Goal: Task Accomplishment & Management: Manage account settings

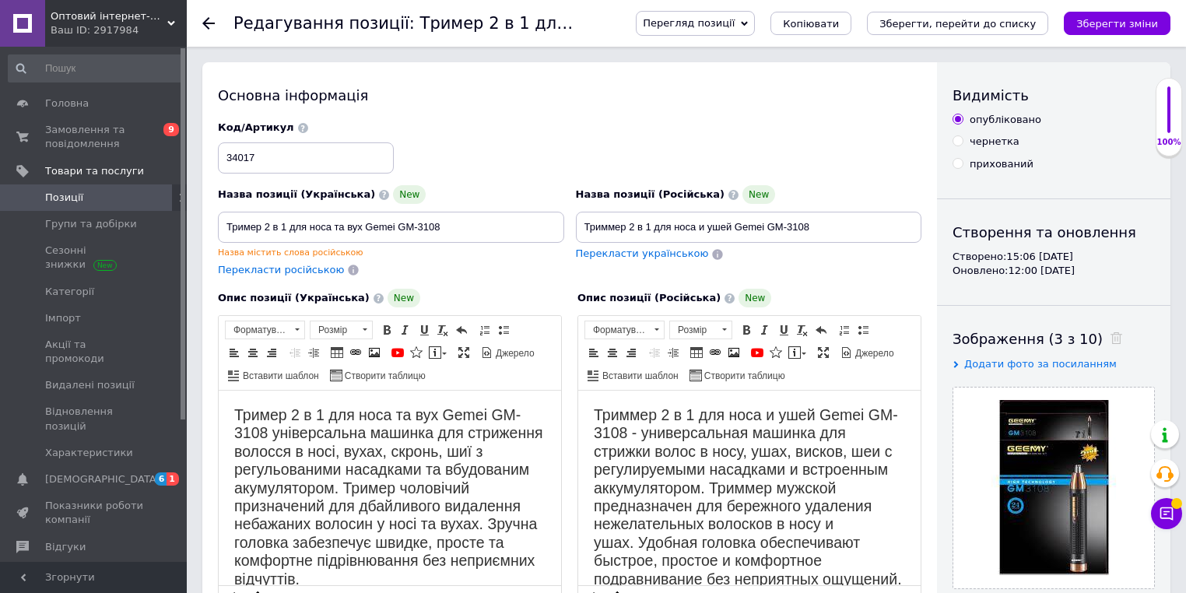
click at [579, 111] on div "Основна інформація Назва позиції (Українська) New Тример 2 в 1 для носа та вух …" at bounding box center [569, 589] width 735 height 1055
click at [209, 19] on use at bounding box center [208, 23] width 12 height 12
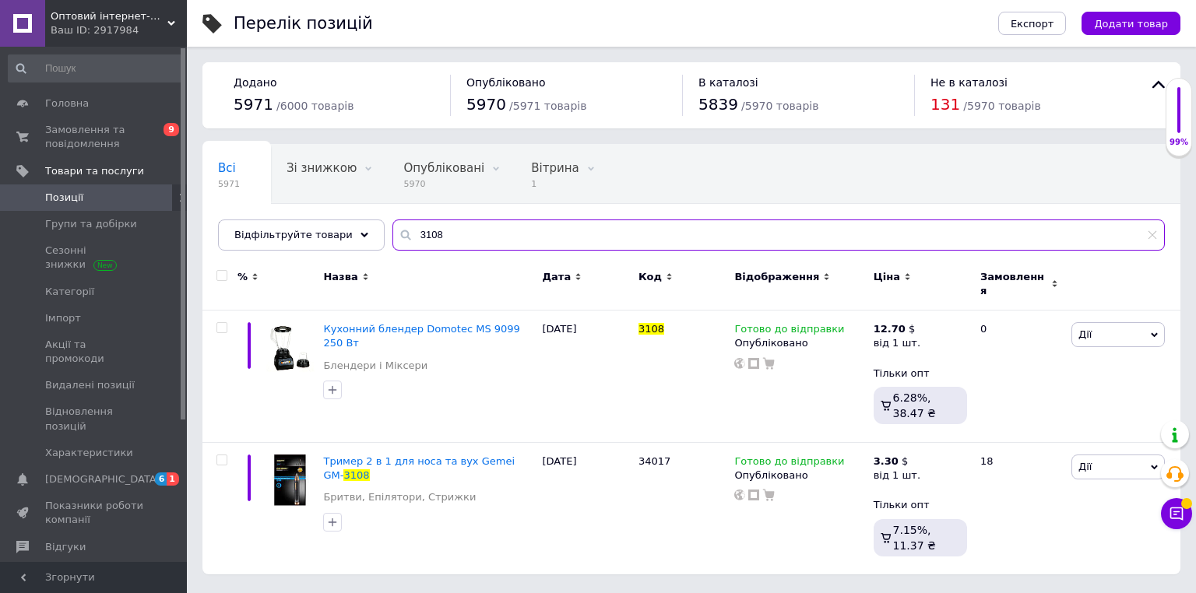
click at [480, 227] on input "3108" at bounding box center [778, 235] width 772 height 31
paste input "7443"
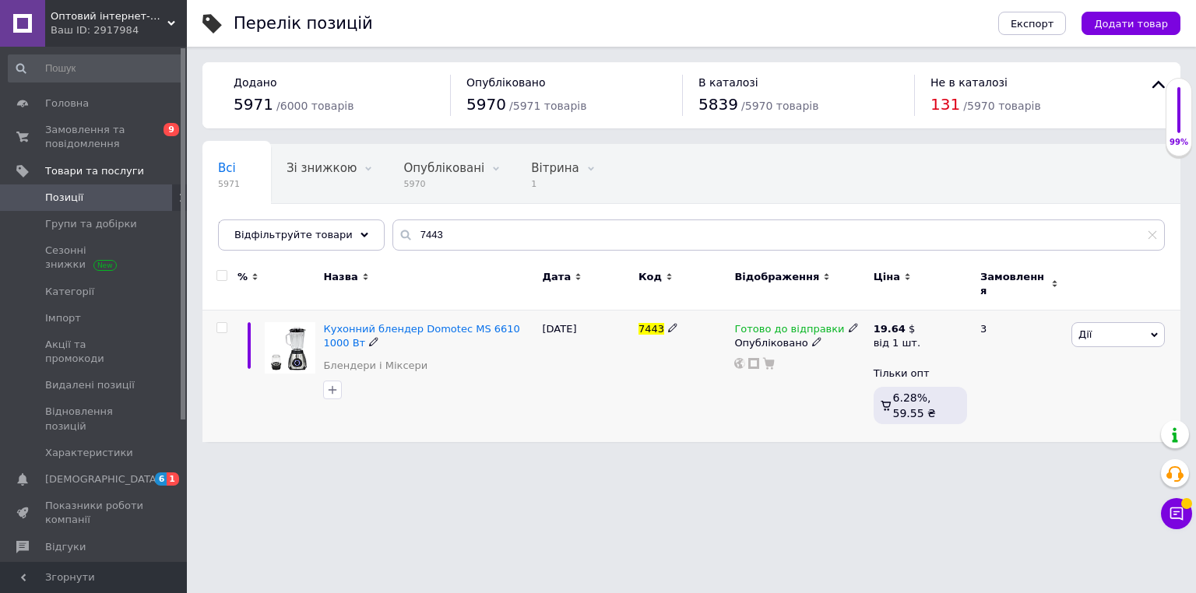
click at [849, 323] on icon at bounding box center [853, 327] width 9 height 9
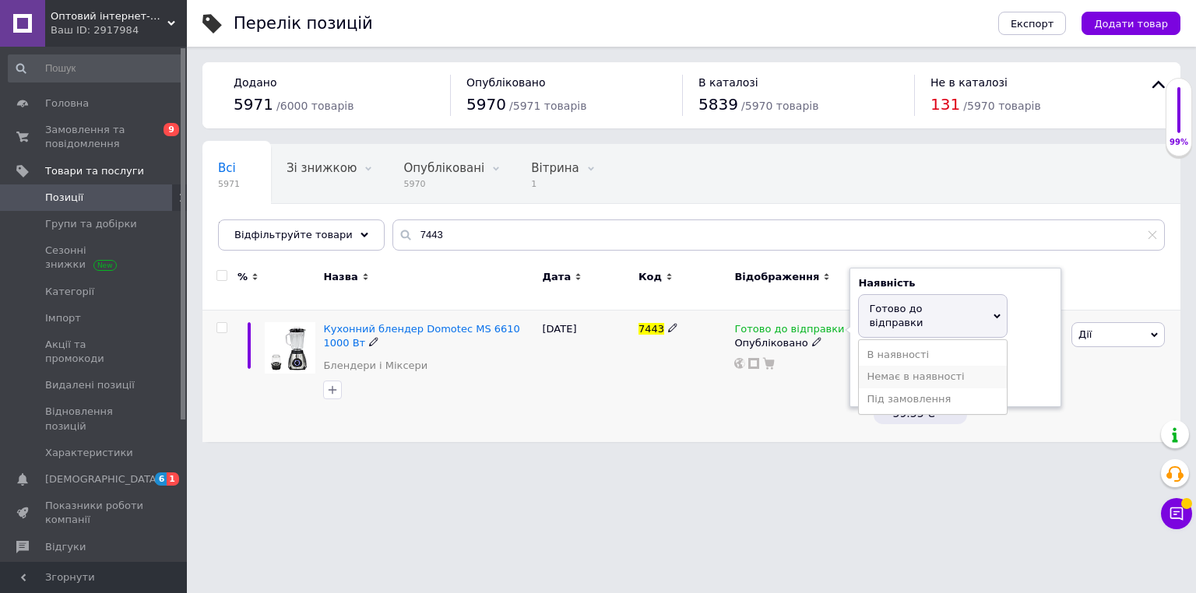
click at [877, 366] on li "Немає в наявності" at bounding box center [933, 377] width 148 height 22
click at [670, 448] on html "Оптовий інтернет-магазин "Big Opt" Ваш ID: 2917984 Сайт Оптовий інтернет-магази…" at bounding box center [598, 229] width 1196 height 458
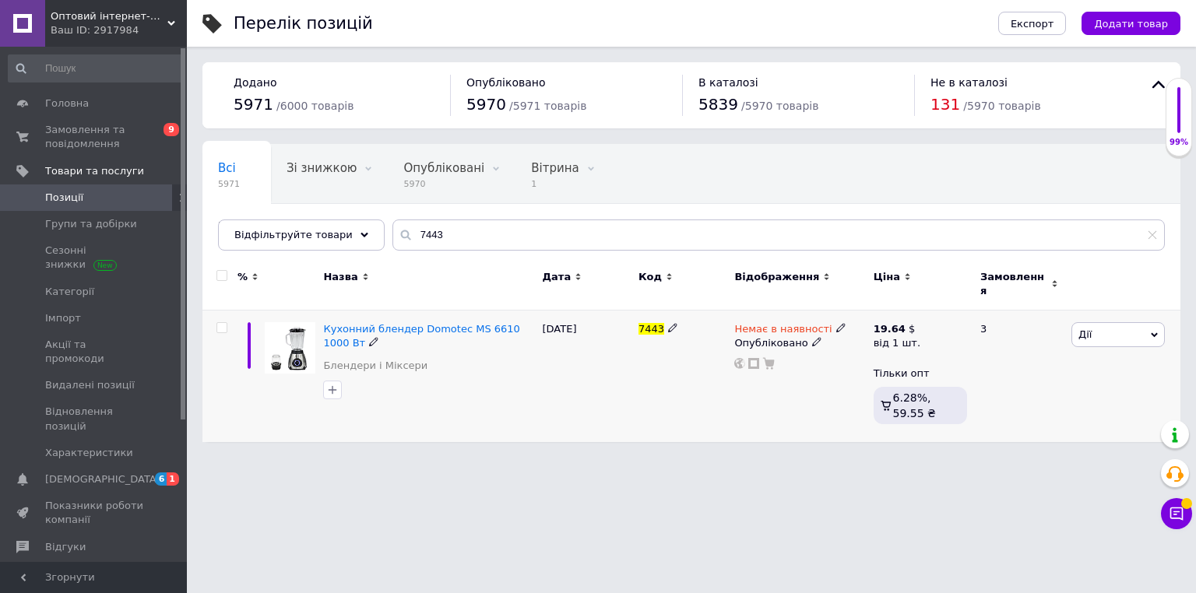
click at [648, 324] on span "7443" at bounding box center [651, 329] width 26 height 12
copy span "7443"
click at [466, 222] on input "7443" at bounding box center [778, 235] width 772 height 31
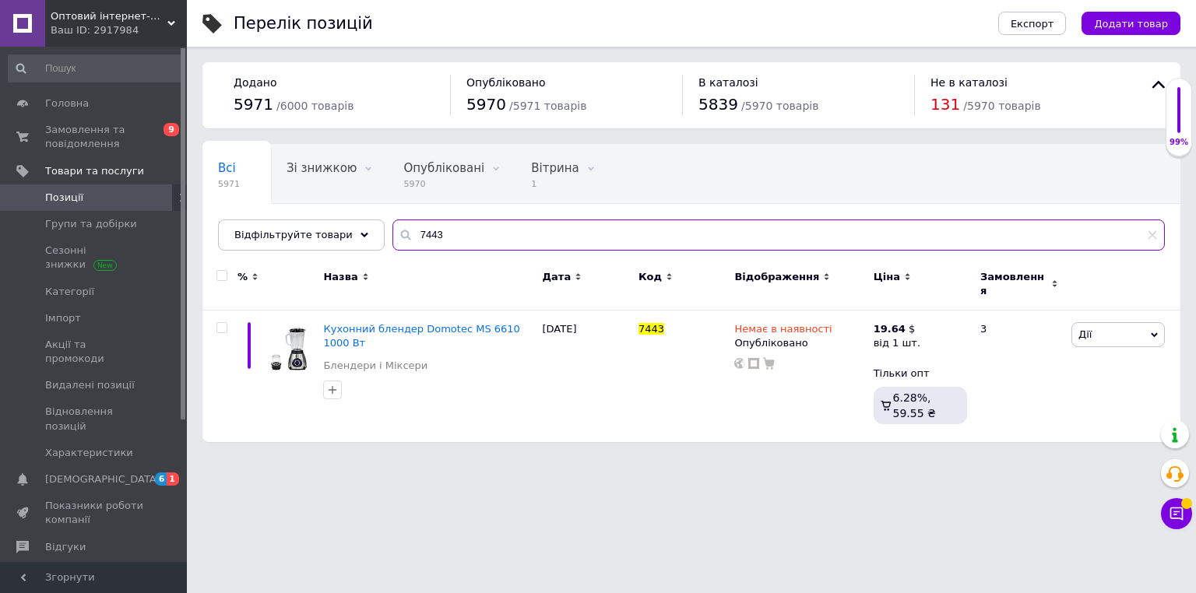
click at [466, 222] on input "7443" at bounding box center [778, 235] width 772 height 31
paste input "Прозрачный контейнер для хранения еды в холодильнике (1шт)"
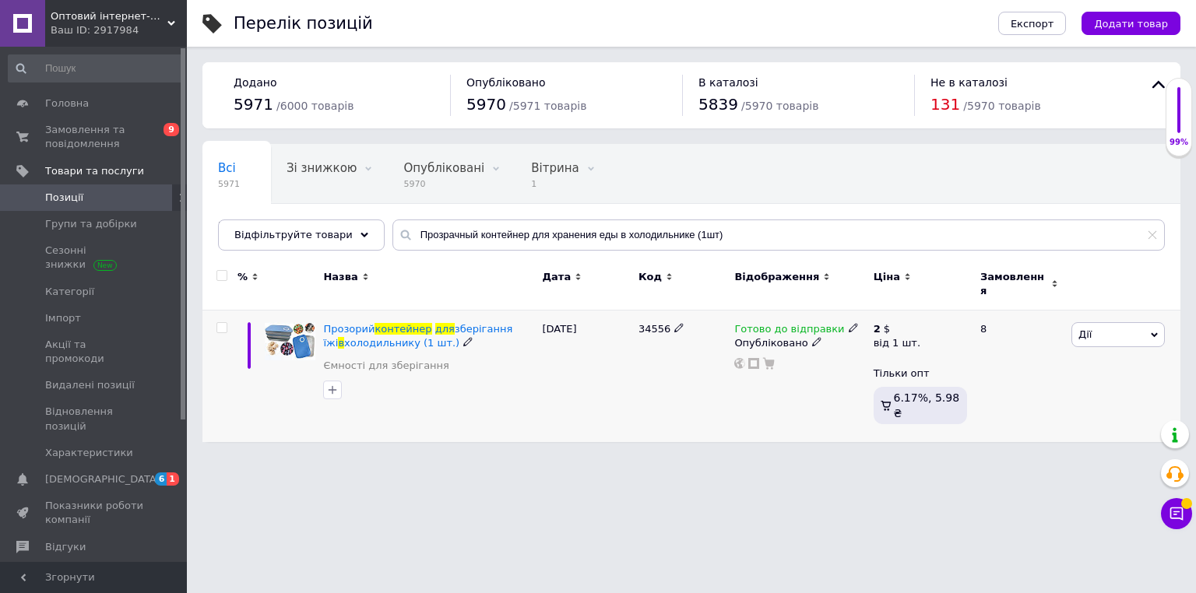
click at [645, 323] on span "34556" at bounding box center [654, 329] width 32 height 12
copy span "34556"
click at [476, 230] on input "Прозрачный контейнер для хранения еды в холодильнике (1шт)" at bounding box center [778, 235] width 772 height 31
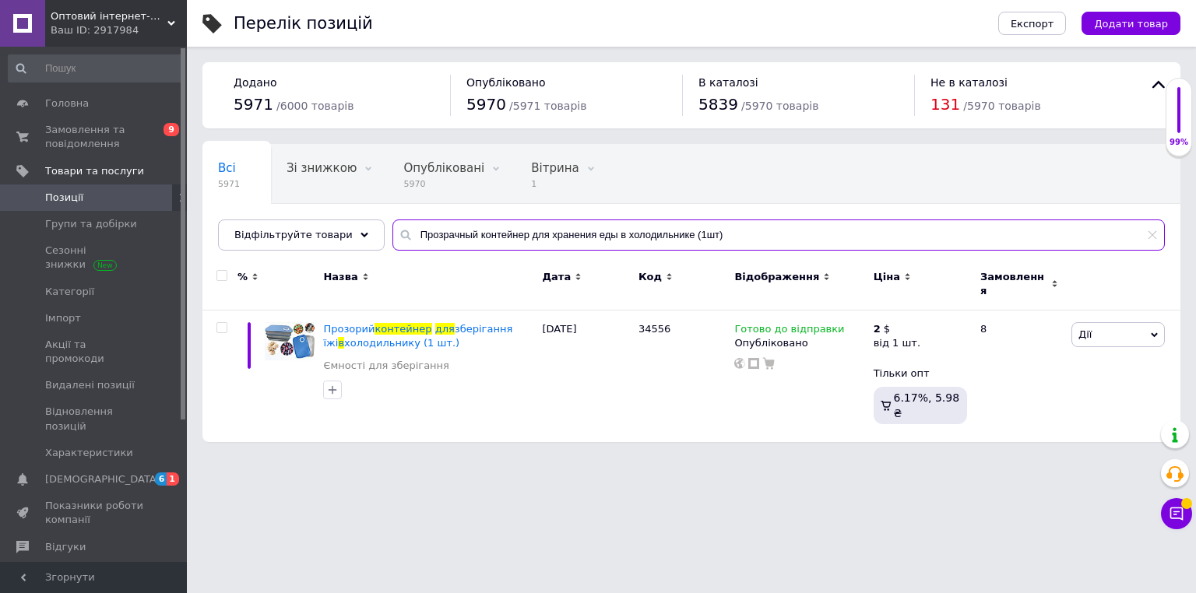
click at [476, 230] on input "Прозрачный контейнер для хранения еды в холодильнике (1шт)" at bounding box center [778, 235] width 772 height 31
paste input "абочий фонарь со встроенным магнитным крючком LIGHT LY-402"
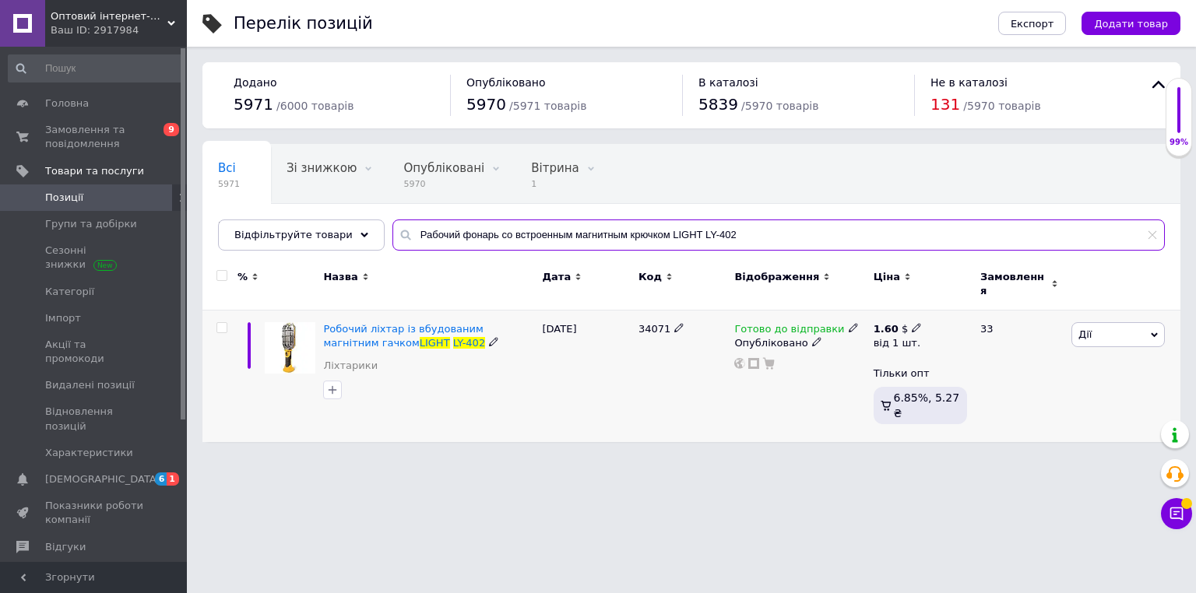
type input "Рабочий фонарь со встроенным магнитным крючком LIGHT LY-402"
click at [913, 323] on icon at bounding box center [916, 327] width 9 height 9
click at [968, 286] on input "1.6" at bounding box center [1012, 295] width 149 height 31
type input "1"
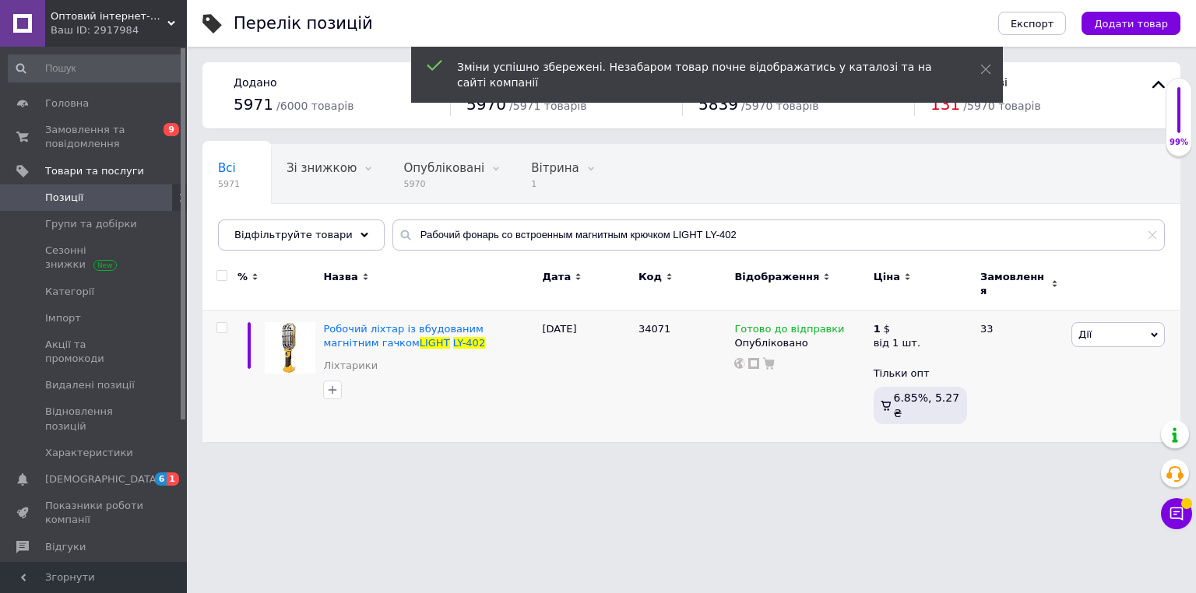
click at [574, 458] on html "Оптовий інтернет-магазин "Big Opt" Ваш ID: 2917984 Сайт Оптовий інтернет-магази…" at bounding box center [598, 229] width 1196 height 458
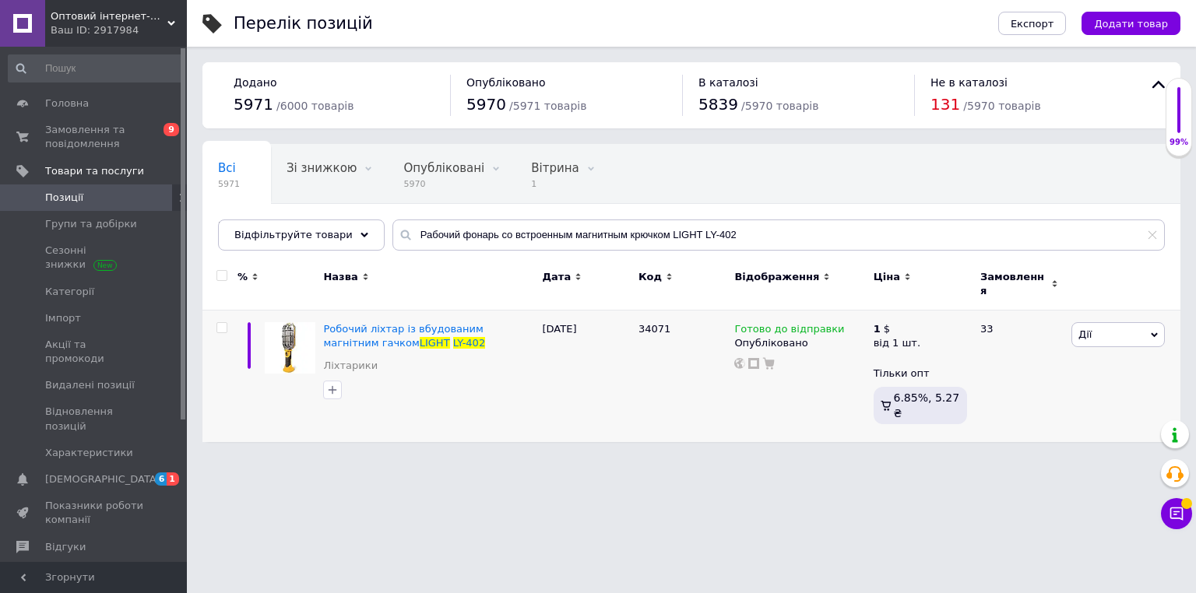
click at [501, 458] on html "Оптовий інтернет-магазин "Big Opt" Ваш ID: 2917984 Сайт Оптовий інтернет-магази…" at bounding box center [598, 229] width 1196 height 458
click at [479, 225] on input "Рабочий фонарь со встроенным магнитным крючком LIGHT LY-402" at bounding box center [778, 235] width 772 height 31
paste input "ассажная расческа для волос"
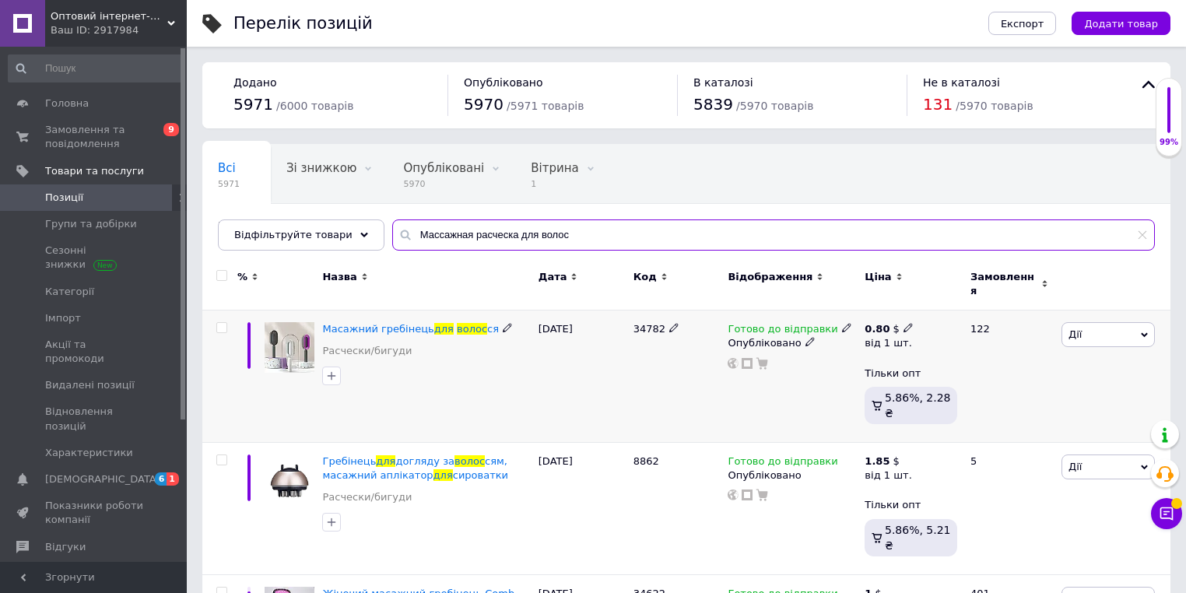
type input "Массажная расческа для волос"
click at [904, 323] on icon at bounding box center [908, 327] width 9 height 9
click at [970, 288] on input "0.8" at bounding box center [1003, 295] width 149 height 31
type input "0.6"
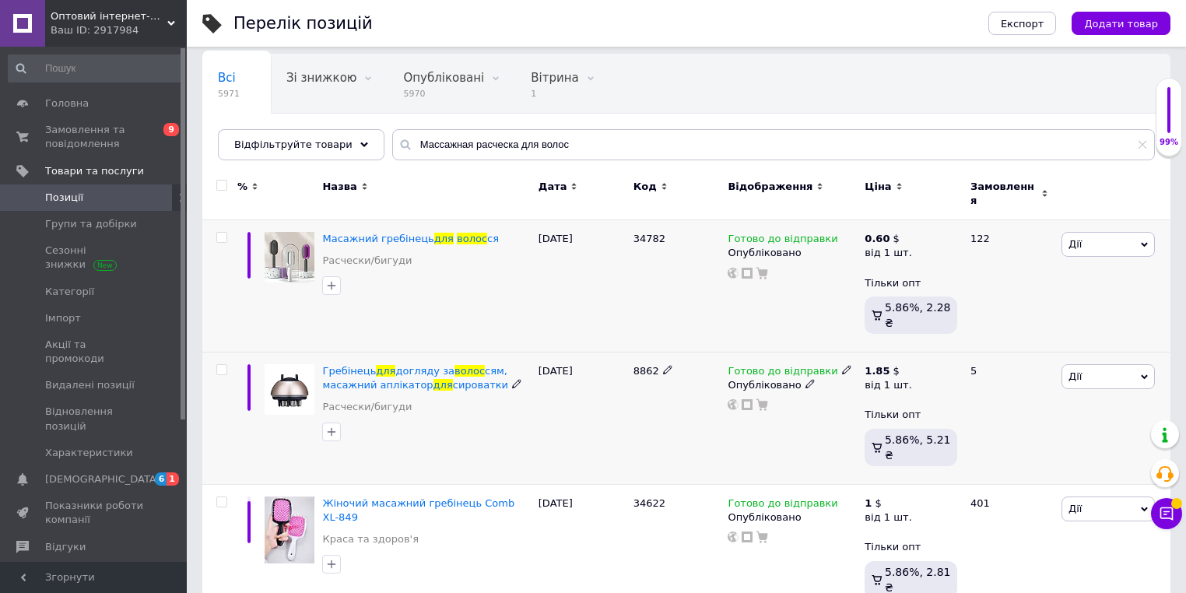
scroll to position [187, 0]
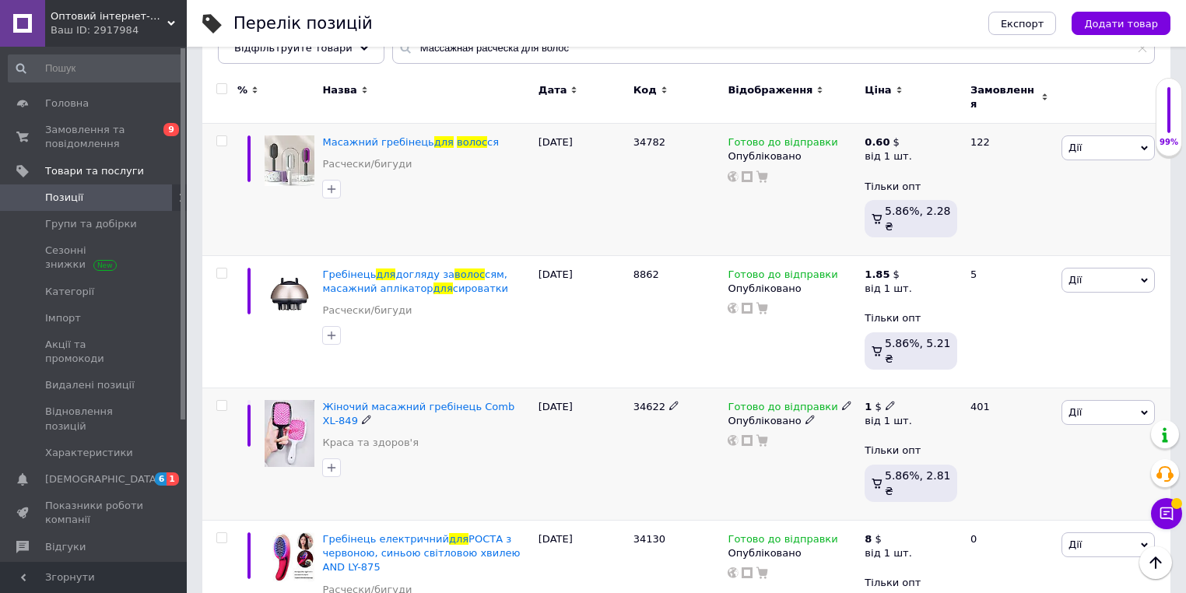
click at [886, 401] on icon at bounding box center [890, 405] width 9 height 9
click at [985, 358] on input "1" at bounding box center [1003, 373] width 149 height 31
type input "0.8"
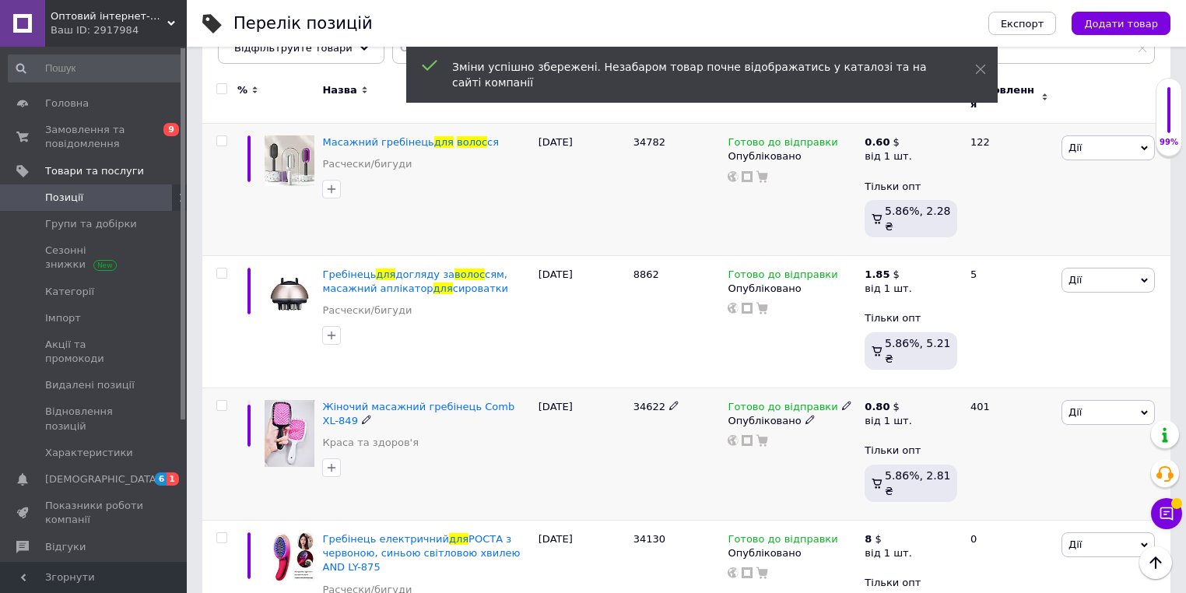
click at [656, 401] on span "34622" at bounding box center [650, 407] width 32 height 12
copy span "34622"
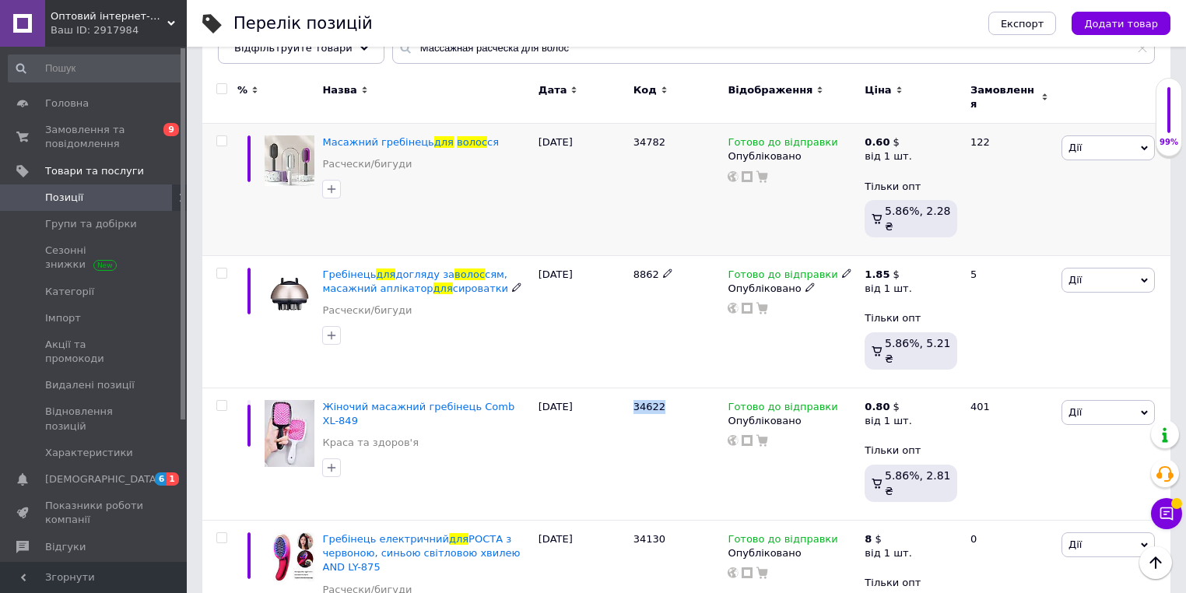
scroll to position [0, 0]
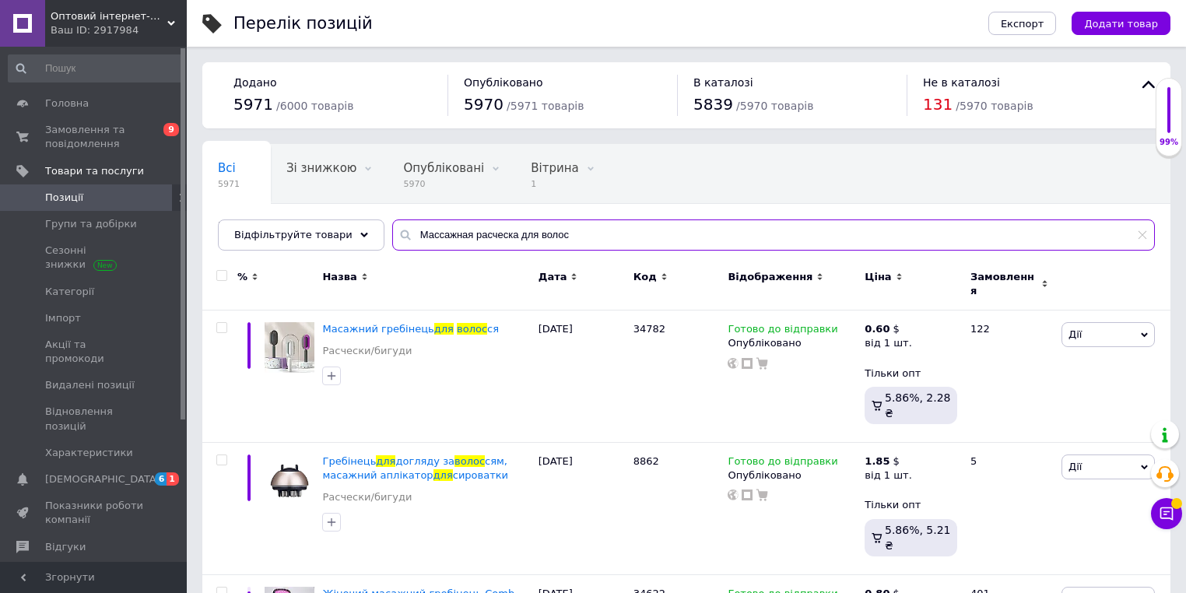
click at [484, 237] on input "Массажная расческа для волос" at bounding box center [773, 235] width 763 height 31
paste input "лектрический массажер для похудения belt AND MSK-3373"
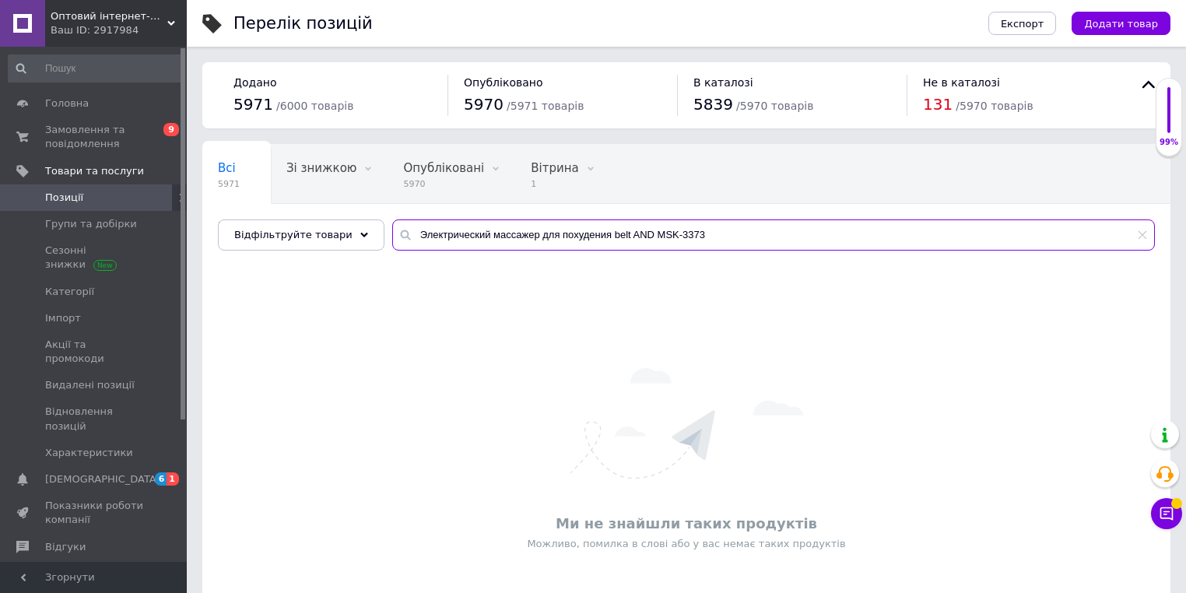
click at [454, 224] on input "Электрический массажер для похудения belt AND MSK-3373" at bounding box center [773, 235] width 763 height 31
paste input "грушка мяч для животных Wobble Wag Giggle Ball AND-98"
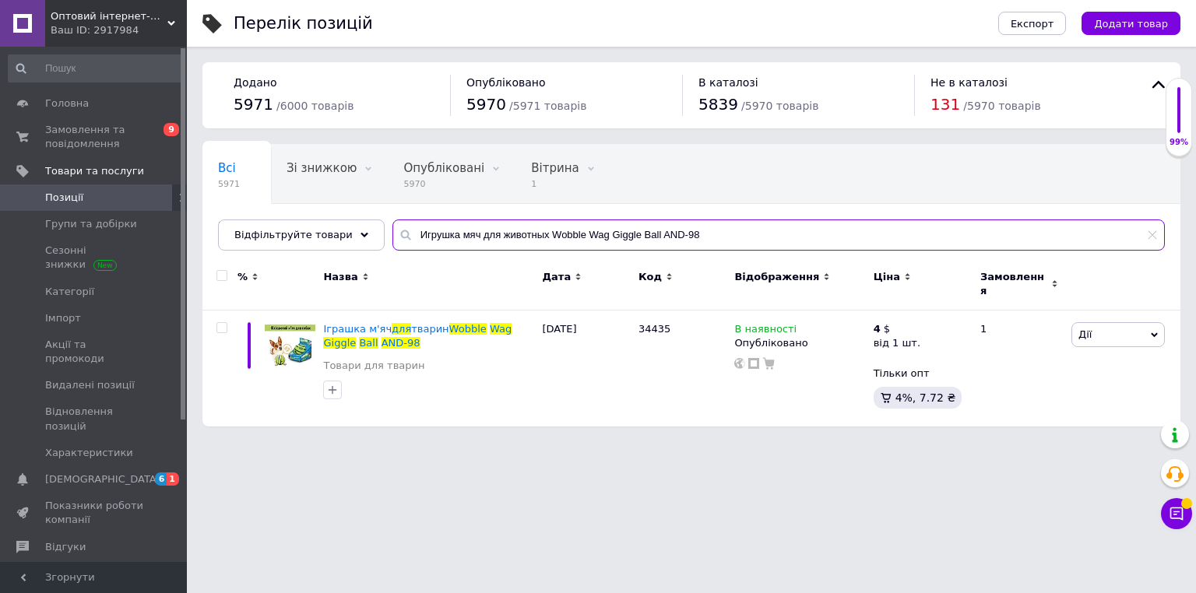
click at [428, 237] on input "Игрушка мяч для животных Wobble Wag Giggle Ball AND-98" at bounding box center [778, 235] width 772 height 31
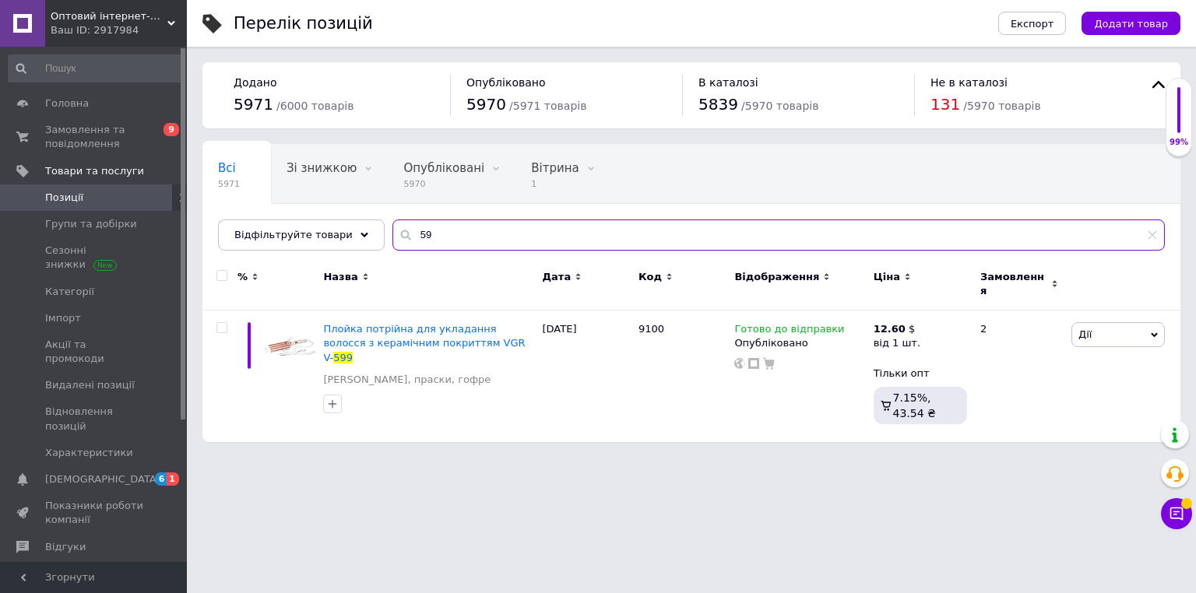
type input "5"
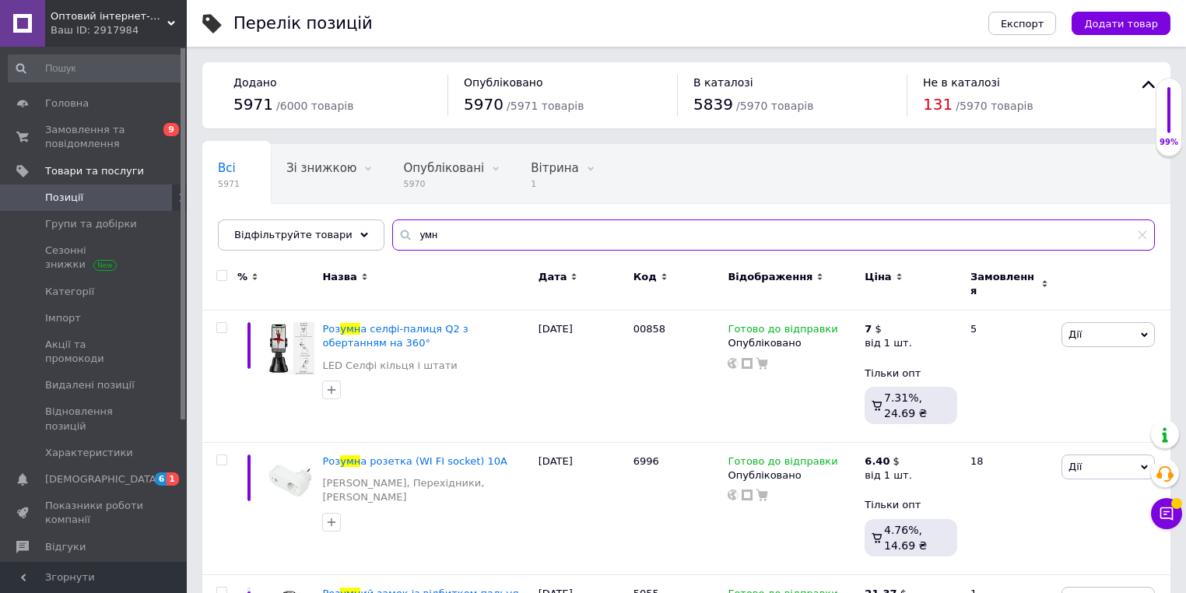
click at [422, 239] on input "умн" at bounding box center [773, 235] width 763 height 31
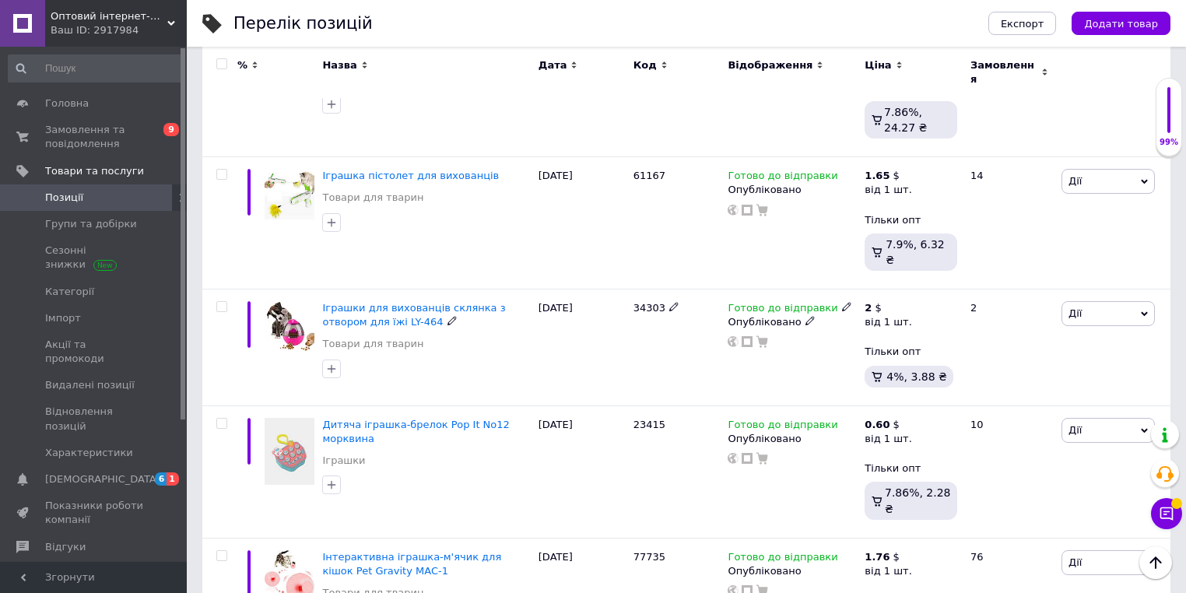
scroll to position [3238, 0]
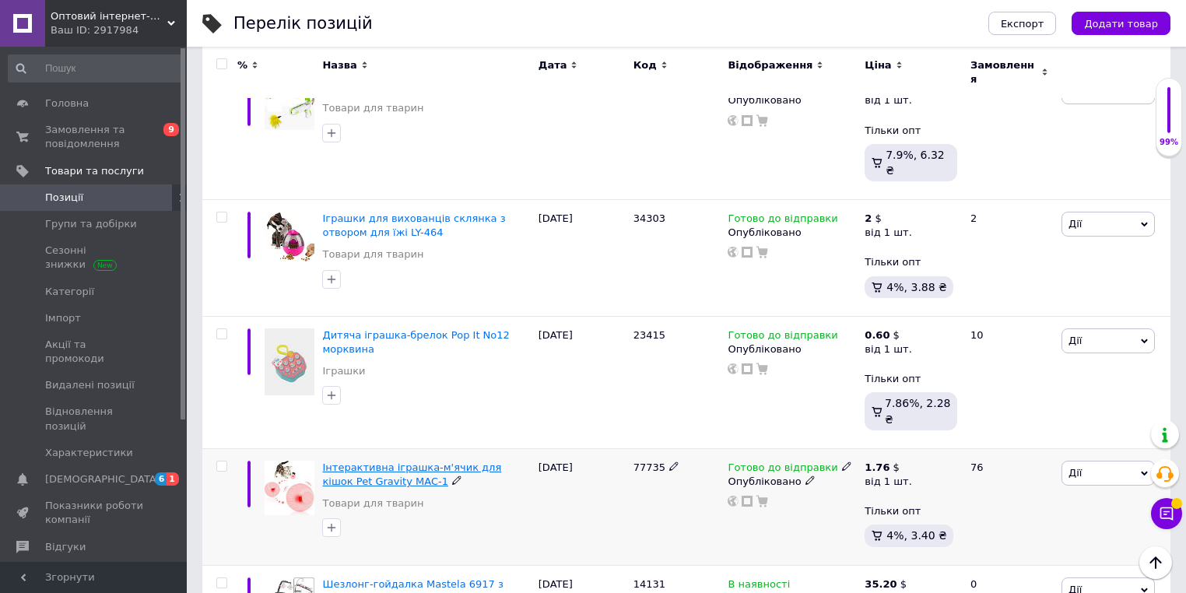
type input "игрушк"
click at [414, 462] on span "Інтерактивна іграшка-м'ячик для кішок Pet Gravity MAC-1" at bounding box center [411, 475] width 179 height 26
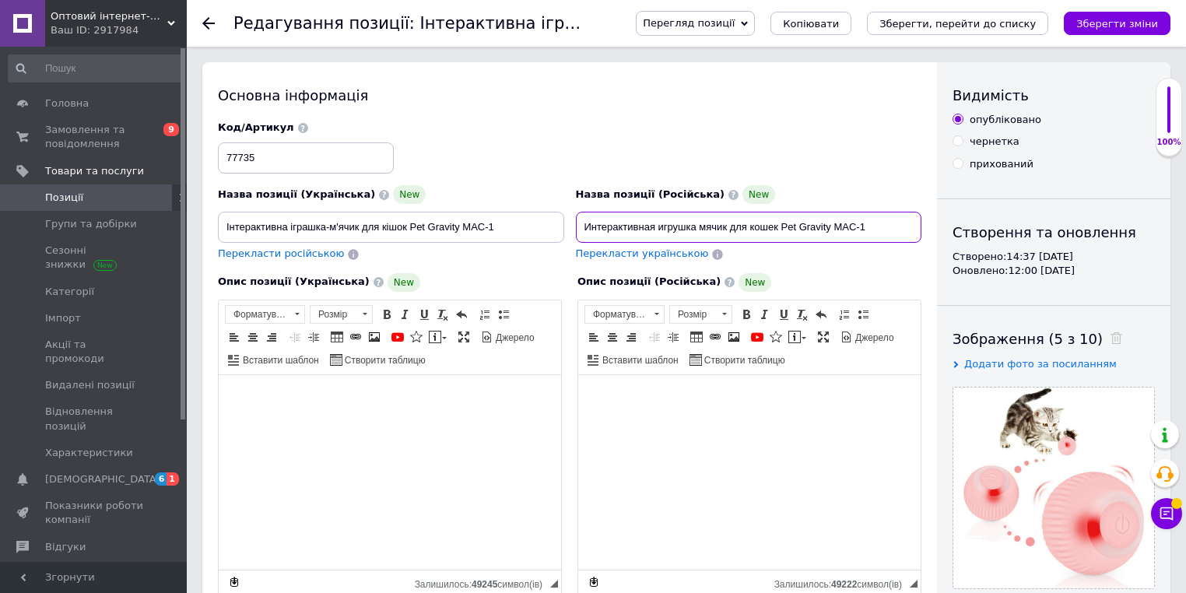
click at [654, 222] on input "Интерактивная игрушка мячик для кошек Pet Gravity MAC-1" at bounding box center [749, 227] width 346 height 31
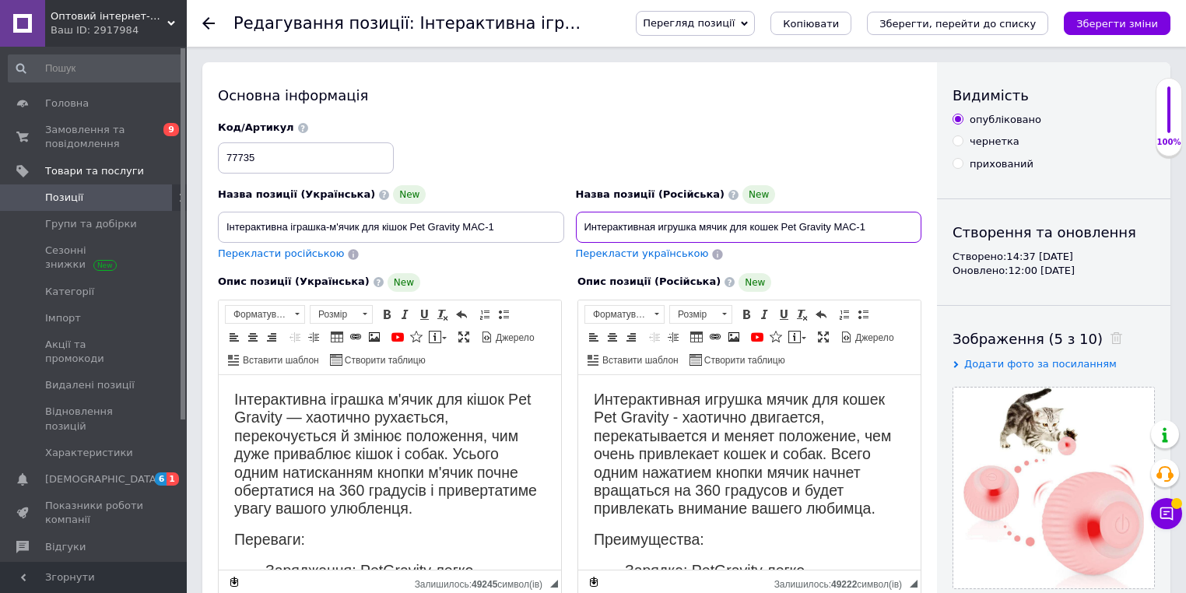
click at [654, 222] on input "Интерактивная игрушка мячик для кошек Pet Gravity MAC-1" at bounding box center [749, 227] width 346 height 31
click at [205, 22] on use at bounding box center [208, 23] width 12 height 12
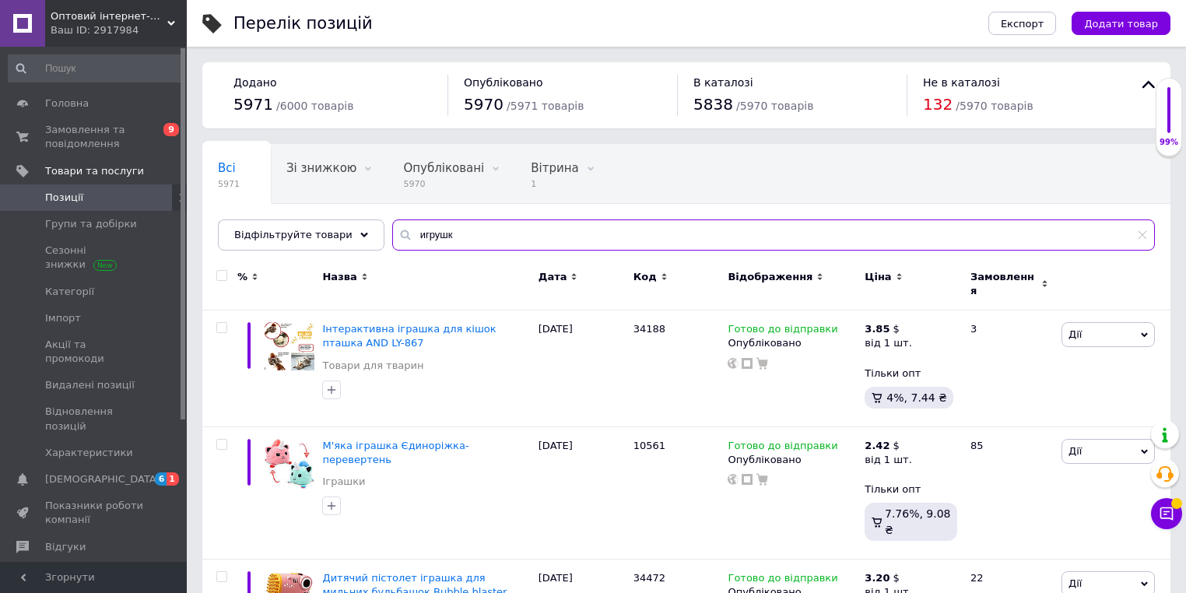
click at [580, 234] on input "игрушк" at bounding box center [773, 235] width 763 height 31
paste input "нтерактивная игрушка мячик для кошек Pet Gravity MAC-1"
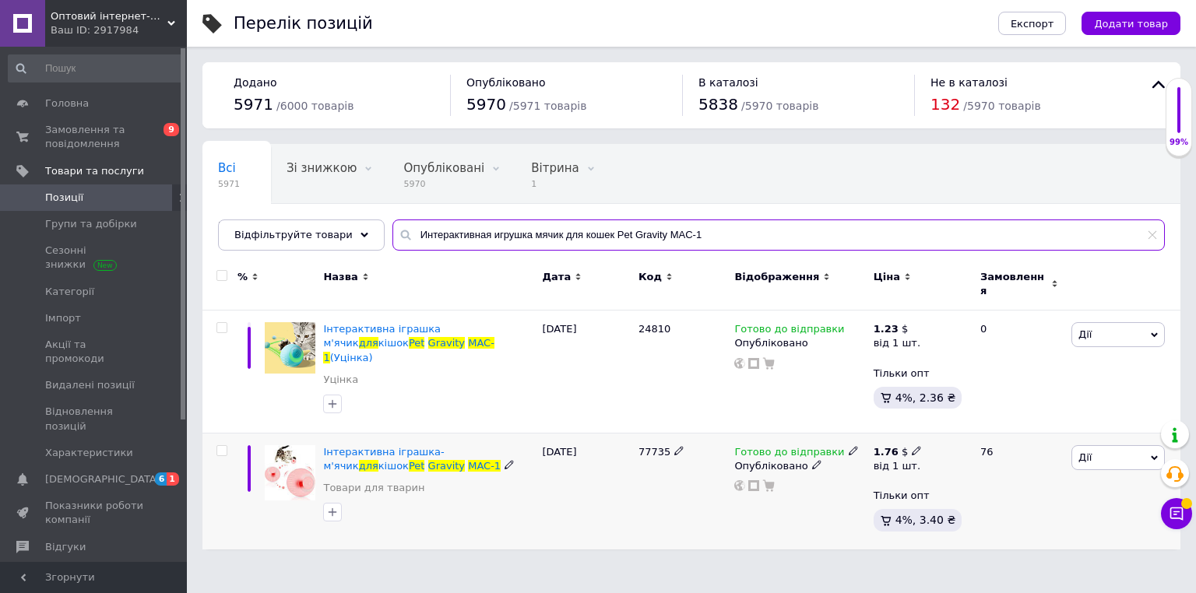
type input "Интерактивная игрушка мячик для кошек Pet Gravity MAC-1"
drag, startPoint x: 907, startPoint y: 431, endPoint x: 915, endPoint y: 429, distance: 8.9
click at [912, 446] on icon at bounding box center [916, 450] width 9 height 9
click at [988, 411] on input "1.76" at bounding box center [1012, 418] width 149 height 31
type input "1.2"
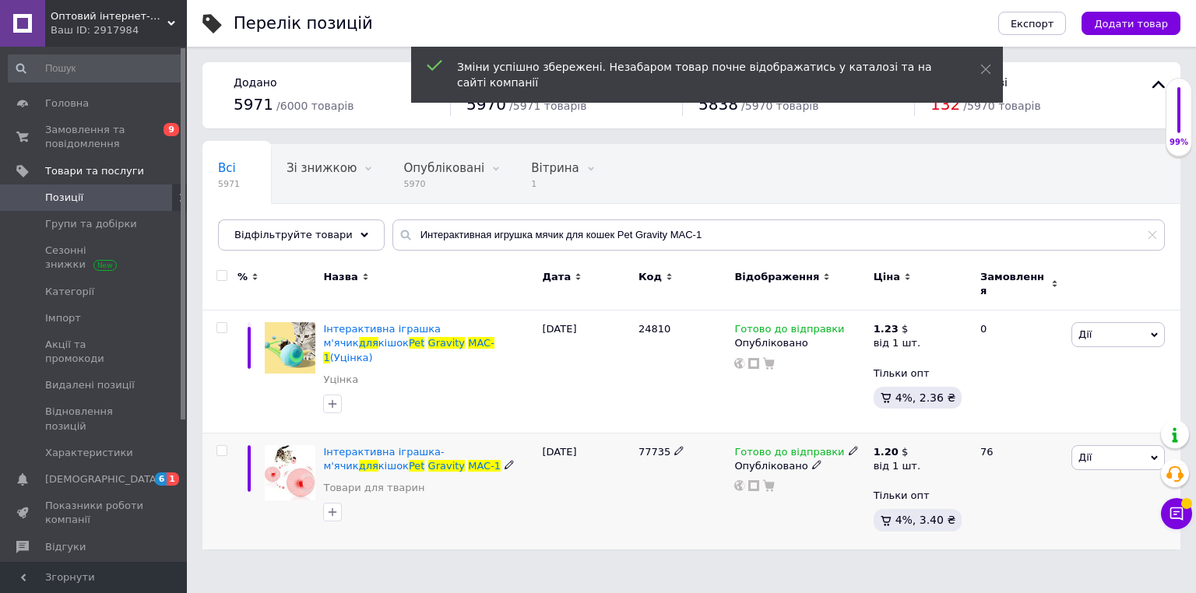
click at [648, 446] on span "77735" at bounding box center [654, 452] width 32 height 12
copy span "77735"
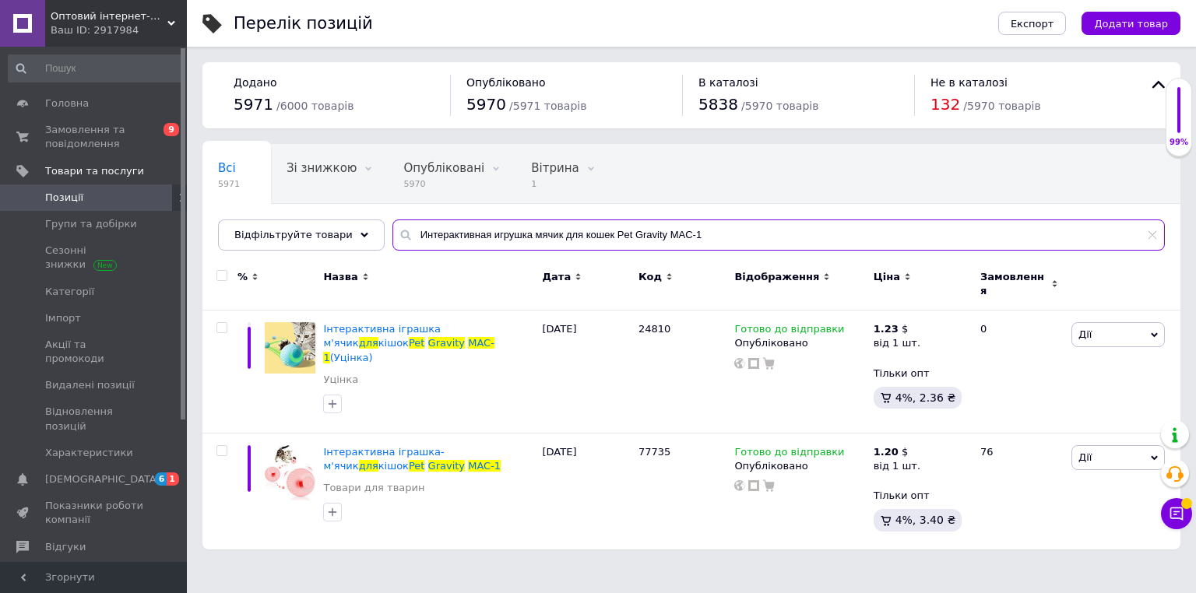
click at [440, 235] on input "Интерактивная игрушка мячик для кошек Pet Gravity MAC-1" at bounding box center [778, 235] width 772 height 31
paste input "втомобильный беспроводной пылесос cleaner AND LY-779"
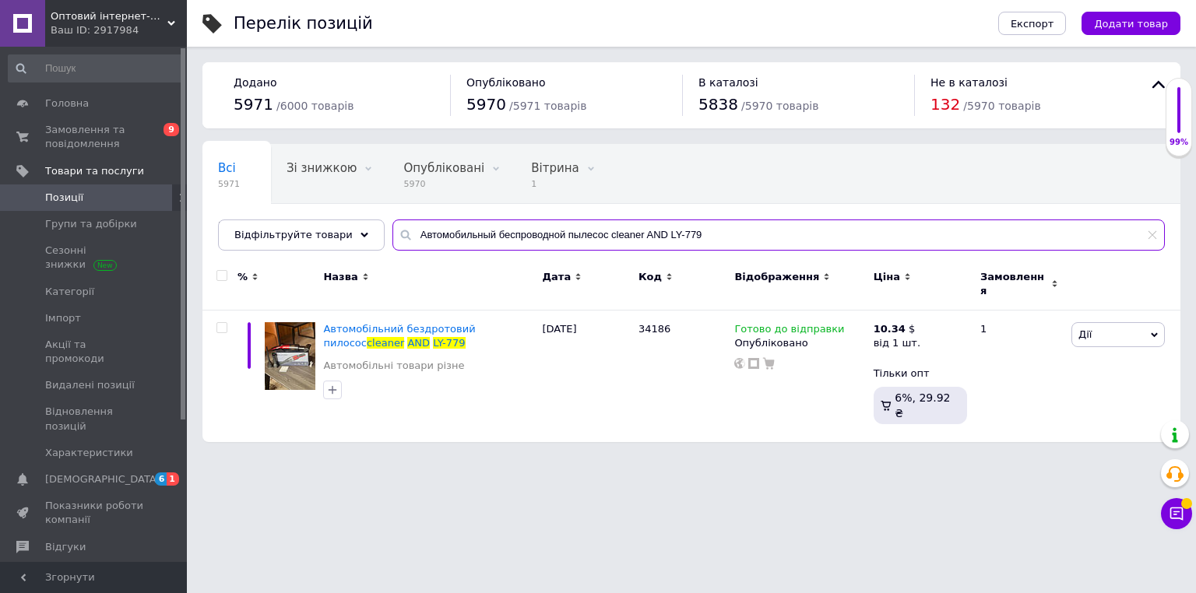
click at [448, 230] on input "Автомобильный беспроводной пылесос cleaner AND LY-779" at bounding box center [778, 235] width 772 height 31
paste input "асческа массажная самоочищающаяся Hair straightener AND LY-63"
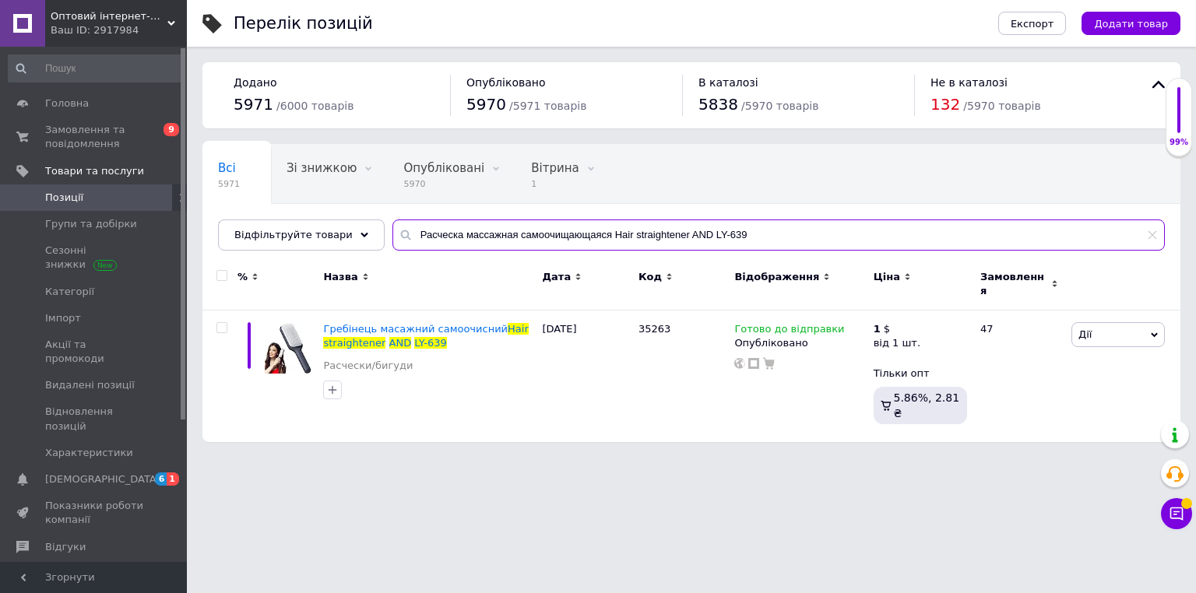
click at [442, 233] on input "Расческа массажная самоочищающаяся Hair straightener AND LY-639" at bounding box center [778, 235] width 772 height 31
paste input "ветодиодная лампа аккумуляторная 20W E27 6500K Y-3920"
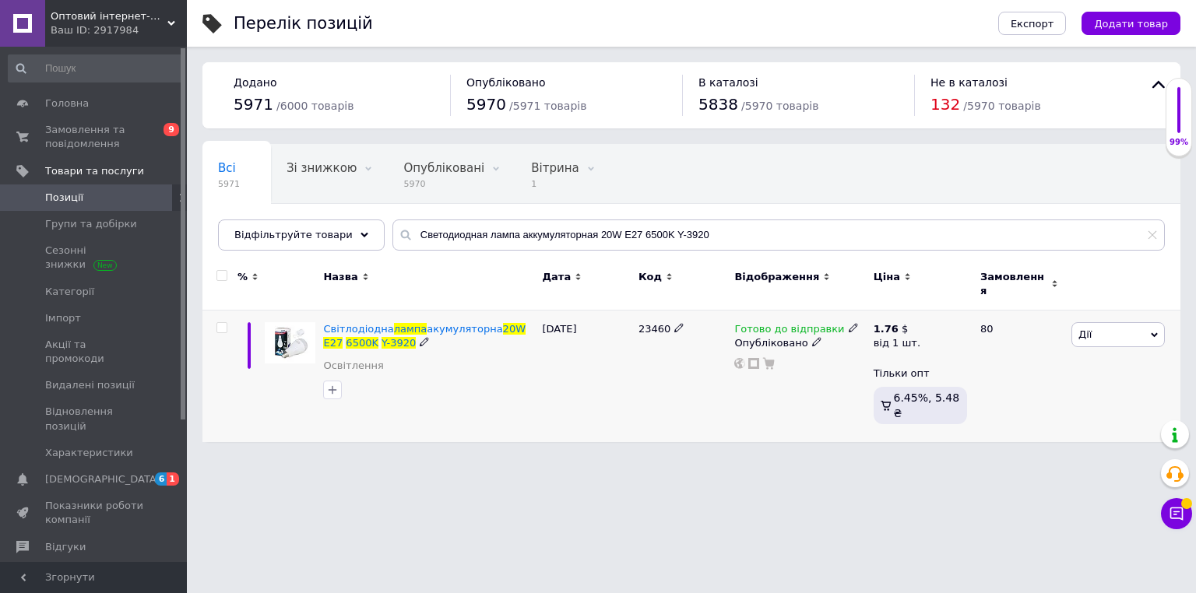
click at [651, 323] on span "23460" at bounding box center [654, 329] width 32 height 12
copy span "23460"
click at [441, 237] on input "Светодиодная лампа аккумуляторная 20W E27 6500K Y-3920" at bounding box center [778, 235] width 772 height 31
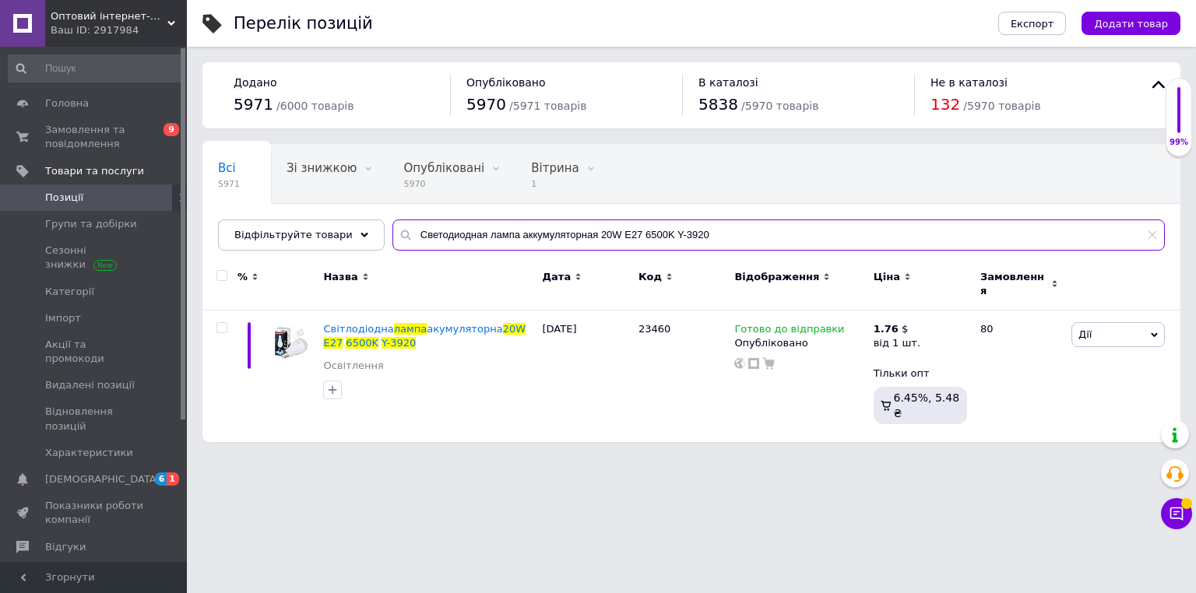
click at [441, 237] on input "Светодиодная лампа аккумуляторная 20W E27 6500K Y-3920" at bounding box center [778, 235] width 772 height 31
paste input "ашинка для удаления катышков проводная LINT REMOVER LY-386"
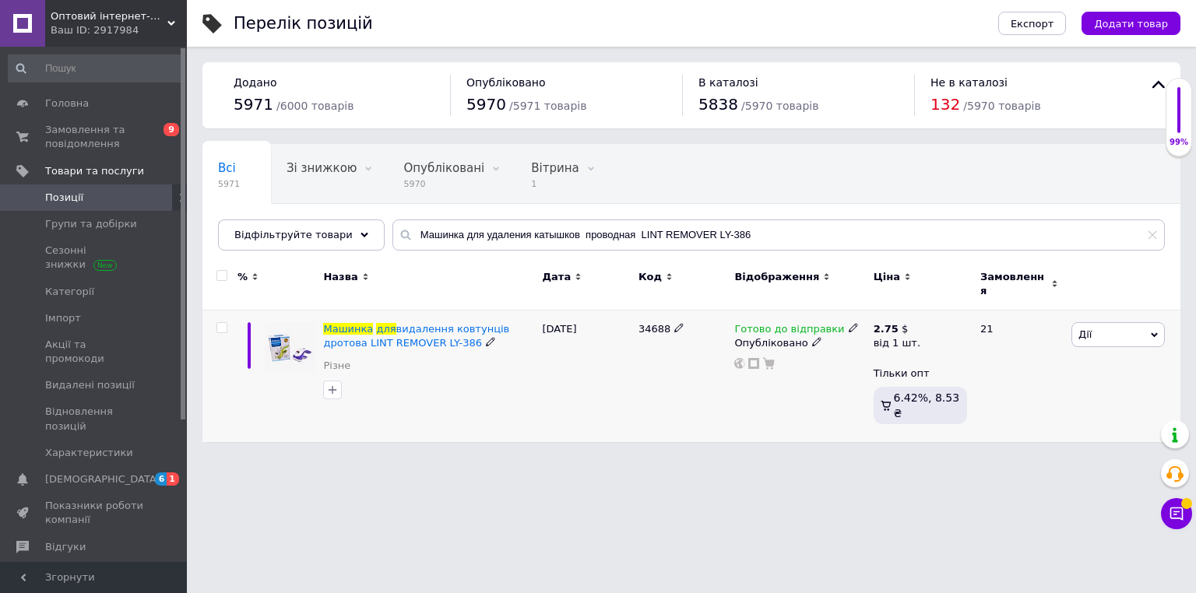
click at [849, 324] on use at bounding box center [853, 328] width 9 height 9
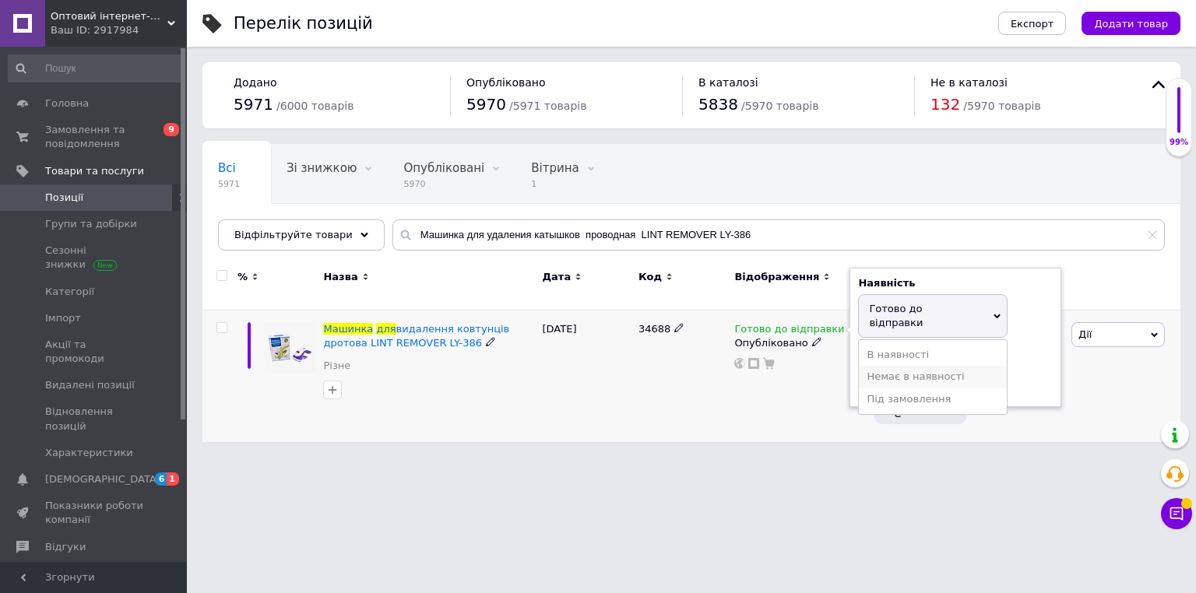
click at [875, 366] on li "Немає в наявності" at bounding box center [933, 377] width 148 height 22
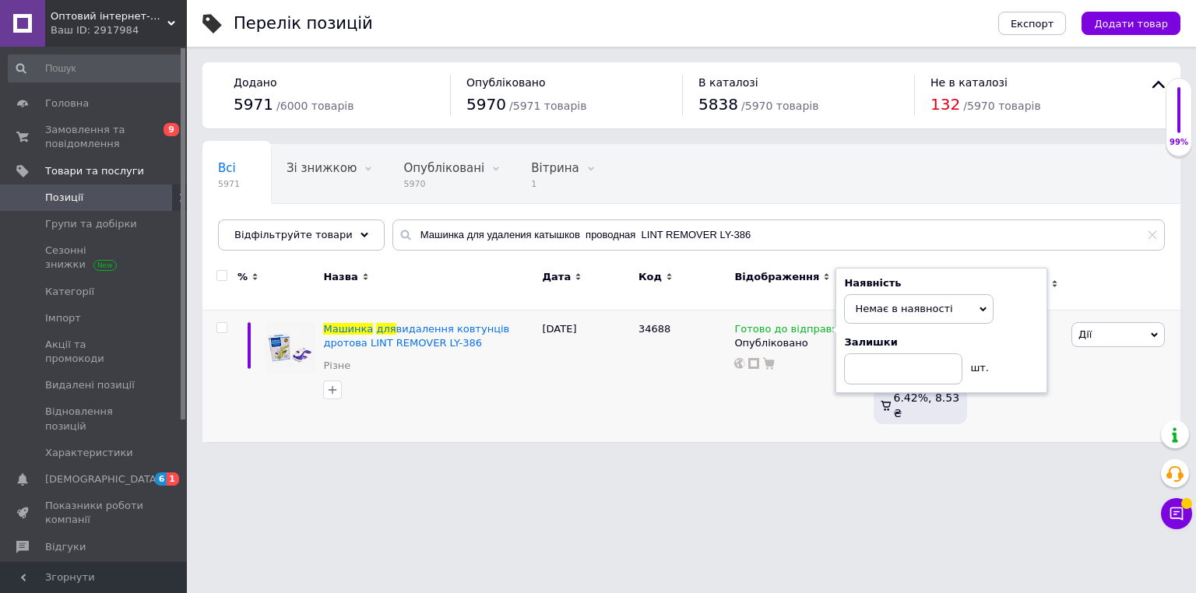
drag, startPoint x: 659, startPoint y: 464, endPoint x: 670, endPoint y: 378, distance: 87.2
click at [659, 458] on html "Оптовий інтернет-магазин "Big Opt" Ваш ID: 2917984 Сайт Оптовий інтернет-магази…" at bounding box center [598, 229] width 1196 height 458
click at [650, 323] on span "34688" at bounding box center [654, 329] width 32 height 12
click at [652, 323] on span "34688" at bounding box center [654, 329] width 32 height 12
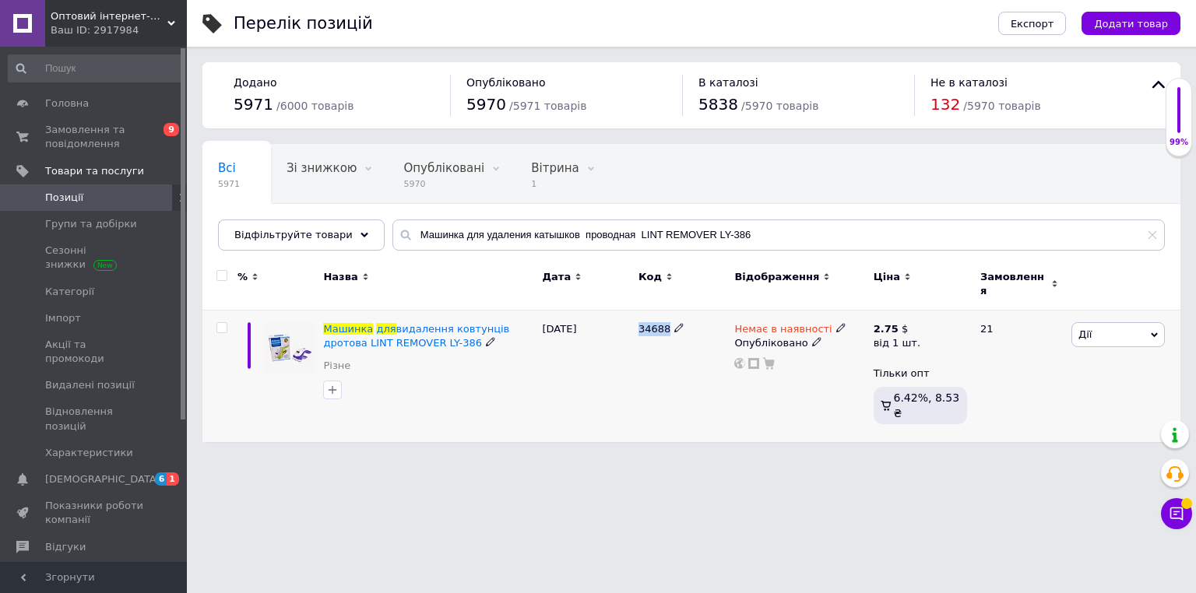
click at [652, 323] on span "34688" at bounding box center [654, 329] width 32 height 12
copy span "34688"
click at [480, 234] on input "Машинка для удаления катышков проводная LINT REMOVER LY-386" at bounding box center [778, 235] width 772 height 31
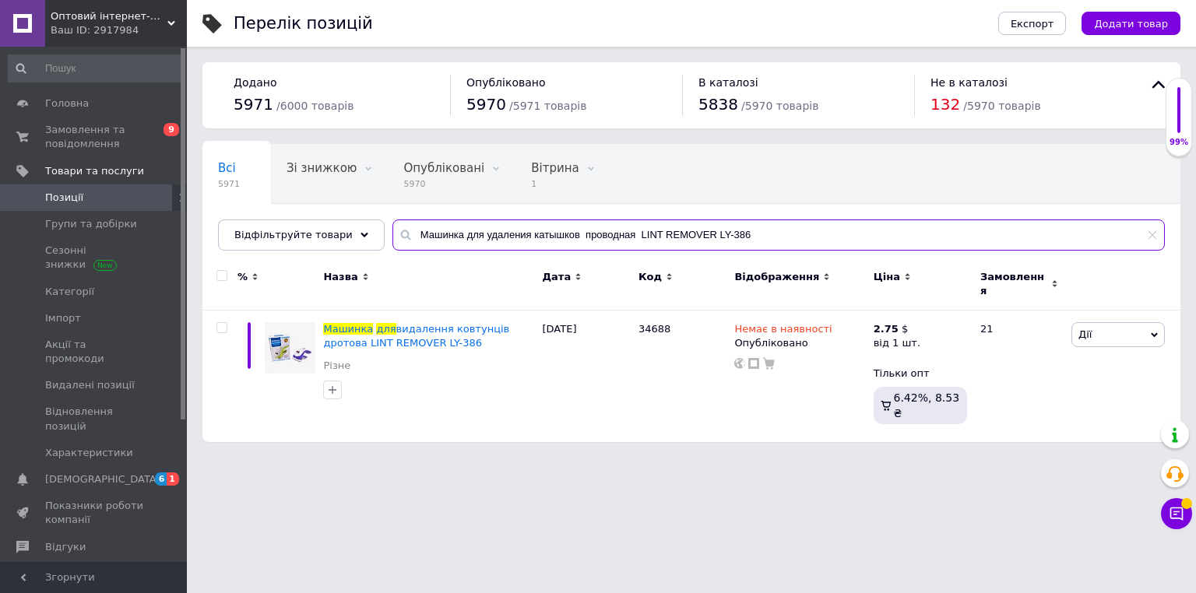
paste input "ортативная колонка SPS A03"
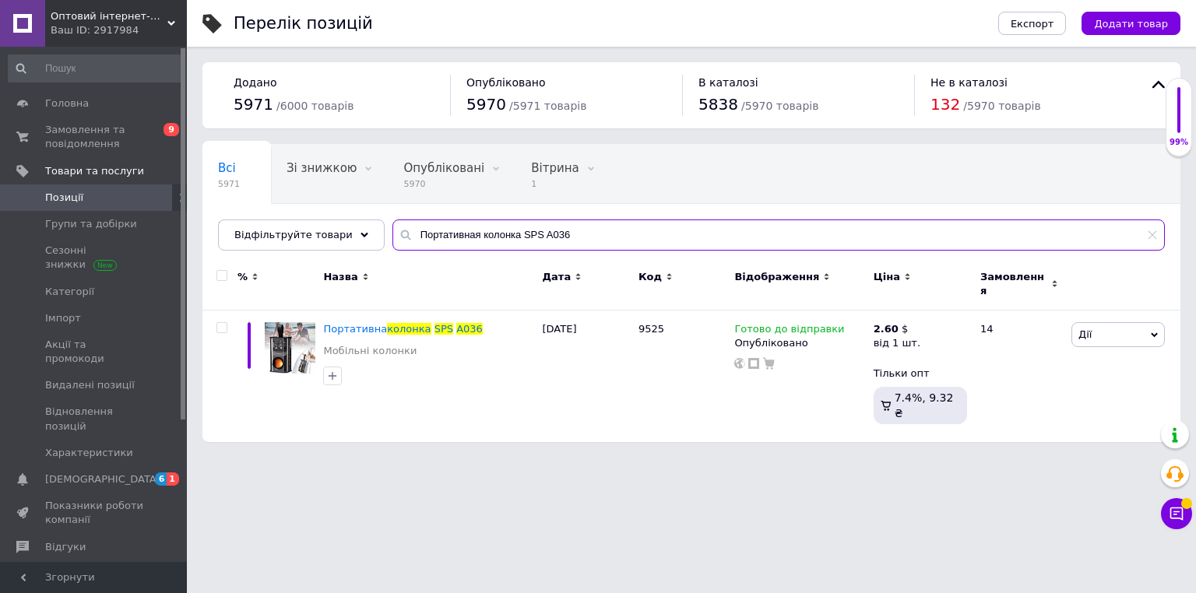
click at [482, 233] on input "Портативная колонка SPS A036" at bounding box center [778, 235] width 772 height 31
paste input "учной аккумуляторный фонарь XS-519"
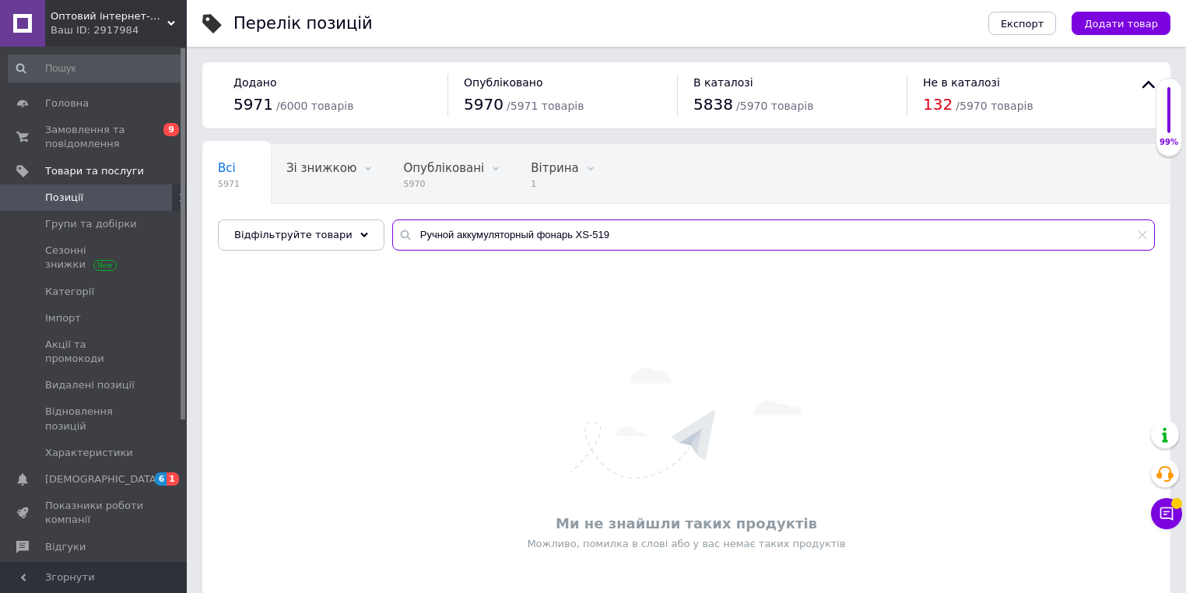
click at [461, 234] on input "Ручной аккумуляторный фонарь XS-519" at bounding box center [773, 235] width 763 height 31
paste input "умка-кобура мужская, с противокражным ремнем"
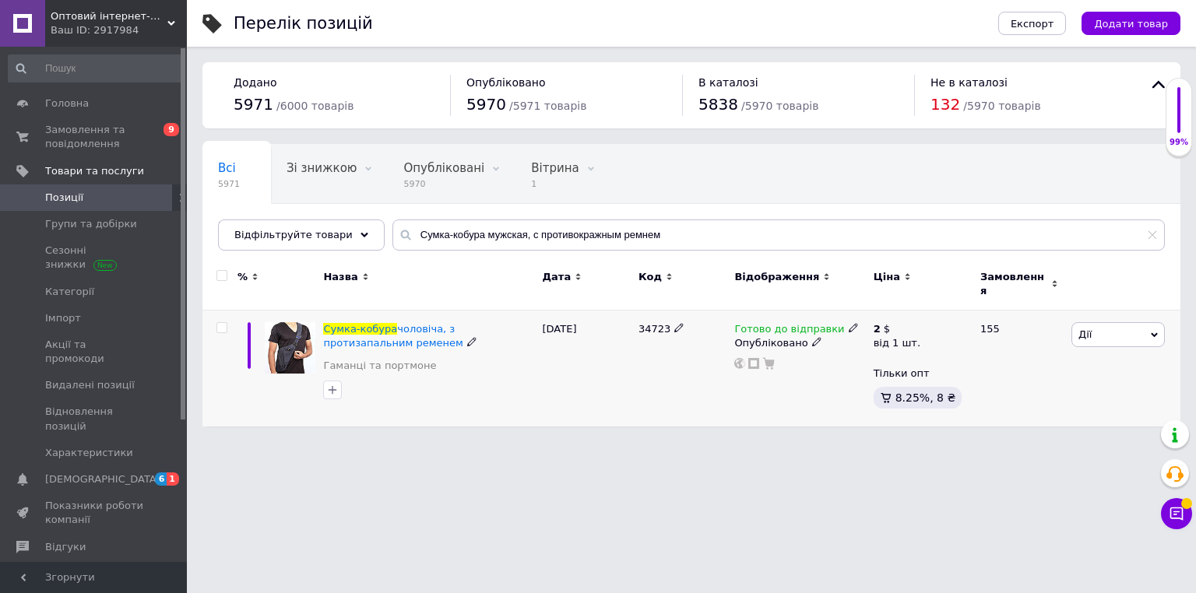
click at [849, 323] on icon at bounding box center [853, 327] width 9 height 9
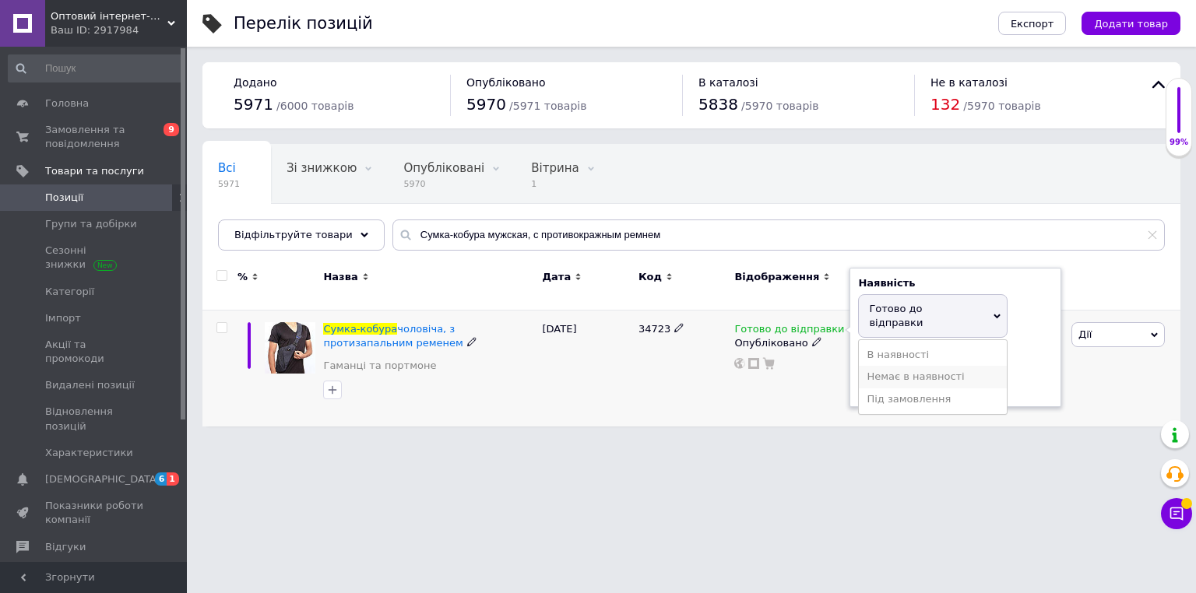
click at [884, 366] on li "Немає в наявності" at bounding box center [933, 377] width 148 height 22
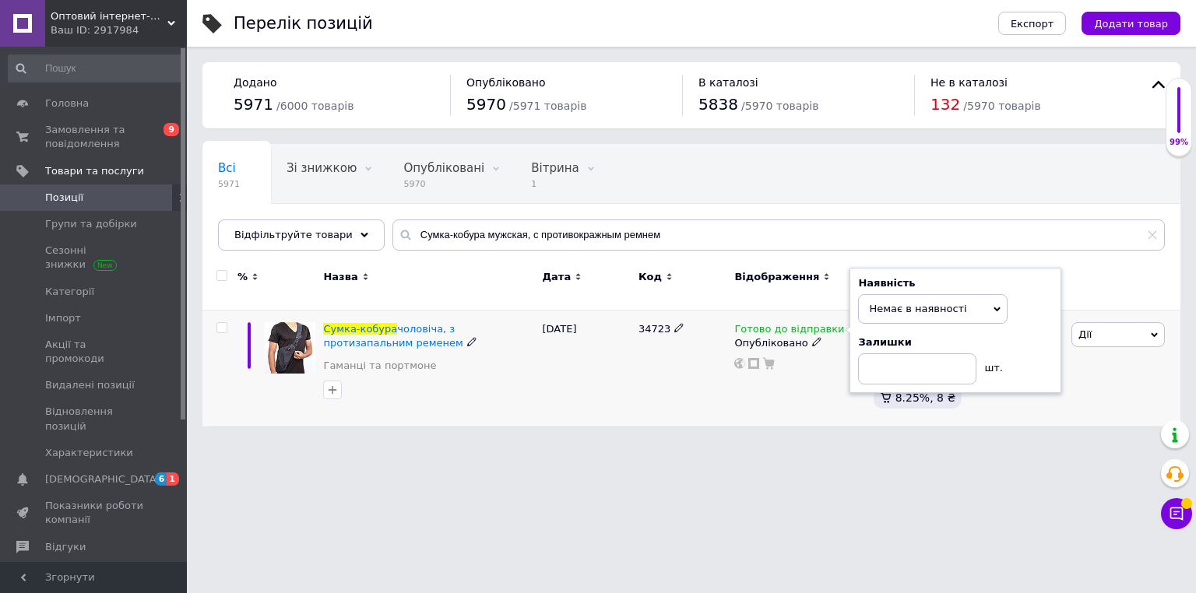
click at [666, 442] on html "Оптовий інтернет-магазин "Big Opt" Ваш ID: 2917984 Сайт Оптовий інтернет-магази…" at bounding box center [598, 221] width 1196 height 442
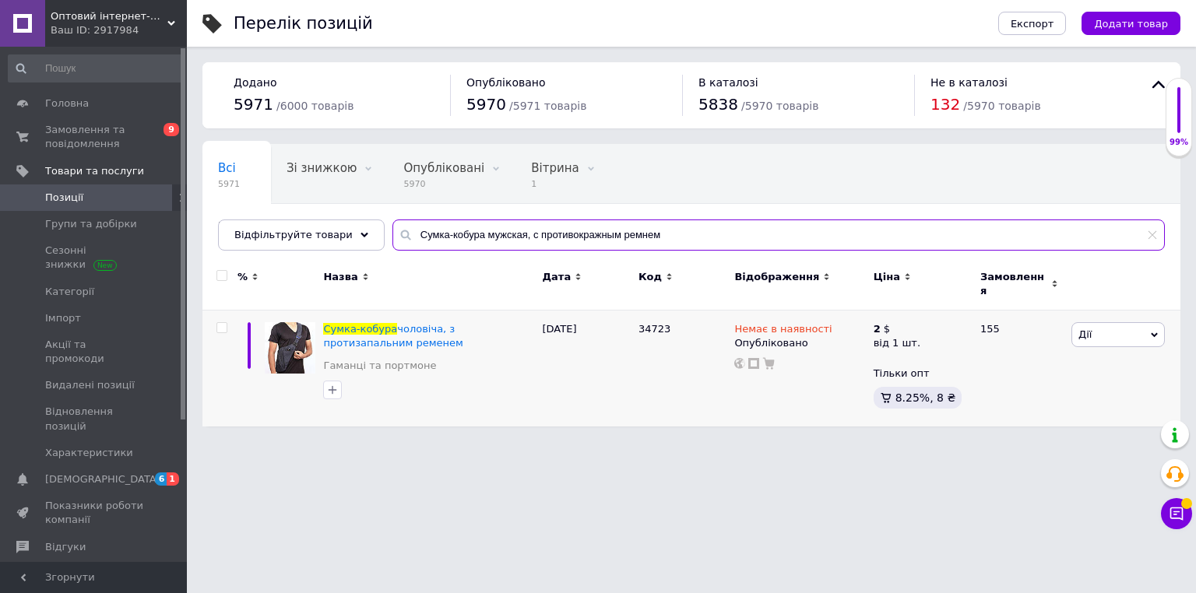
click at [517, 224] on input "Сумка-кобура мужская, с противокражным ремнем" at bounding box center [778, 235] width 772 height 31
paste input "силитель AMP 802 BT"
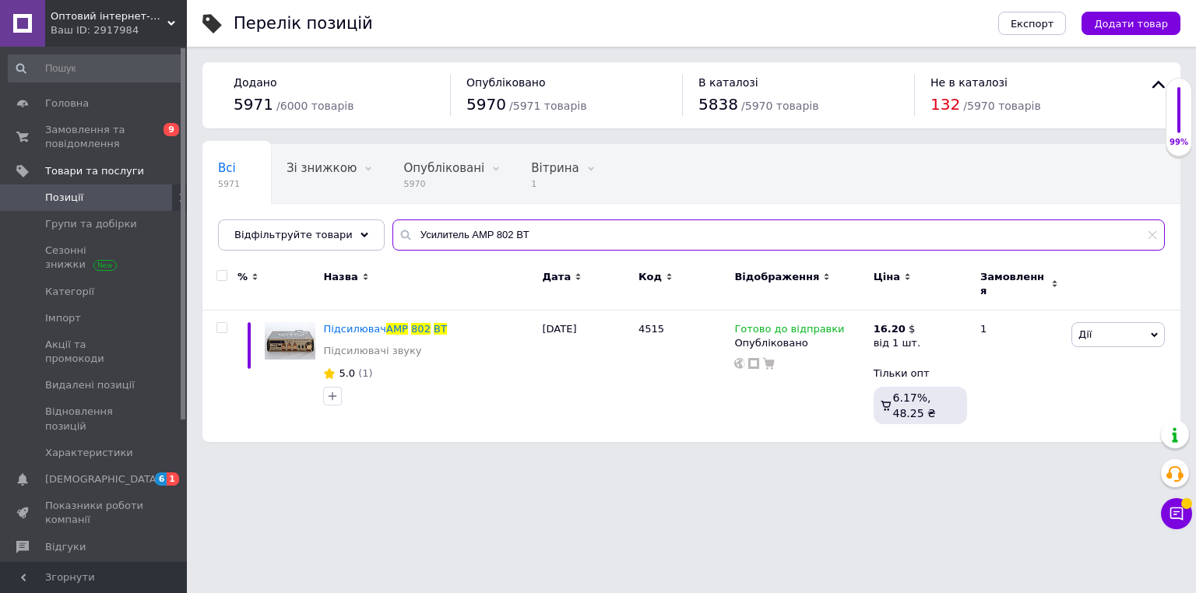
type input "Усилитель AMP 802 BT"
click at [108, 148] on span "Замовлення та повідомлення" at bounding box center [94, 137] width 99 height 28
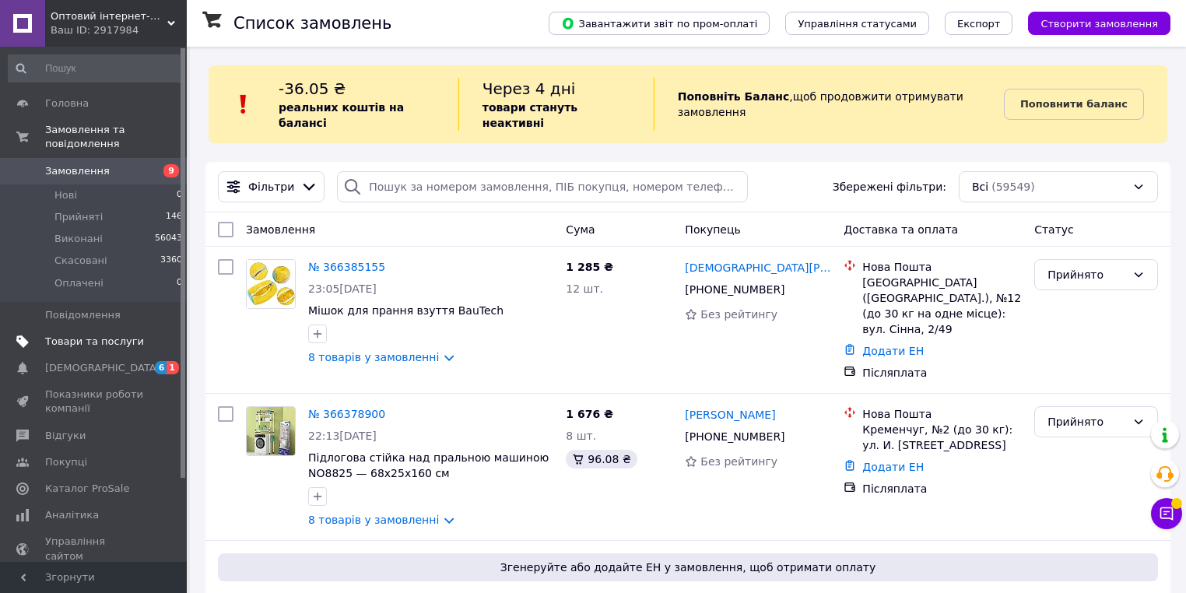
click at [118, 329] on link "Товари та послуги" at bounding box center [95, 342] width 191 height 26
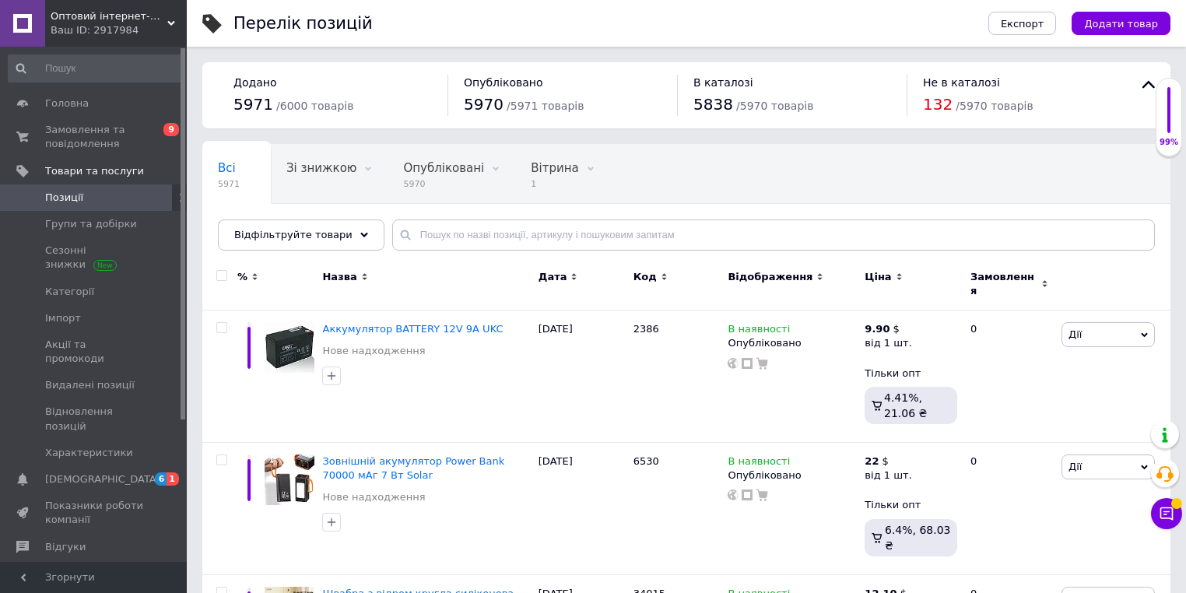
click at [481, 30] on div "Перелік позицій" at bounding box center [596, 23] width 724 height 47
click at [469, 234] on input "text" at bounding box center [773, 235] width 763 height 31
paste input "Адаптер для зарядки USB с кабелем USB-TYPE C 120W"
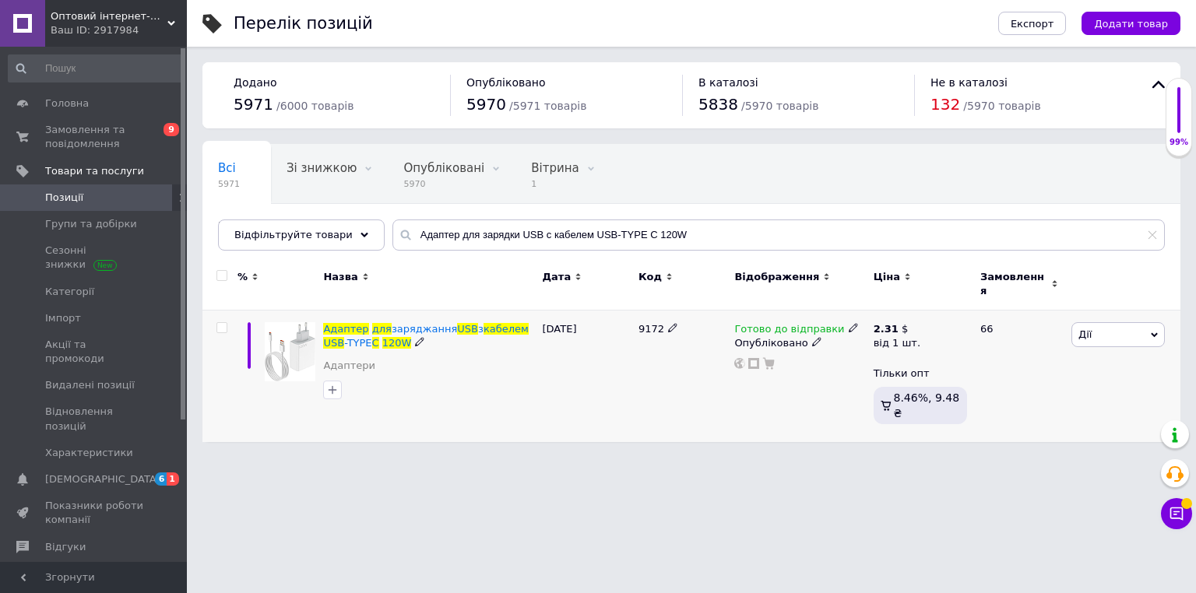
click at [849, 323] on icon at bounding box center [853, 327] width 9 height 9
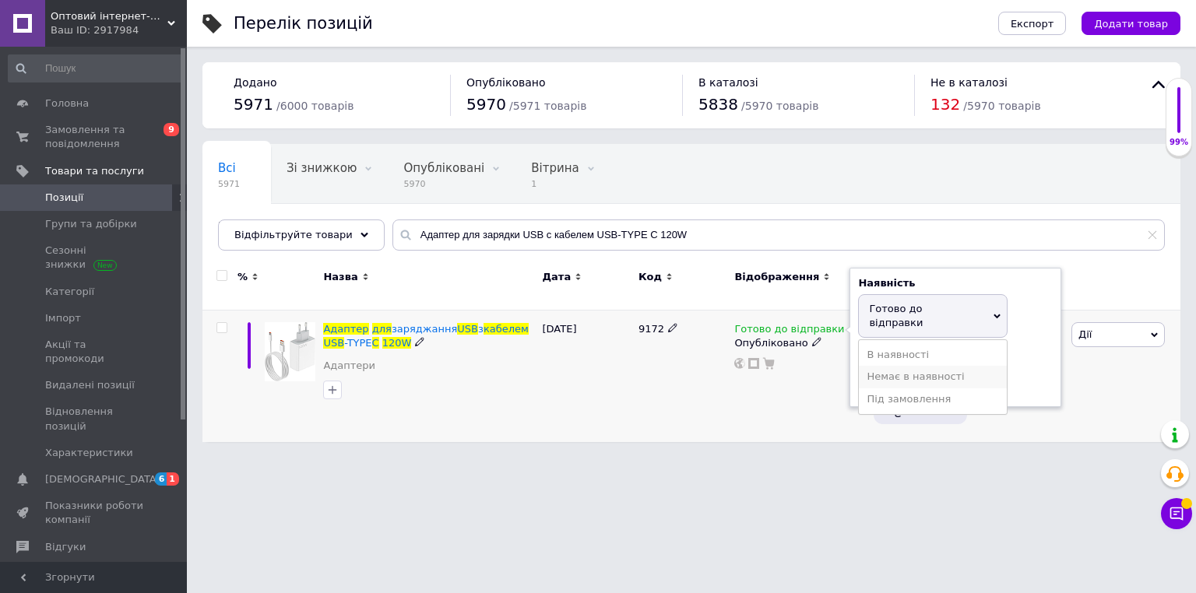
click at [875, 366] on li "Немає в наявності" at bounding box center [933, 377] width 148 height 22
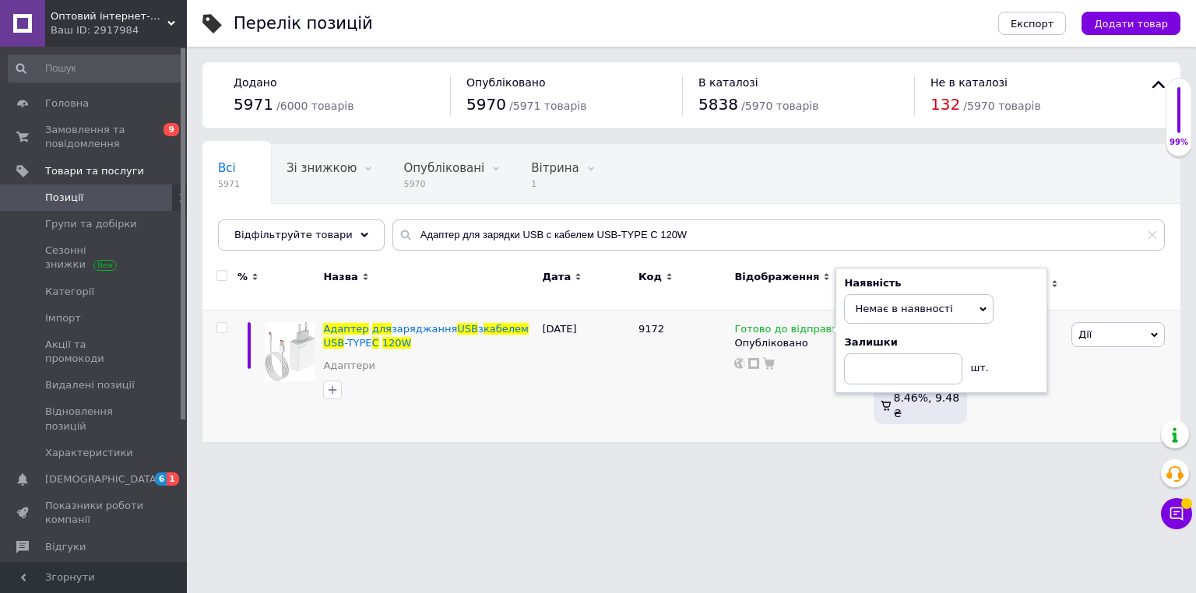
click at [698, 445] on html "Оптовий інтернет-магазин "Big Opt" Ваш ID: 2917984 Сайт Оптовий інтернет-магази…" at bounding box center [598, 229] width 1196 height 458
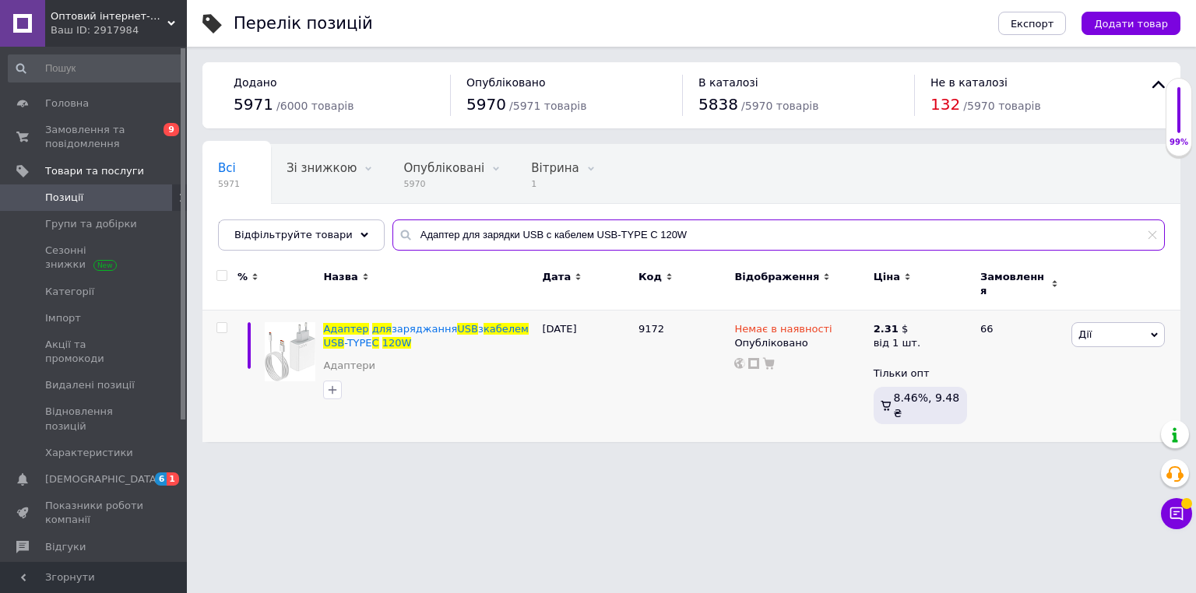
click at [487, 226] on input "Адаптер для зарядки USB с кабелем USB-TYPE C 120W" at bounding box center [778, 235] width 772 height 31
paste input "еспроводные наушники Ultrapods"
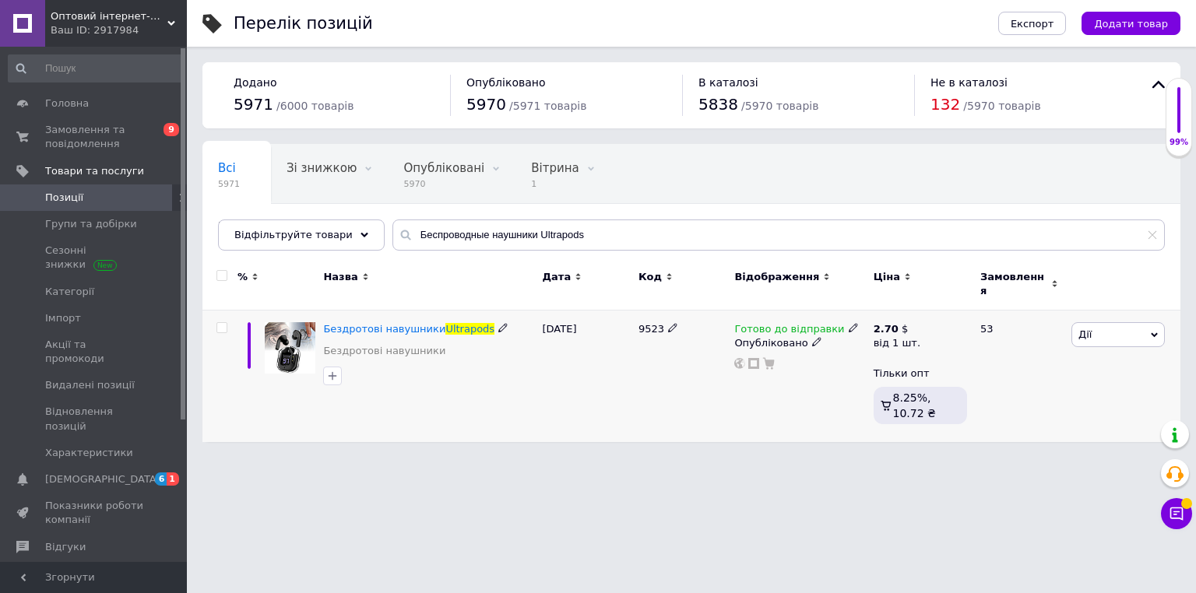
click at [849, 323] on icon at bounding box center [853, 327] width 9 height 9
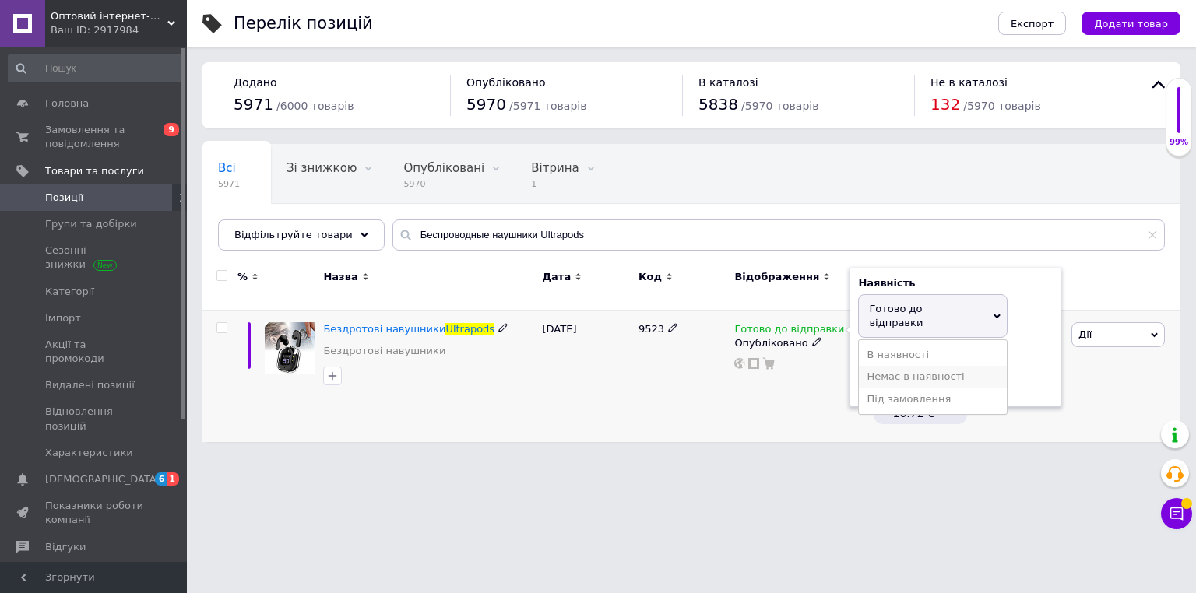
click at [874, 366] on li "Немає в наявності" at bounding box center [933, 377] width 148 height 22
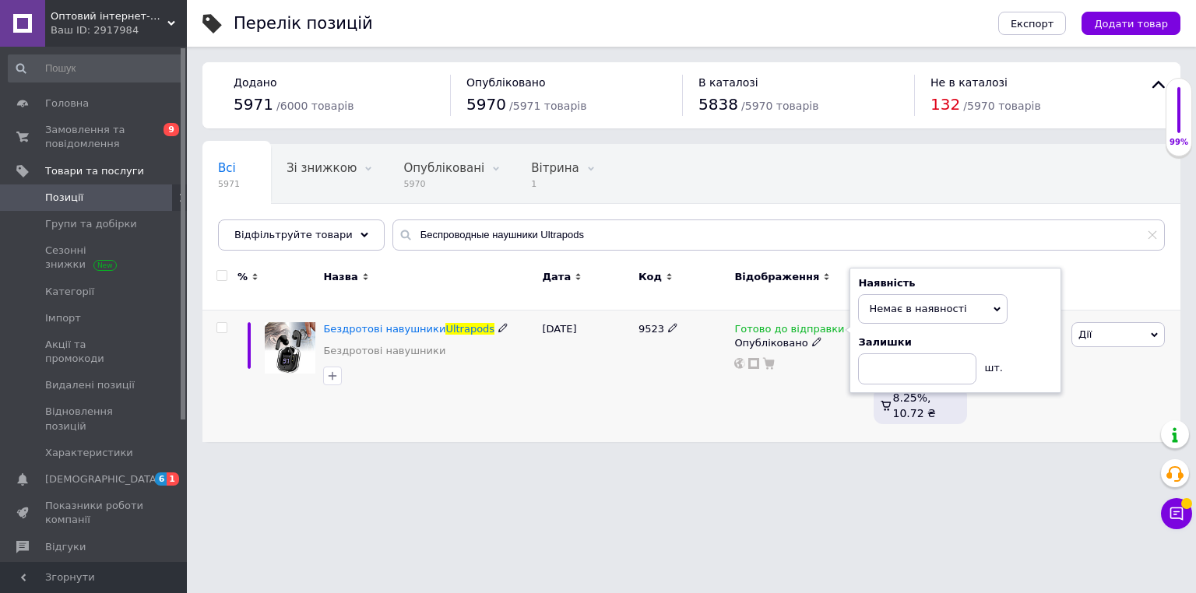
click at [799, 392] on div "Готово до відправки Наявність Немає в наявності В наявності Під замовлення Гото…" at bounding box center [799, 377] width 139 height 132
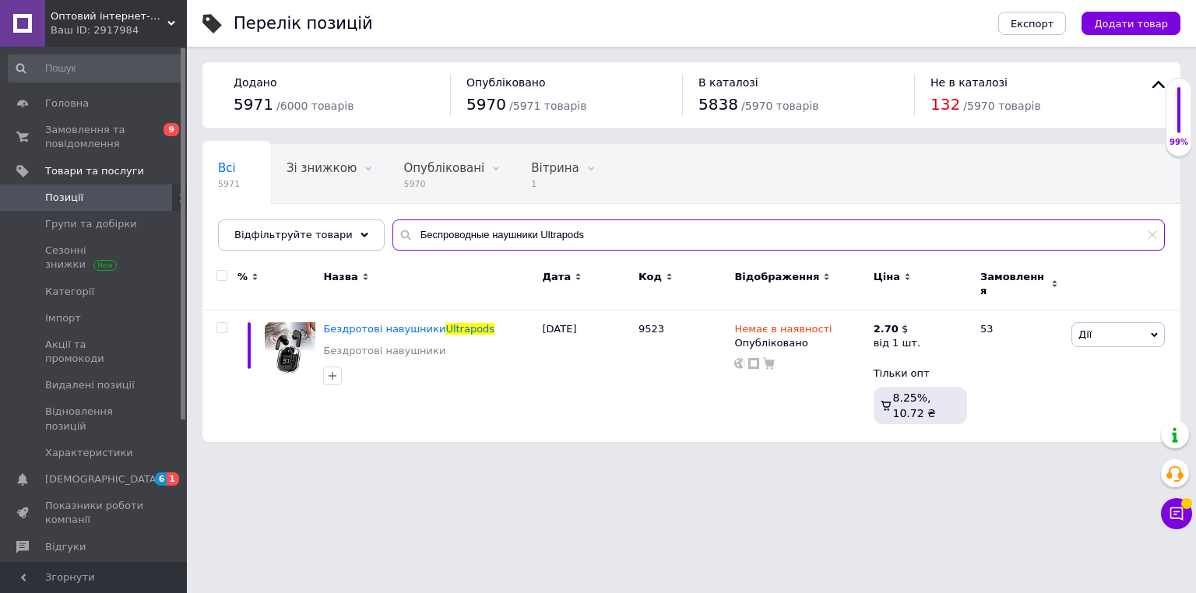
click at [501, 237] on input "Беспроводные наушники Ultrapods" at bounding box center [778, 235] width 772 height 31
paste input "нфракрасный бесконтактный термометр Non-contact YTAI 9458"
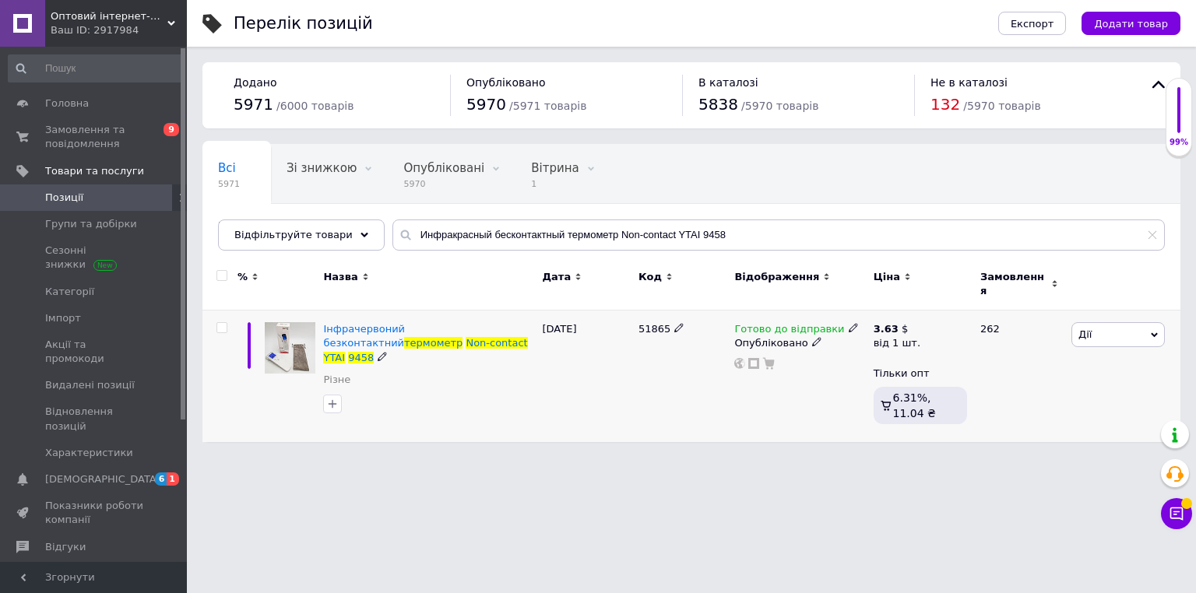
click at [849, 324] on use at bounding box center [853, 328] width 9 height 9
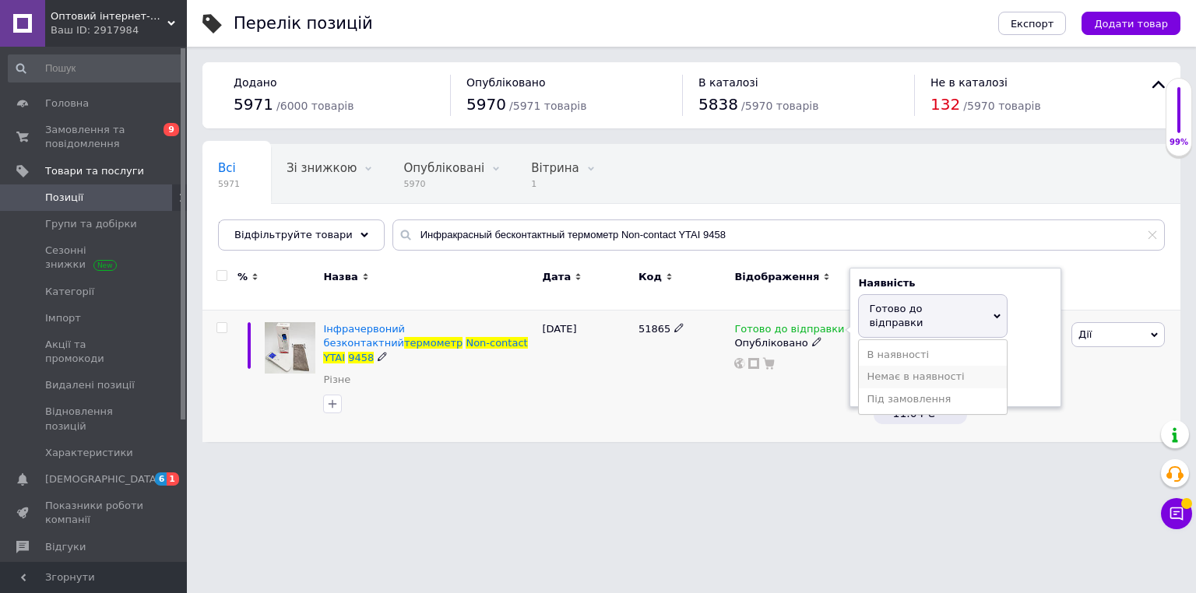
click at [872, 366] on li "Немає в наявності" at bounding box center [933, 377] width 148 height 22
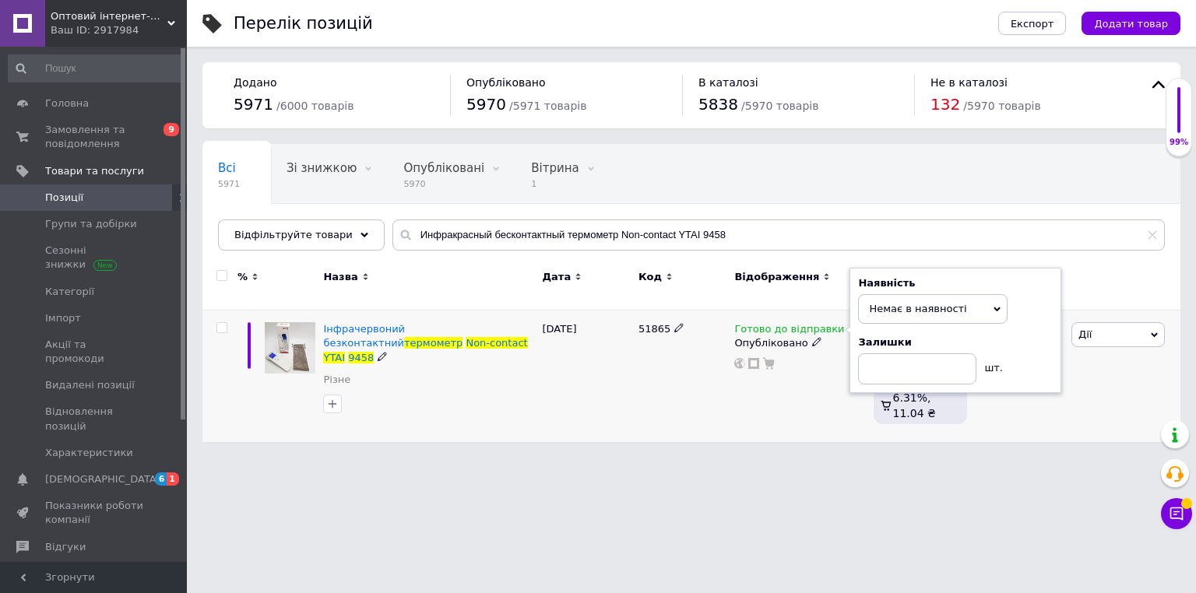
click at [679, 457] on html "Оптовий інтернет-магазин "Big Opt" Ваш ID: 2917984 Сайт Оптовий інтернет-магази…" at bounding box center [598, 229] width 1196 height 458
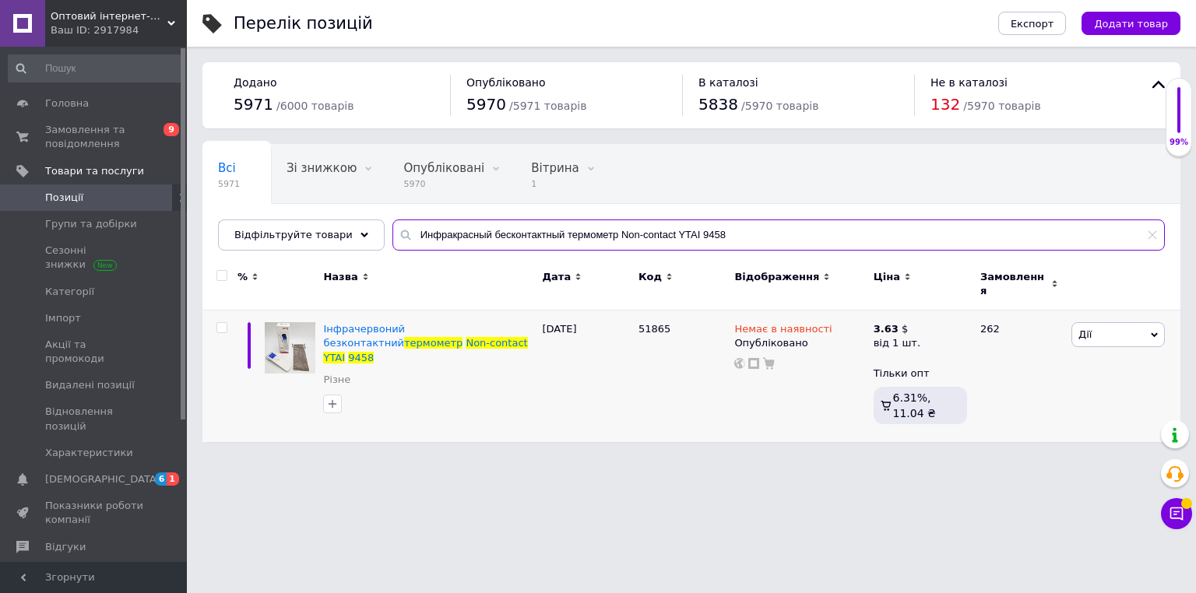
click at [427, 237] on input "Инфракрасный бесконтактный термометр Non-contact YTAI 9458" at bounding box center [778, 235] width 772 height 31
paste input "омпрессионные гольфы от варикоза zip socks 6735"
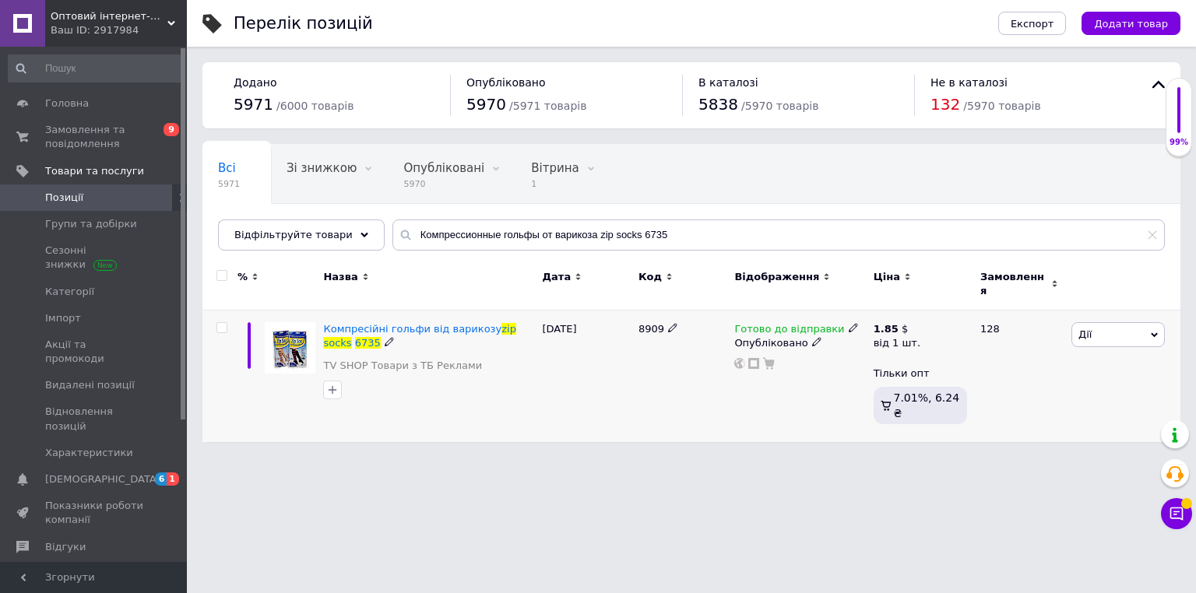
click at [849, 323] on icon at bounding box center [853, 327] width 9 height 9
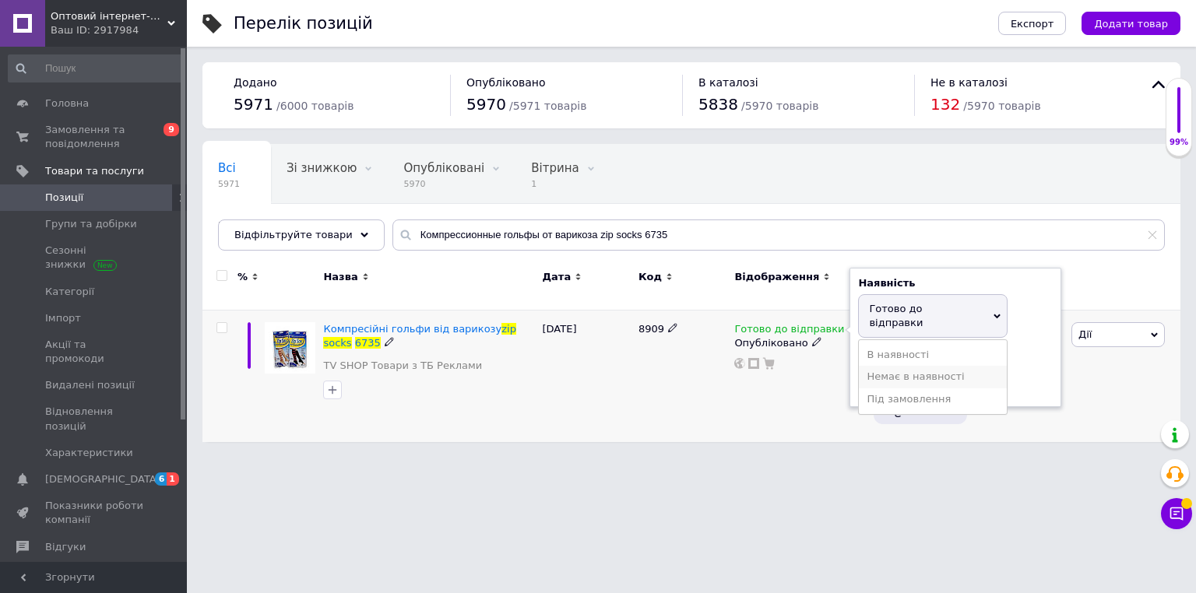
click at [881, 366] on li "Немає в наявності" at bounding box center [933, 377] width 148 height 22
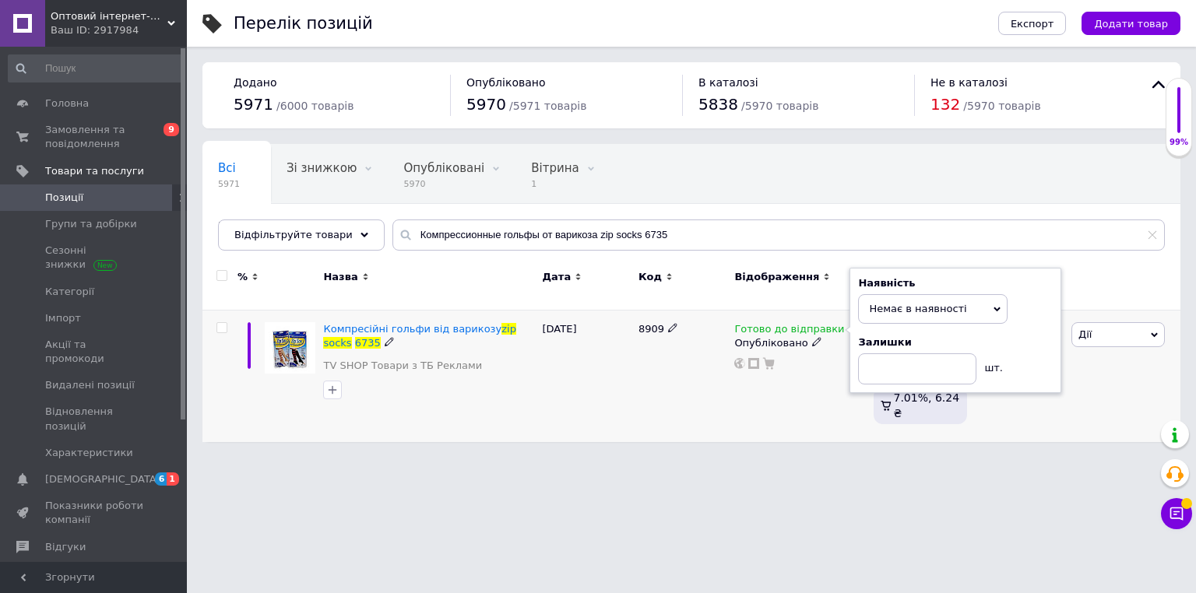
click at [652, 458] on html "Оптовий інтернет-магазин "Big Opt" Ваш ID: 2917984 Сайт Оптовий інтернет-магази…" at bounding box center [598, 229] width 1196 height 458
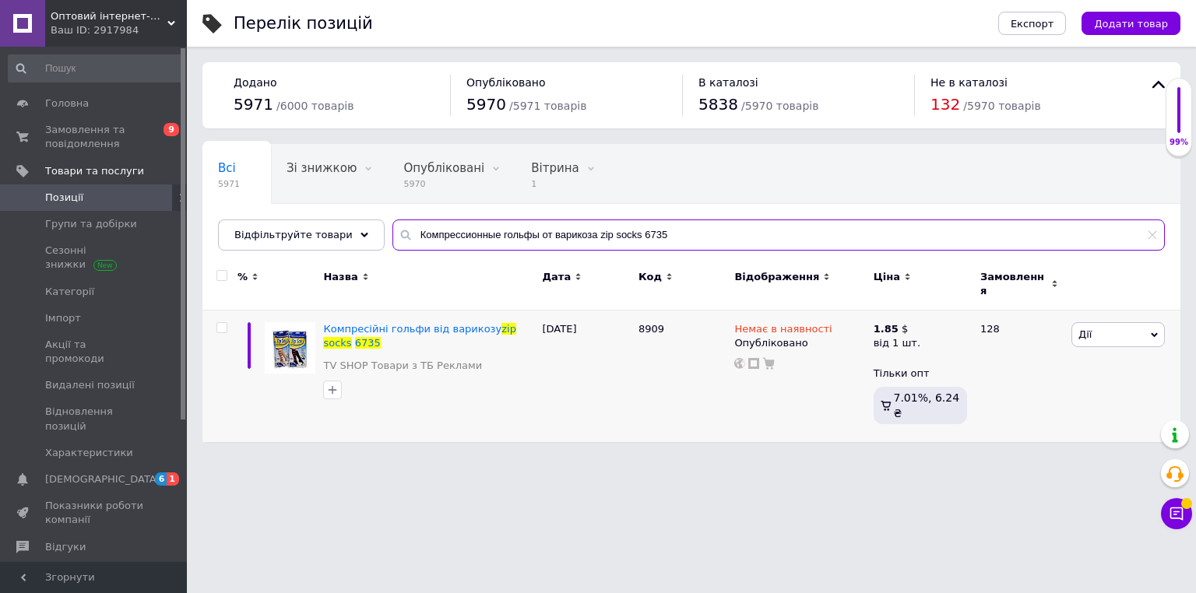
click at [430, 234] on input "Компрессионные гольфы от варикоза zip socks 6735" at bounding box center [778, 235] width 772 height 31
paste input "обильная колонка SPS K9 BT"
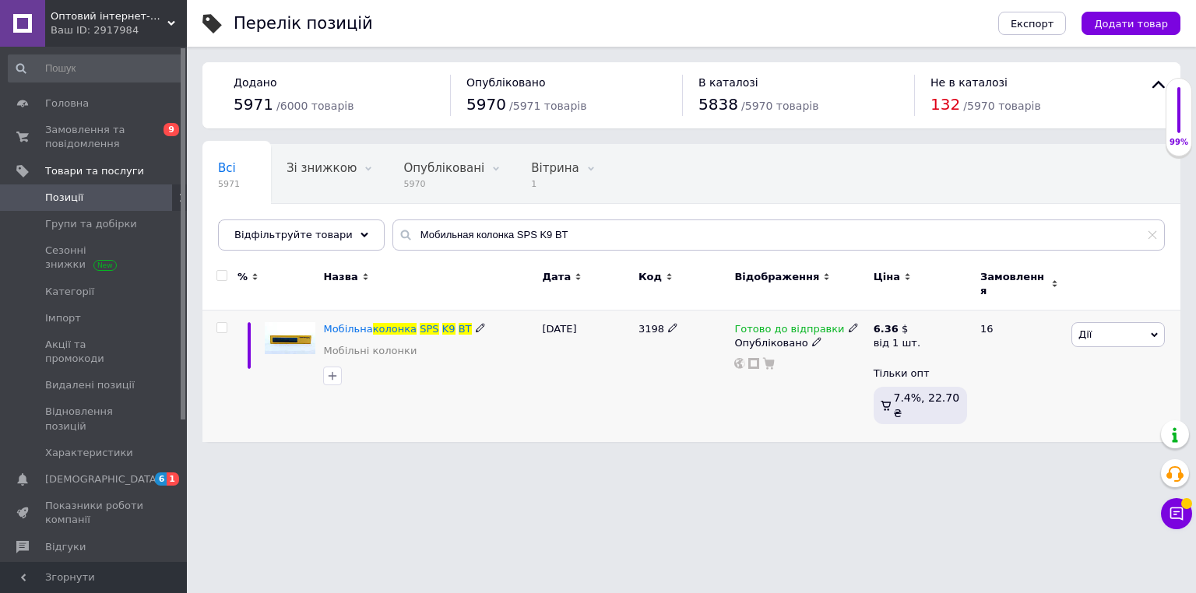
click at [849, 323] on icon at bounding box center [853, 327] width 9 height 9
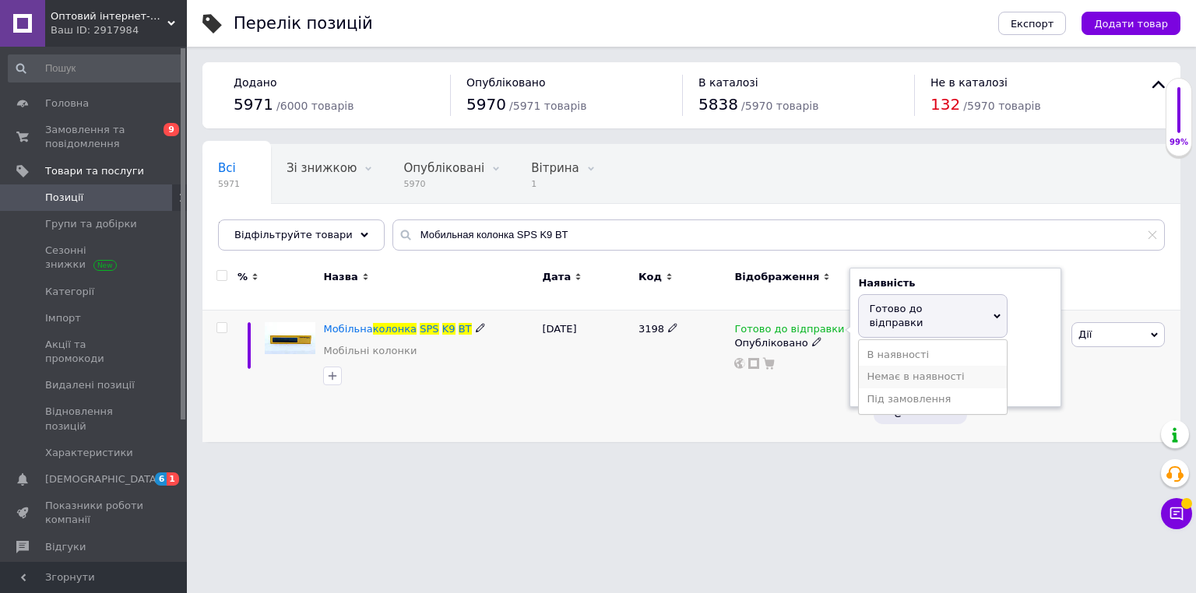
click at [880, 366] on li "Немає в наявності" at bounding box center [933, 377] width 148 height 22
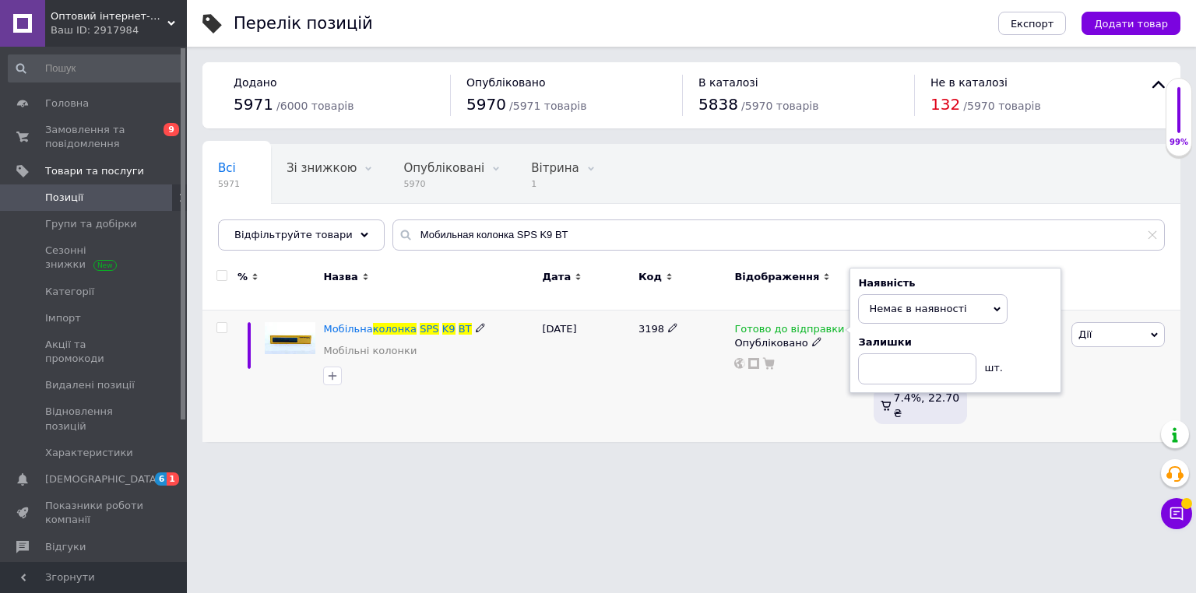
click at [669, 458] on html "Оптовий інтернет-магазин "Big Opt" Ваш ID: 2917984 Сайт Оптовий інтернет-магази…" at bounding box center [598, 229] width 1196 height 458
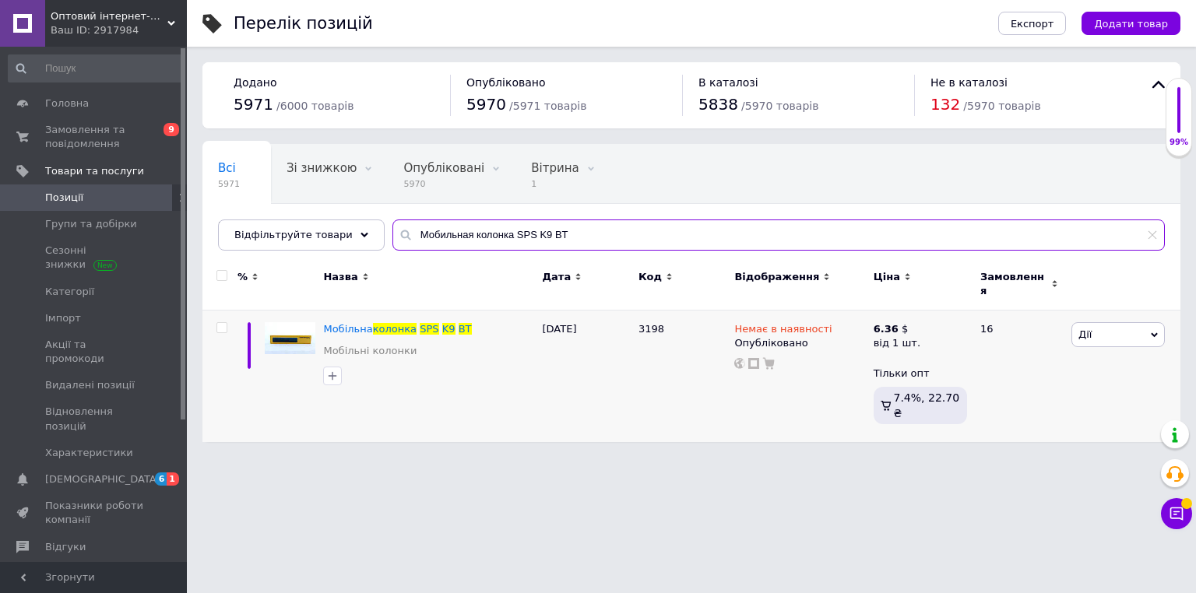
click at [513, 233] on input "Мобильная колонка SPS K9 BT" at bounding box center [778, 235] width 772 height 31
paste input "аушники MDR OWS T2"
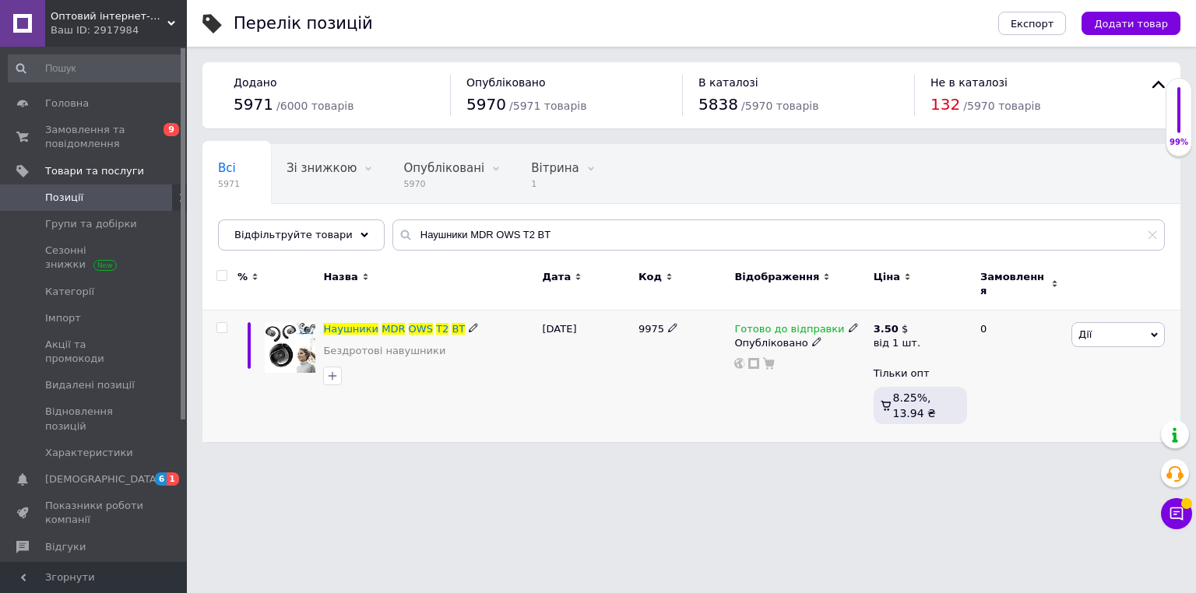
click at [849, 323] on icon at bounding box center [853, 327] width 9 height 9
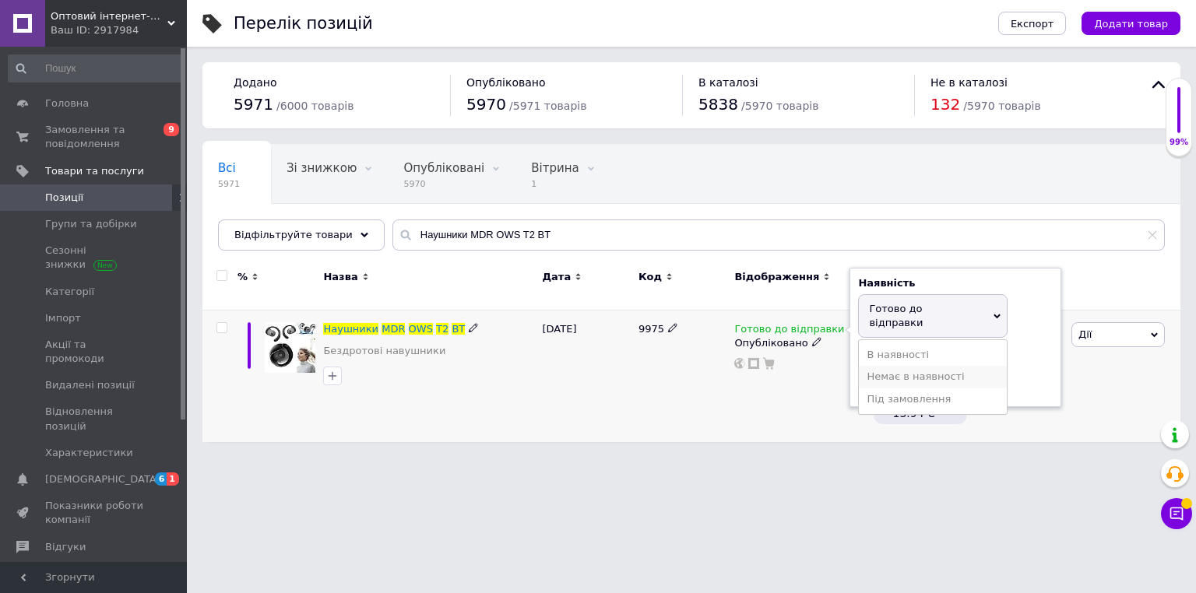
click at [887, 366] on li "Немає в наявності" at bounding box center [933, 377] width 148 height 22
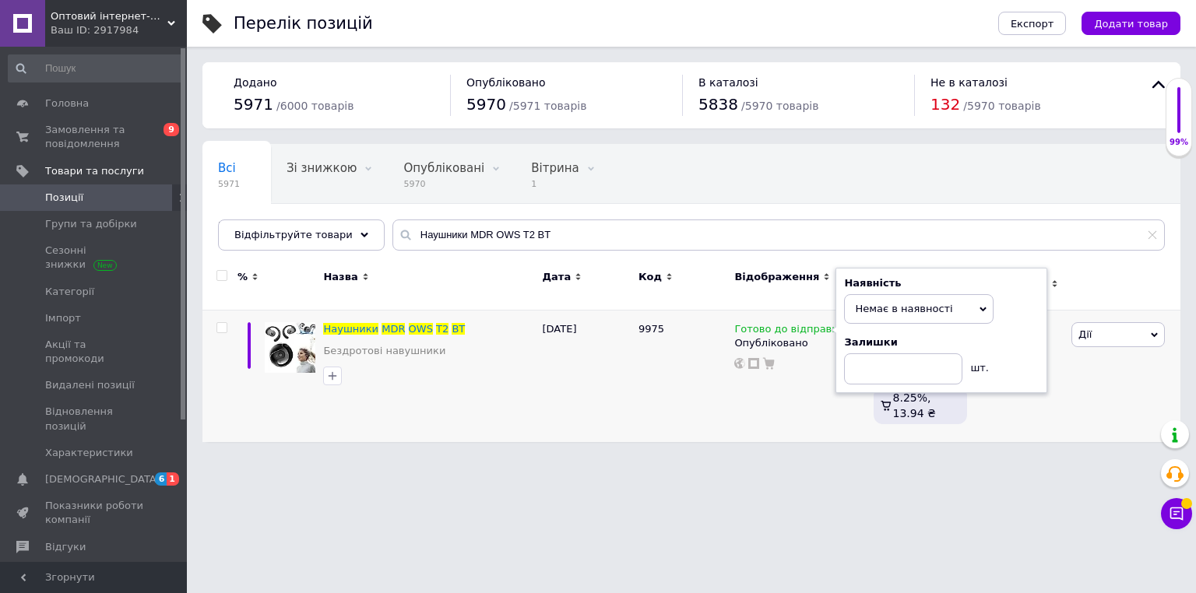
click at [564, 458] on html "Оптовий інтернет-магазин "Big Opt" Ваш ID: 2917984 Сайт Оптовий інтернет-магази…" at bounding box center [598, 229] width 1196 height 458
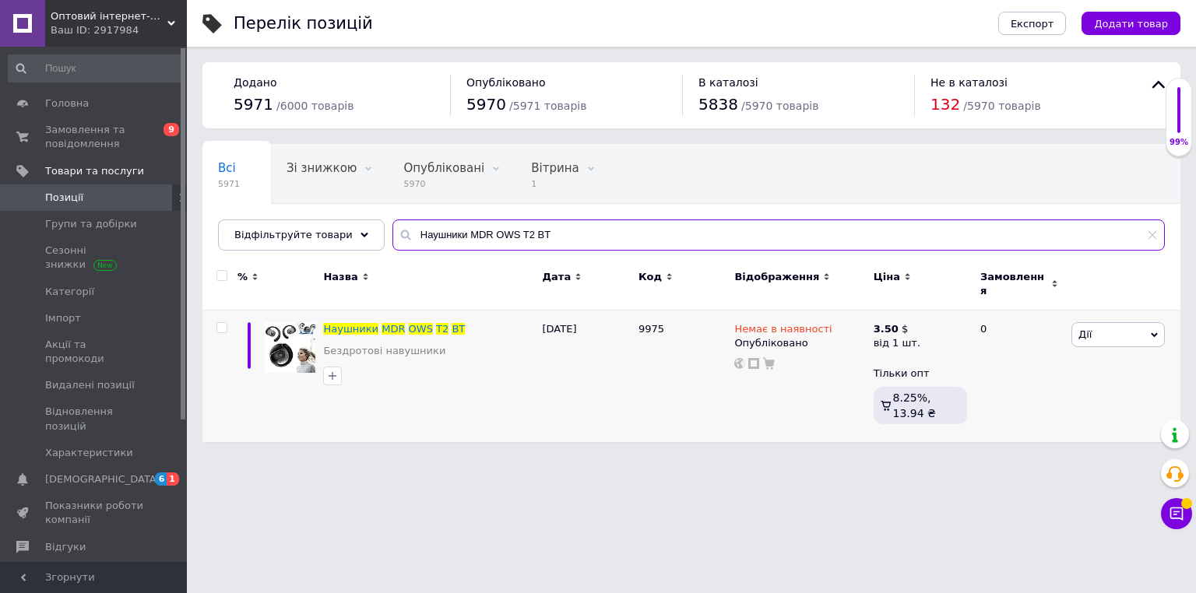
click at [509, 240] on input "Наушники MDR OWS T2 BT" at bounding box center [778, 235] width 772 height 31
paste input "юкзак-переноска для новорожденных BABY SLING AND182"
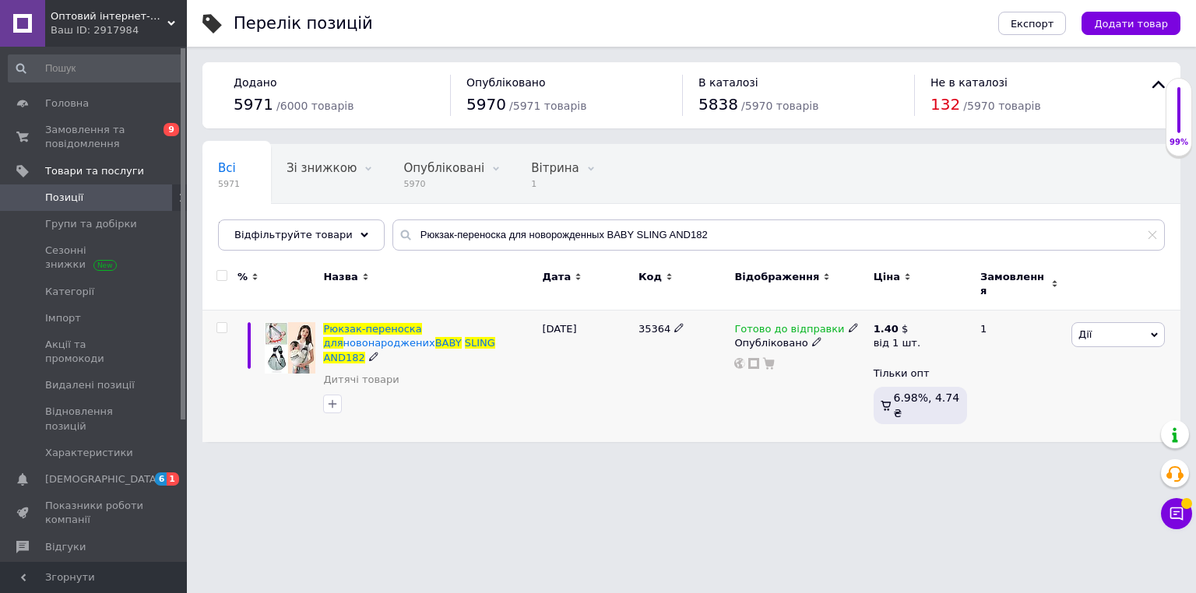
click at [849, 324] on use at bounding box center [853, 328] width 9 height 9
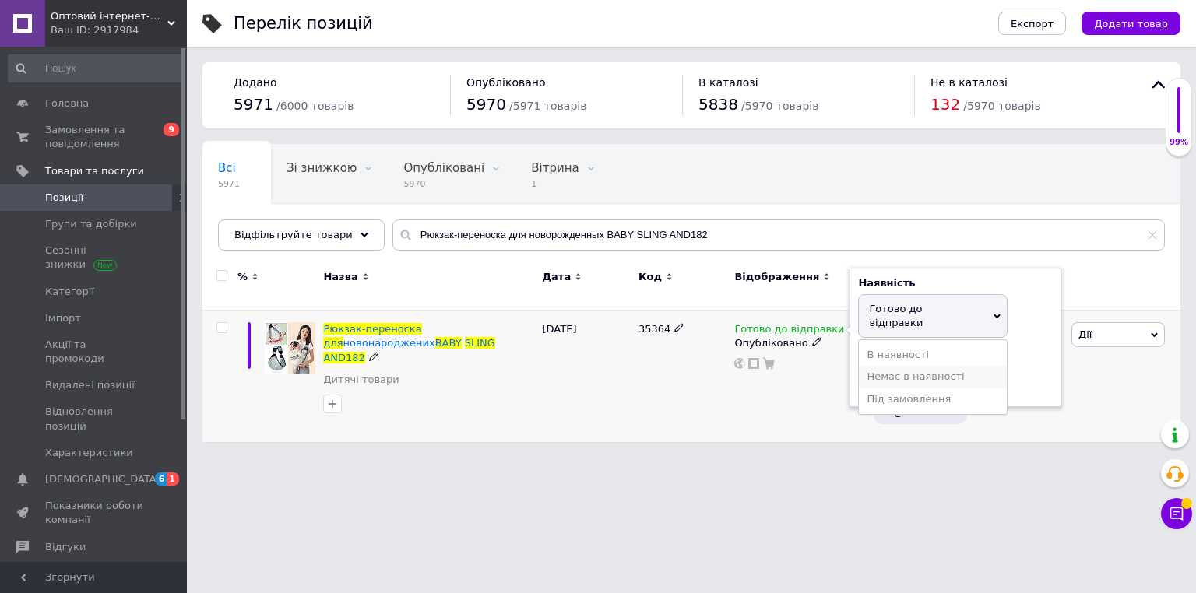
click at [885, 366] on li "Немає в наявності" at bounding box center [933, 377] width 148 height 22
click at [643, 452] on html "Оптовий інтернет-магазин "Big Opt" Ваш ID: 2917984 Сайт Оптовий інтернет-магази…" at bounding box center [598, 229] width 1196 height 458
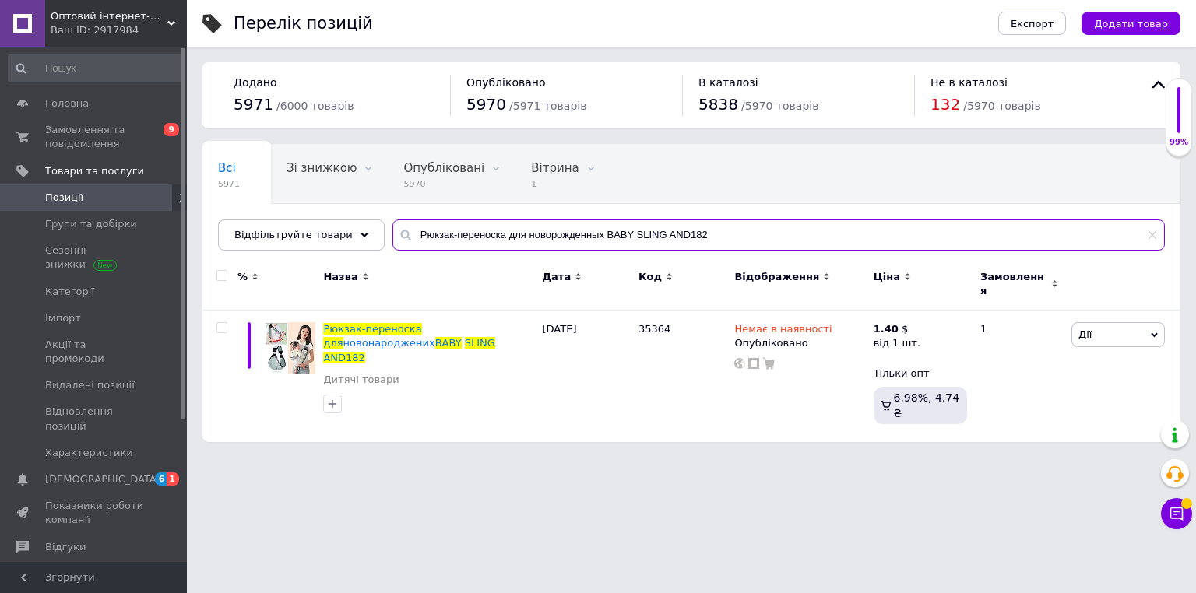
click at [431, 225] on input "Рюкзак-переноска для новорожденных BABY SLING AND182" at bounding box center [778, 235] width 772 height 31
paste input "ветодиодная LED маска для лица 7 в 1 с цветной светотерапией для ухода и улучше…"
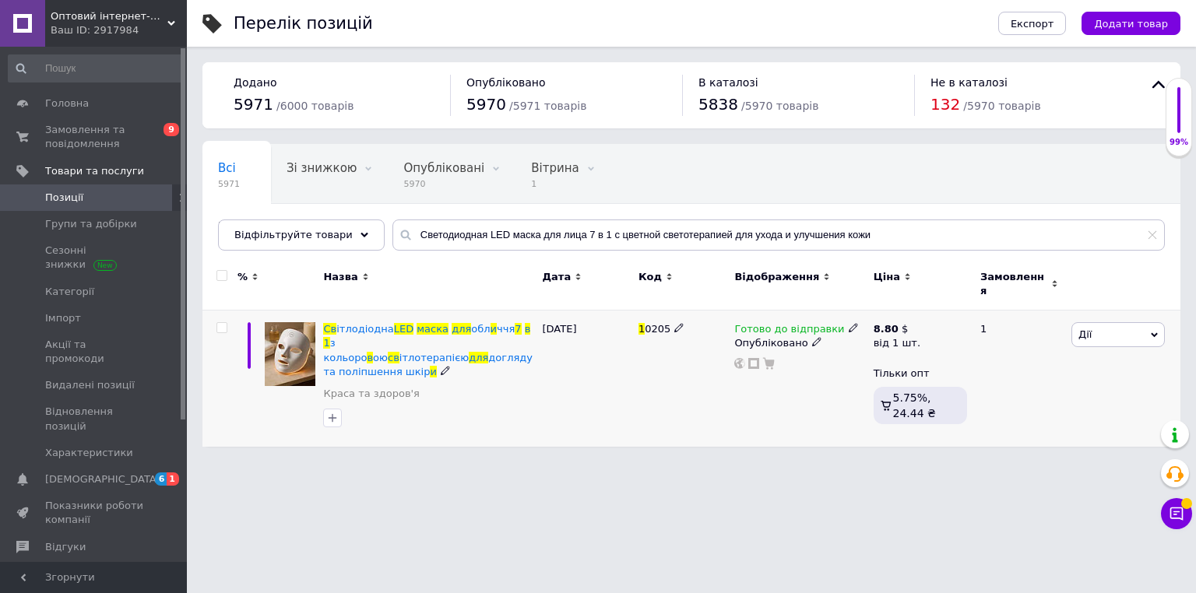
click at [849, 323] on icon at bounding box center [853, 327] width 9 height 9
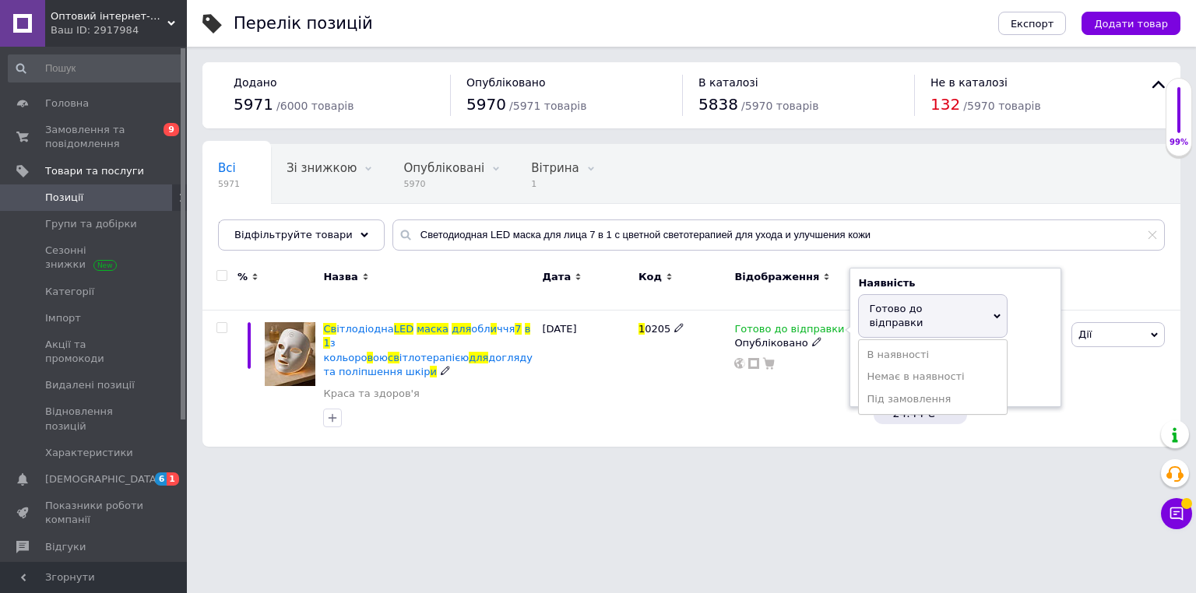
drag, startPoint x: 874, startPoint y: 347, endPoint x: 613, endPoint y: 453, distance: 282.2
click at [873, 366] on li "Немає в наявності" at bounding box center [933, 377] width 148 height 22
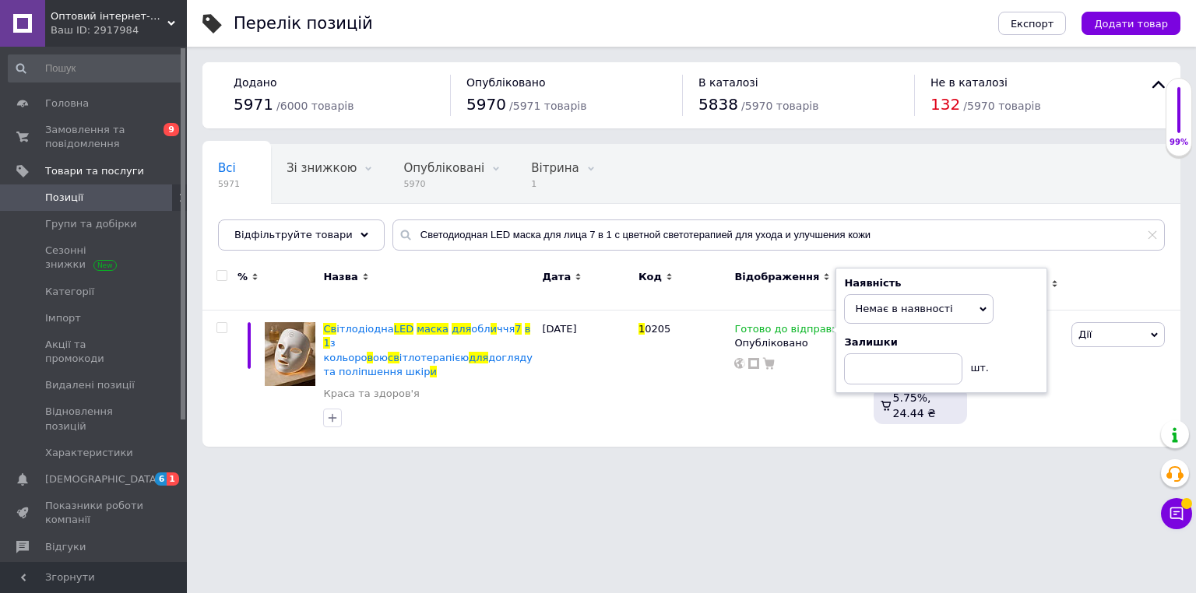
click at [613, 453] on html "Оптовий інтернет-магазин "Big Opt" Ваш ID: 2917984 Сайт Оптовий інтернет-магази…" at bounding box center [598, 231] width 1196 height 462
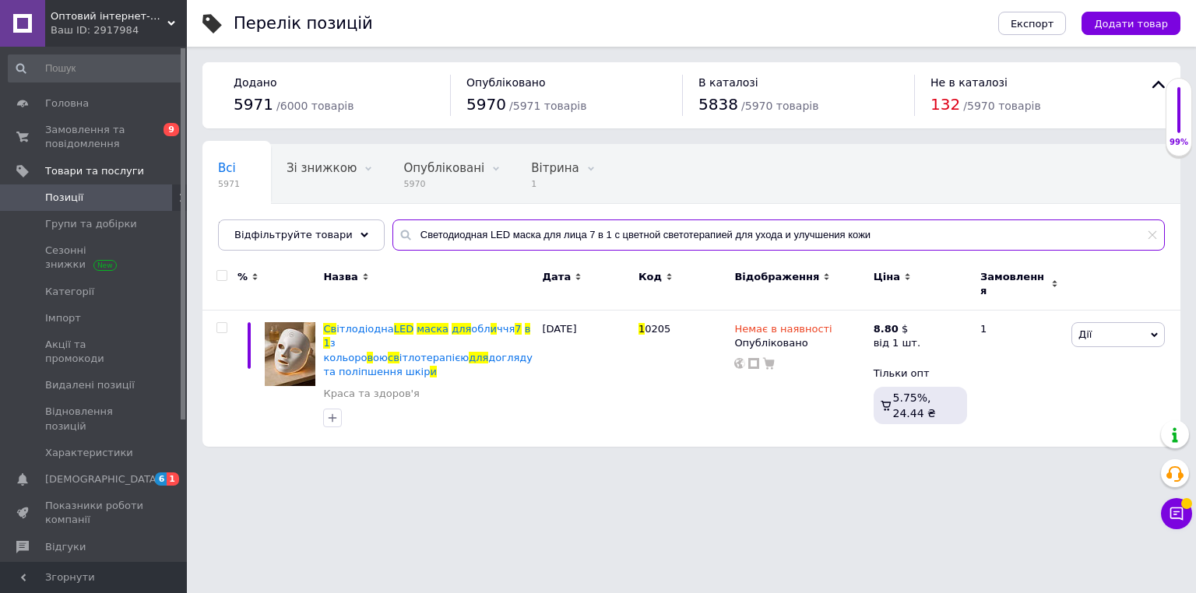
click at [459, 237] on input "Светодиодная LED маска для лица 7 в 1 с цветной светотерапией для ухода и улучш…" at bounding box center [778, 235] width 772 height 31
paste input "тевой фильтр 4 розетки 5,0 м белый"
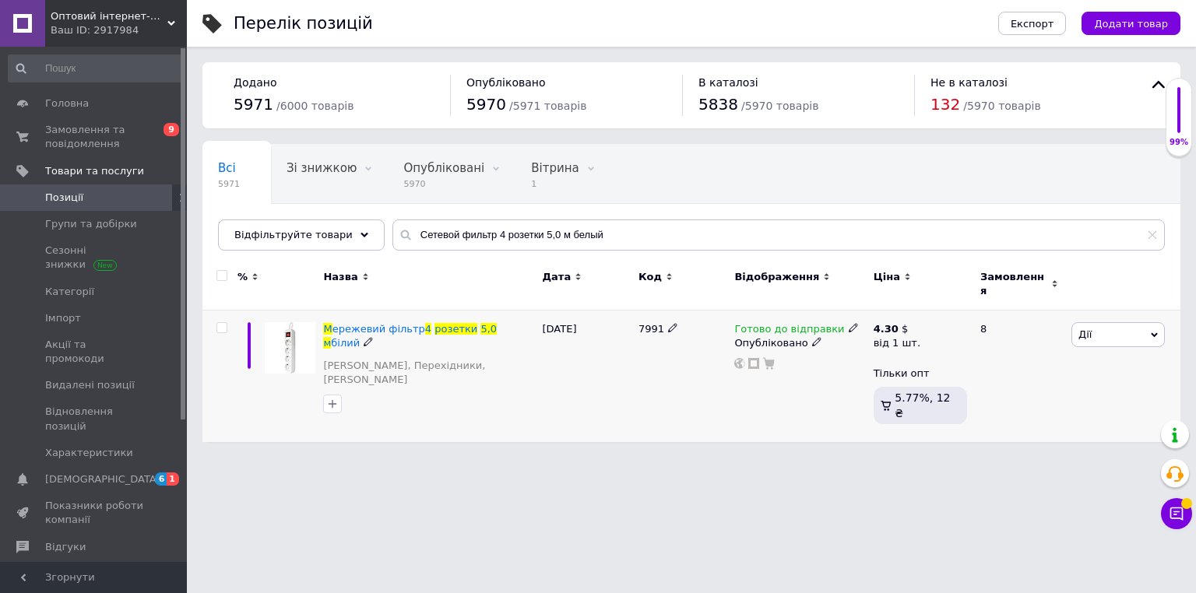
click at [849, 323] on icon at bounding box center [853, 327] width 9 height 9
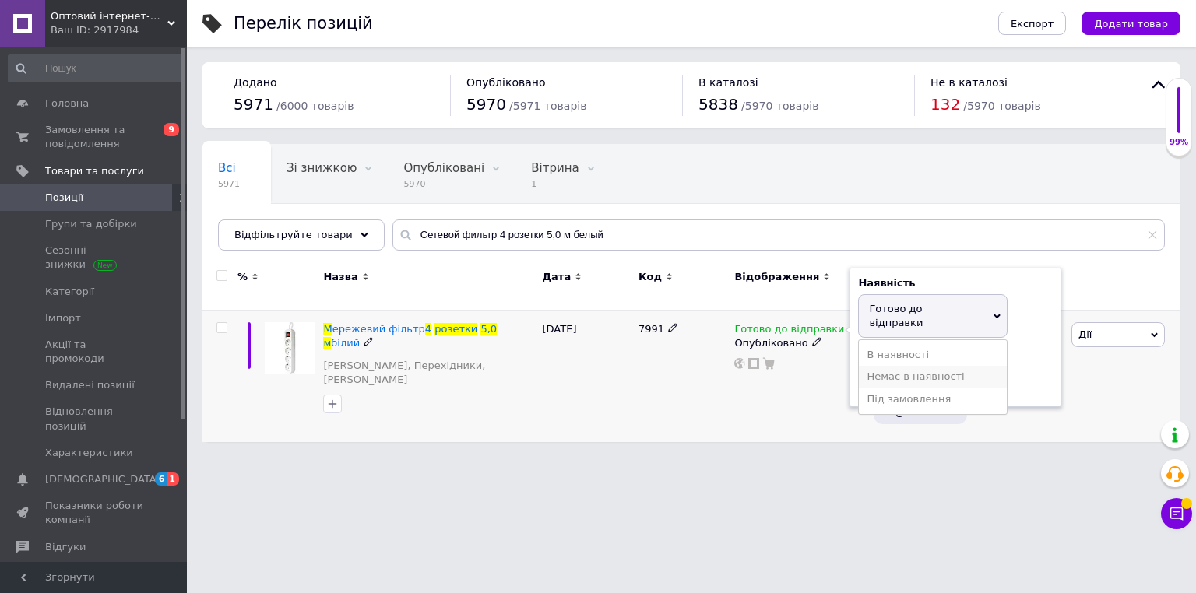
click at [875, 366] on li "Немає в наявності" at bounding box center [933, 377] width 148 height 22
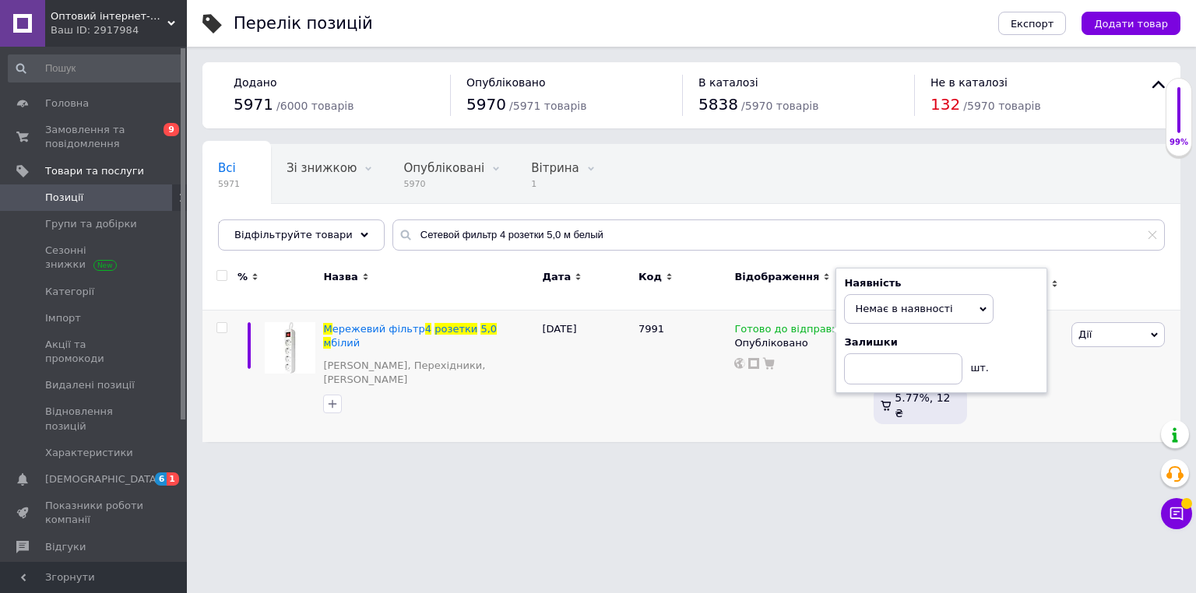
click at [668, 430] on div "Перелік позицій Експорт Додати товар Додано 5971 / 6000 товарів Опубліковано 59…" at bounding box center [691, 229] width 1009 height 458
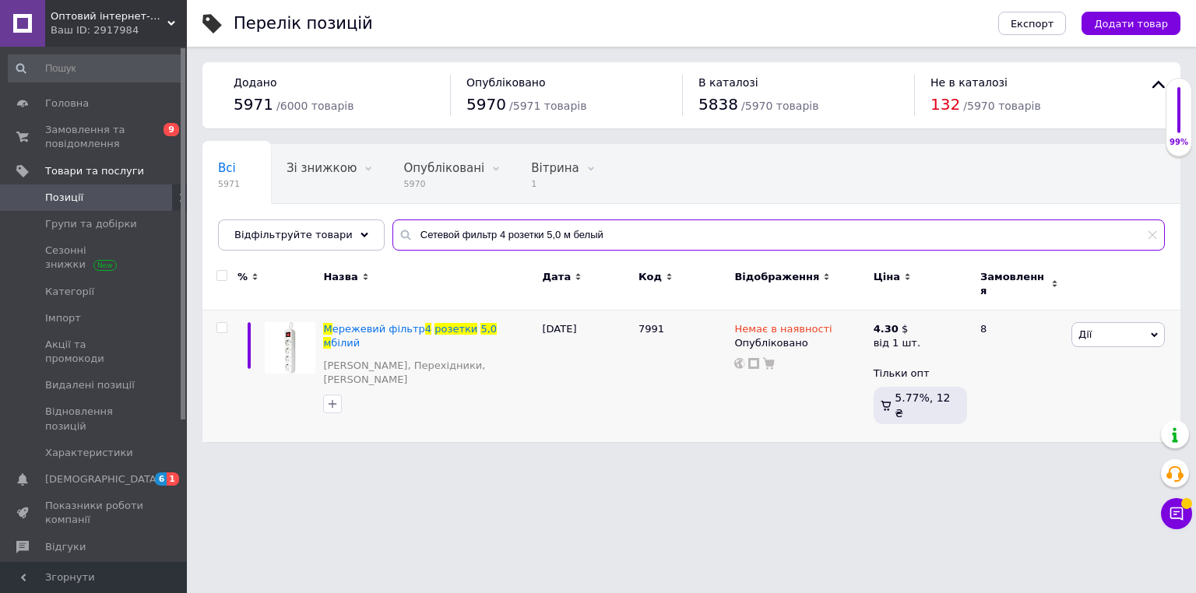
click at [445, 234] on input "Сетевой фильтр 4 розетки 5,0 м белый" at bounding box center [778, 235] width 772 height 31
paste input "уристическая плита K-203 под баллончик"
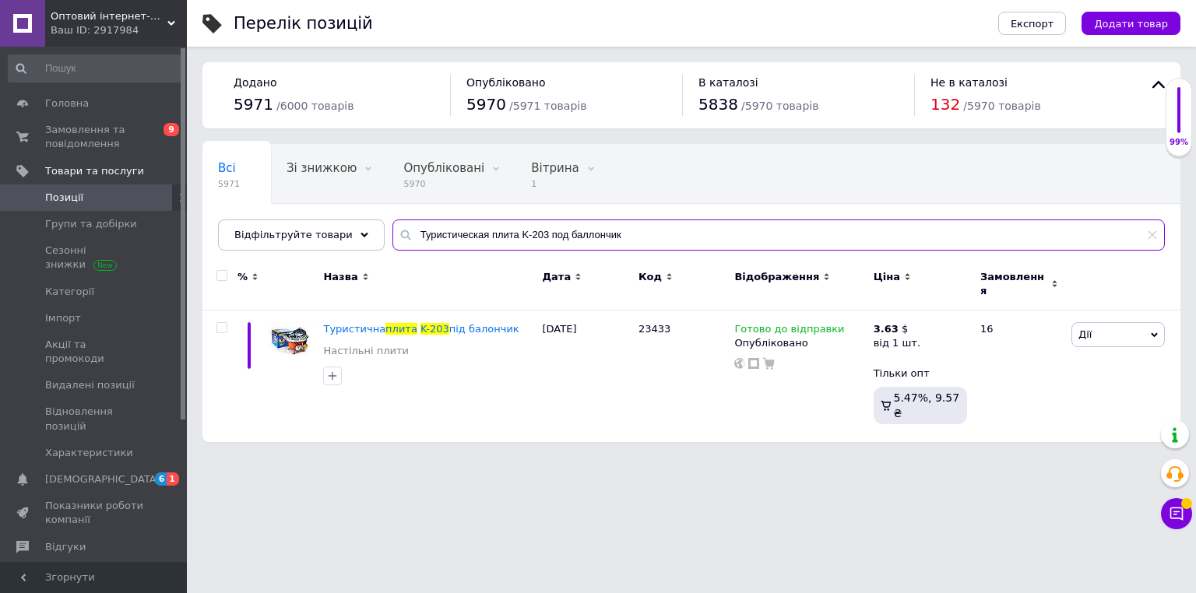
type input "Туристическая плита K-203 под баллончик"
drag, startPoint x: 910, startPoint y: 314, endPoint x: 928, endPoint y: 307, distance: 19.2
click at [912, 323] on icon at bounding box center [916, 327] width 9 height 9
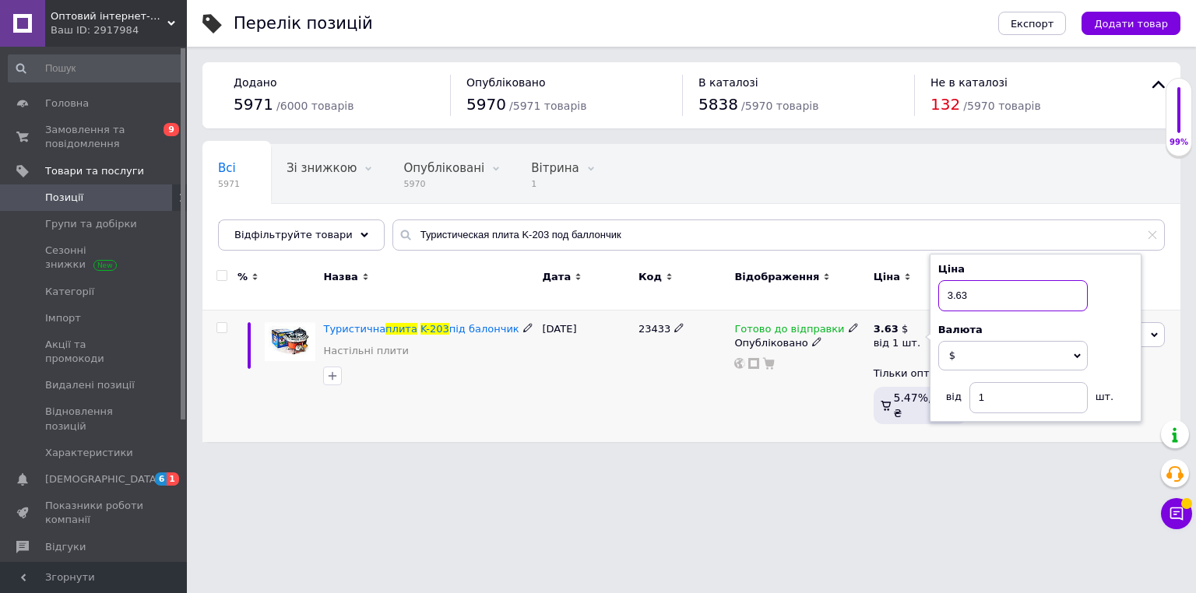
click at [988, 290] on input "3.63" at bounding box center [1012, 295] width 149 height 31
drag, startPoint x: 928, startPoint y: 307, endPoint x: 989, endPoint y: 290, distance: 63.8
click at [989, 290] on input "3.63" at bounding box center [1012, 295] width 149 height 31
type input "6.6"
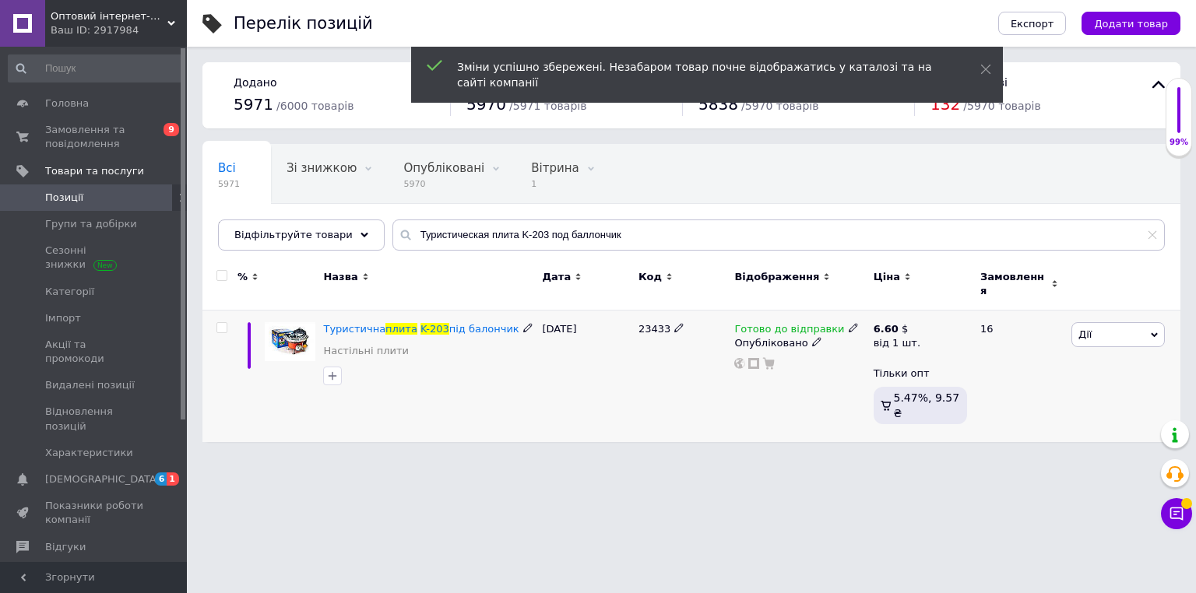
click at [646, 323] on span "23433" at bounding box center [654, 329] width 32 height 12
copy span "23433"
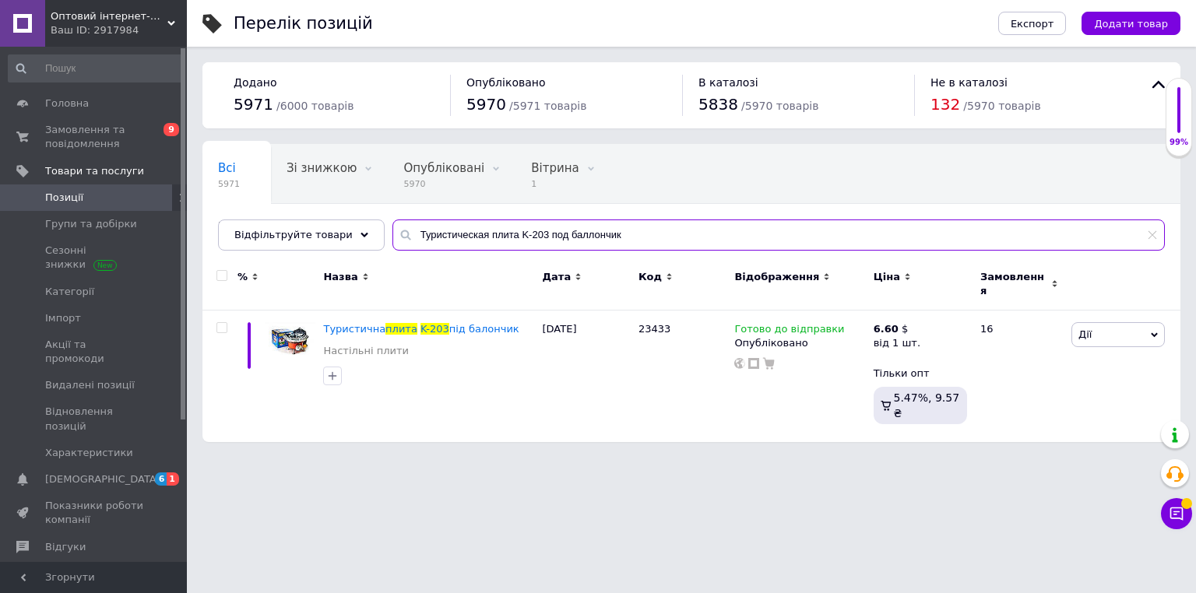
click at [479, 234] on input "Туристическая плита K-203 под баллончик" at bounding box center [778, 235] width 772 height 31
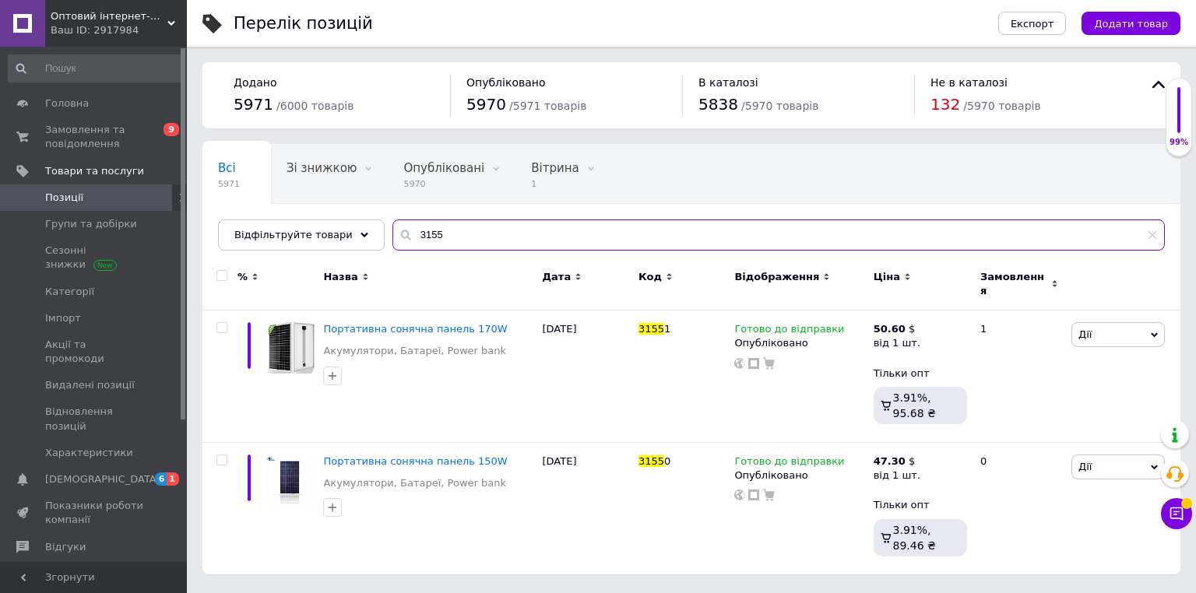
click at [574, 223] on input "3155" at bounding box center [778, 235] width 772 height 31
paste input "Туристическая плита K-203 под баллончик"
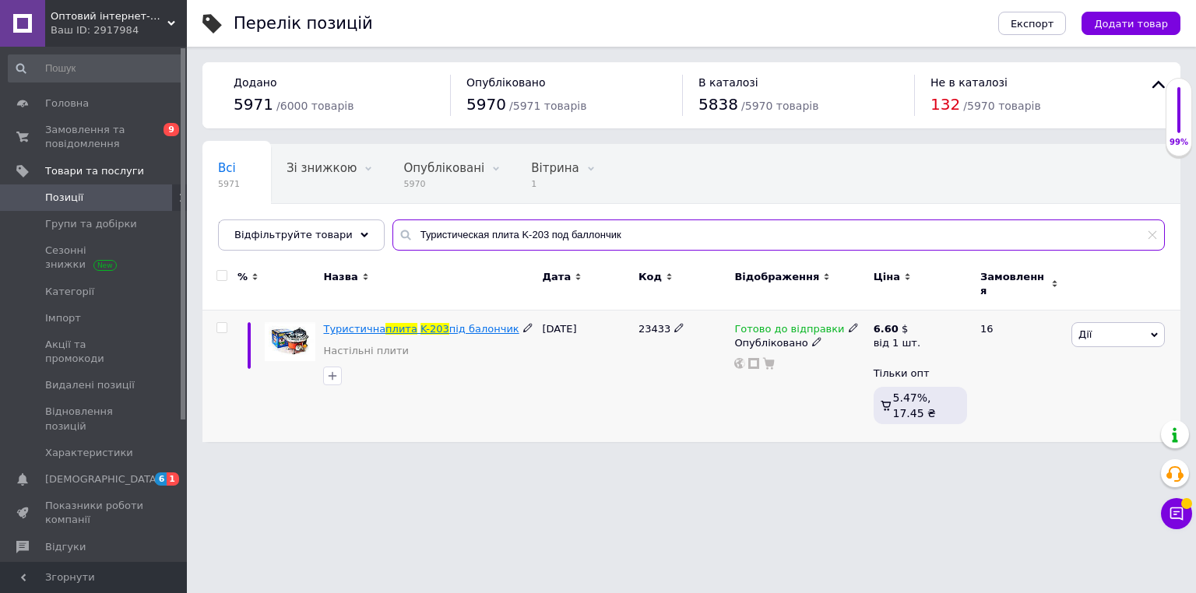
type input "Туристическая плита K-203 под баллончик"
click at [420, 323] on span "K-203" at bounding box center [434, 329] width 29 height 12
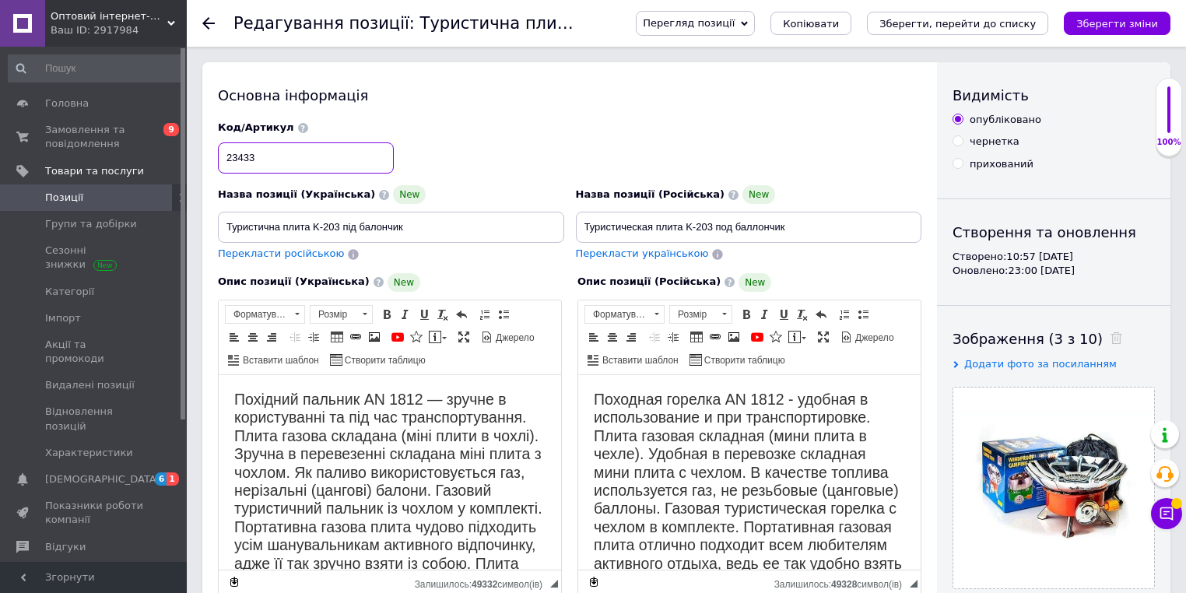
click at [322, 165] on input "23433" at bounding box center [306, 157] width 176 height 31
click at [322, 164] on input "23433" at bounding box center [306, 157] width 176 height 31
type input "31552"
click at [504, 121] on div "Код/Артикул 31552" at bounding box center [570, 147] width 715 height 65
click at [1096, 18] on icon "Зберегти зміни" at bounding box center [1118, 24] width 82 height 12
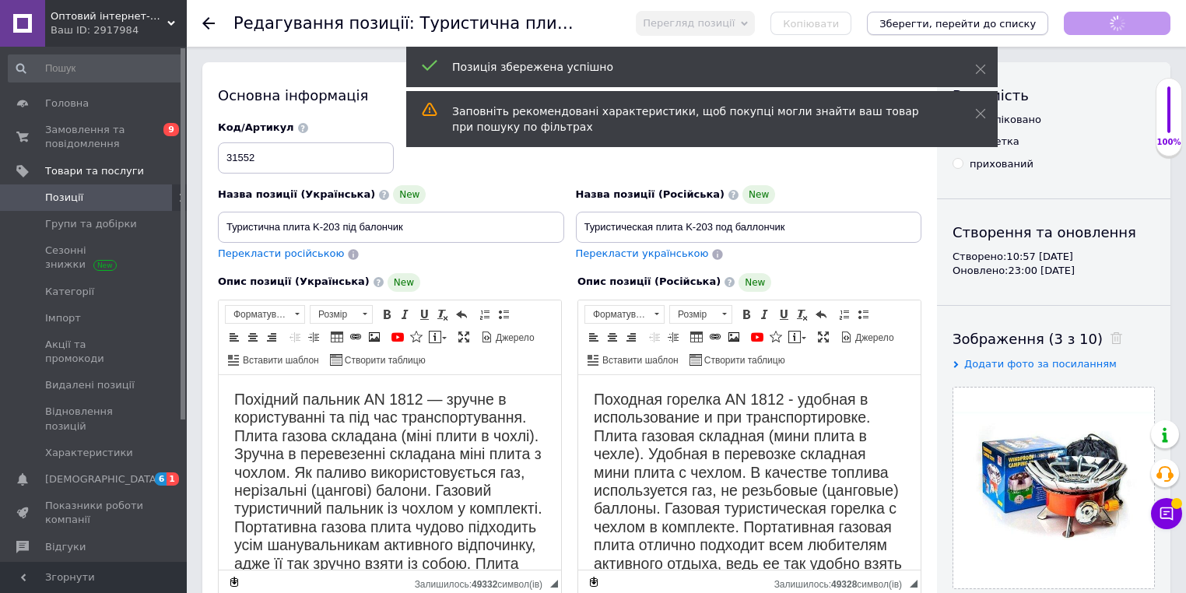
click at [1001, 23] on icon "Зберегти, перейти до списку" at bounding box center [958, 24] width 156 height 12
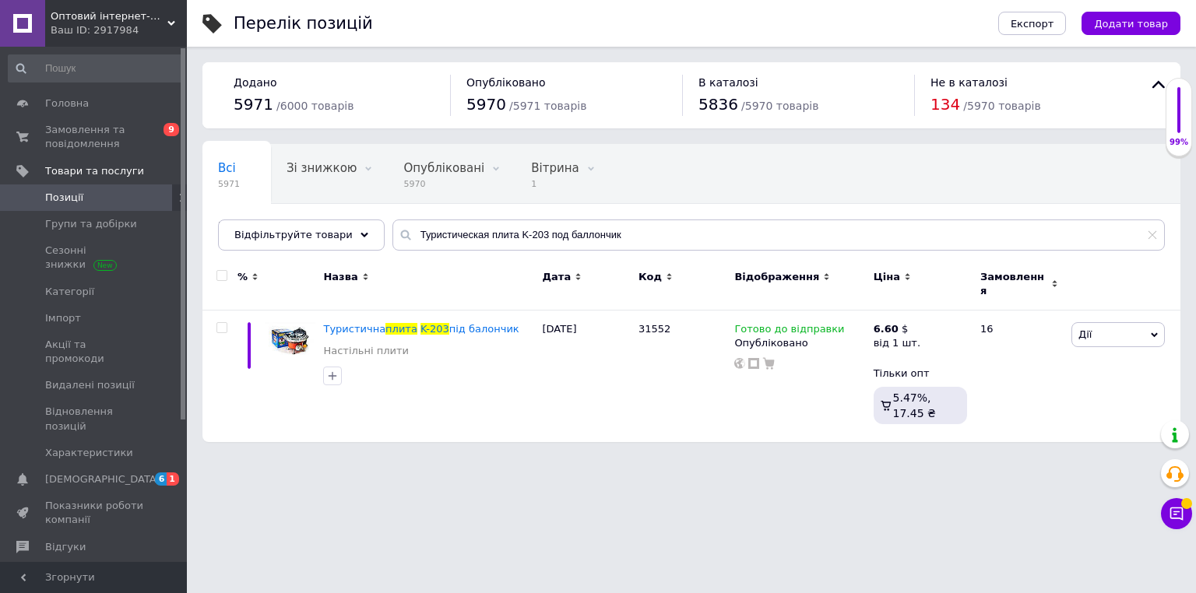
click at [520, 19] on div "Перелік позицій" at bounding box center [600, 23] width 733 height 47
click at [599, 28] on div "Перелік позицій" at bounding box center [600, 23] width 733 height 47
click at [462, 214] on div "Всі 5971 Зі знижкою 0 Видалити Редагувати Опубліковані 5970 Видалити Редагувати…" at bounding box center [691, 205] width 978 height 128
click at [459, 233] on input "Туристическая плита K-203 под баллончик" at bounding box center [778, 235] width 772 height 31
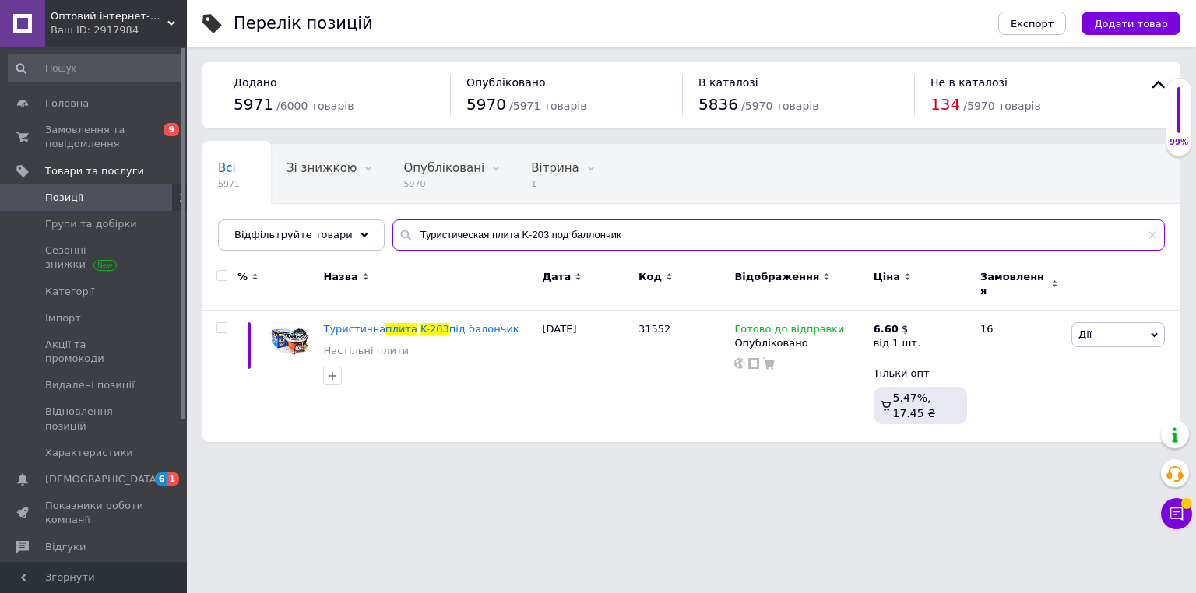
click at [459, 233] on input "Туристическая плита K-203 под баллончик" at bounding box center [778, 235] width 772 height 31
paste input "силитель AMP 802 BT"
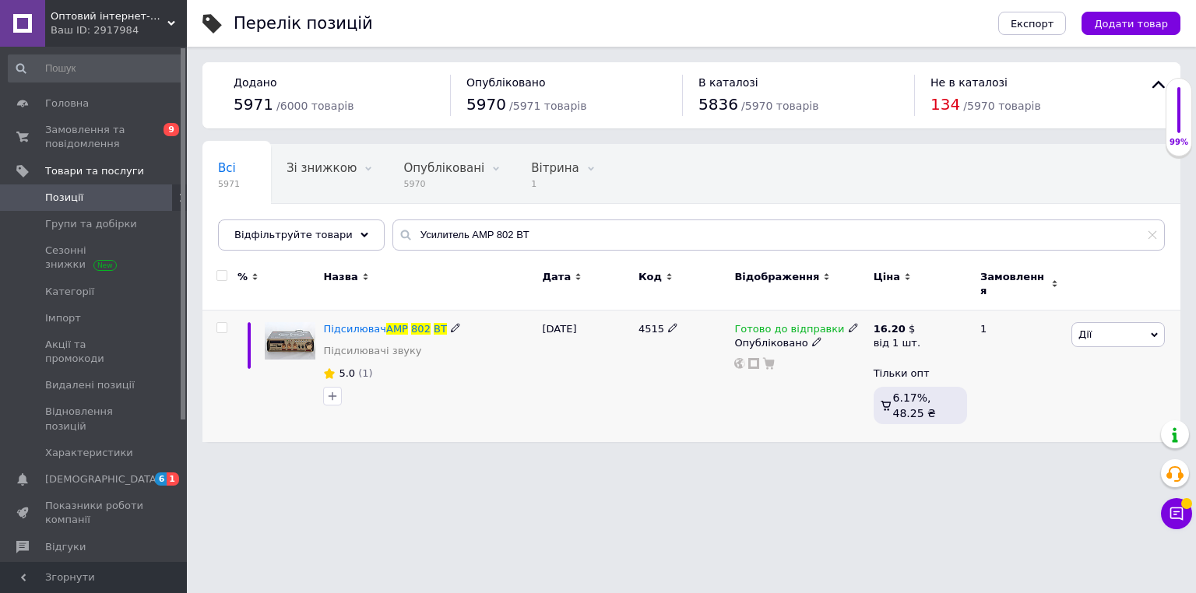
click at [849, 323] on icon at bounding box center [853, 327] width 9 height 9
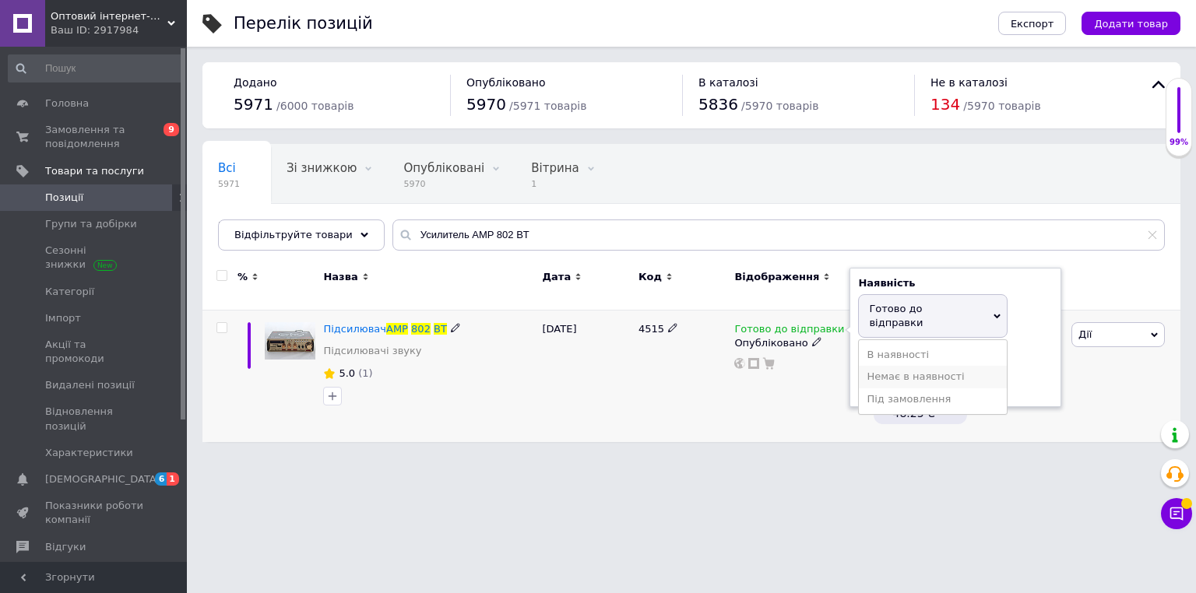
click at [890, 366] on li "Немає в наявності" at bounding box center [933, 377] width 148 height 22
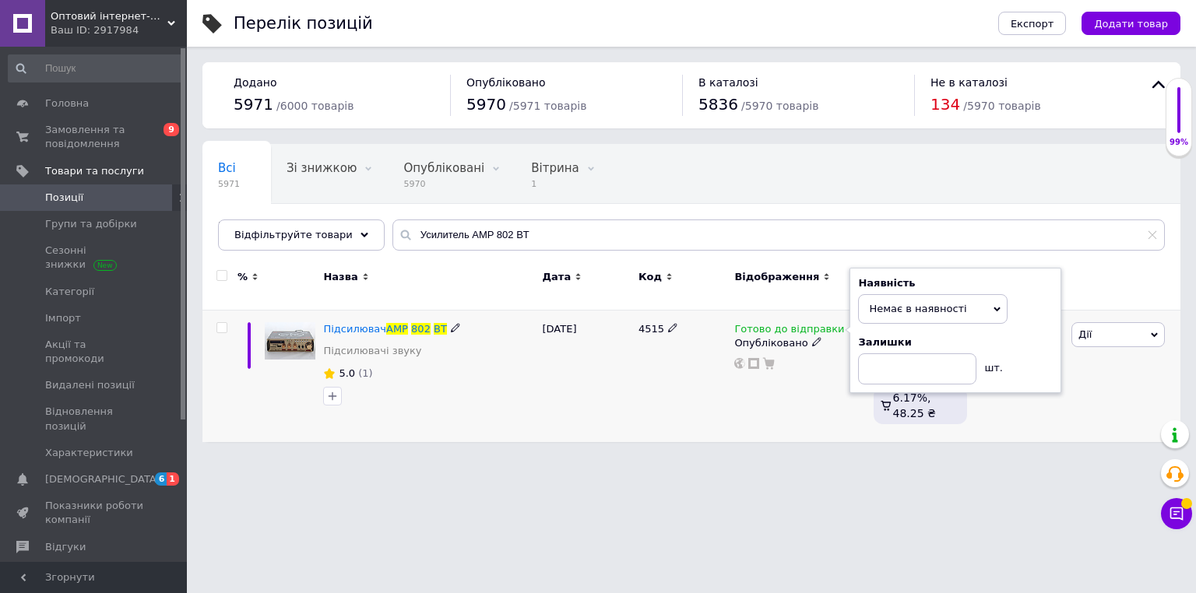
click at [604, 458] on html "Оптовий інтернет-магазин "Big Opt" Ваш ID: 2917984 Сайт Оптовий інтернет-магази…" at bounding box center [598, 229] width 1196 height 458
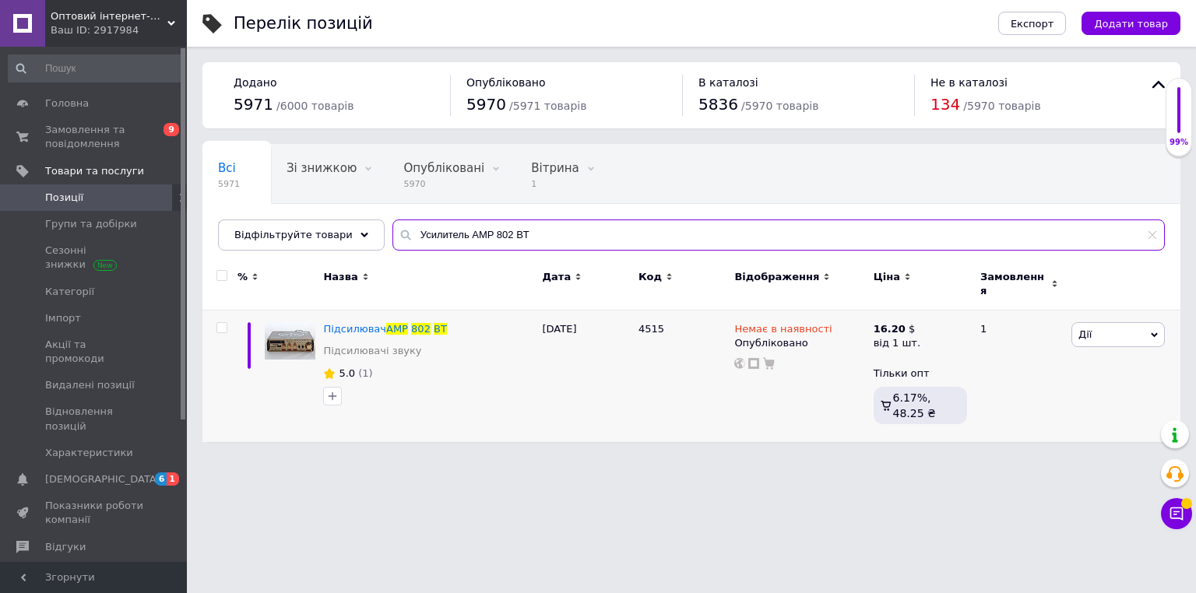
click at [515, 236] on input "Усилитель AMP 802 BT" at bounding box center [778, 235] width 772 height 31
paste input "онарик ручной BL 511 COB usb micro charge"
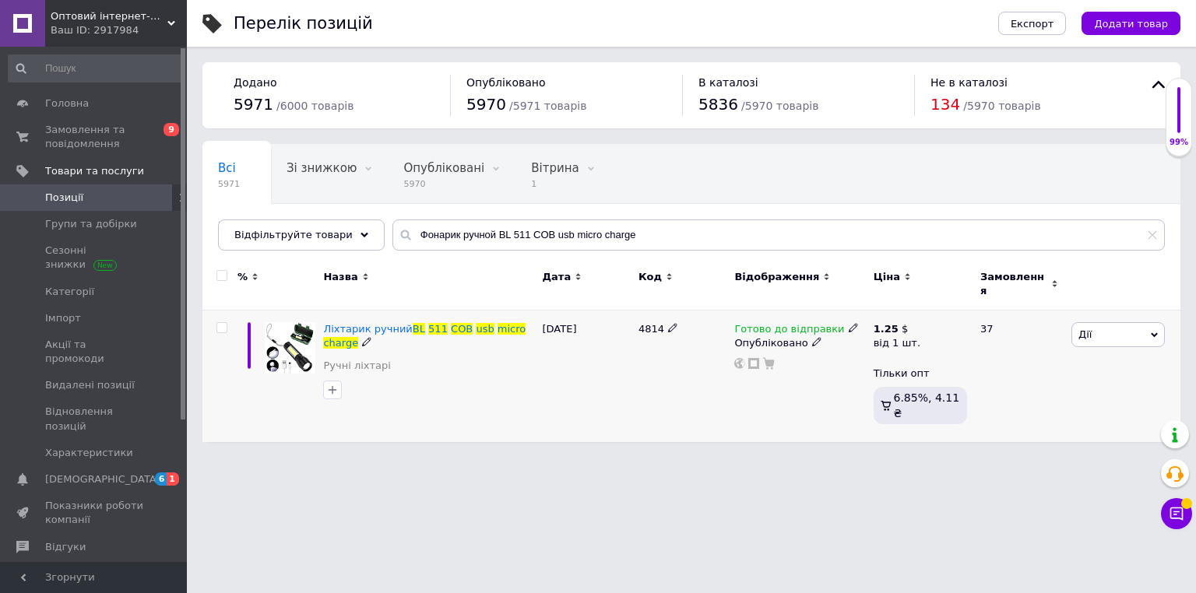
click at [849, 324] on use at bounding box center [853, 328] width 9 height 9
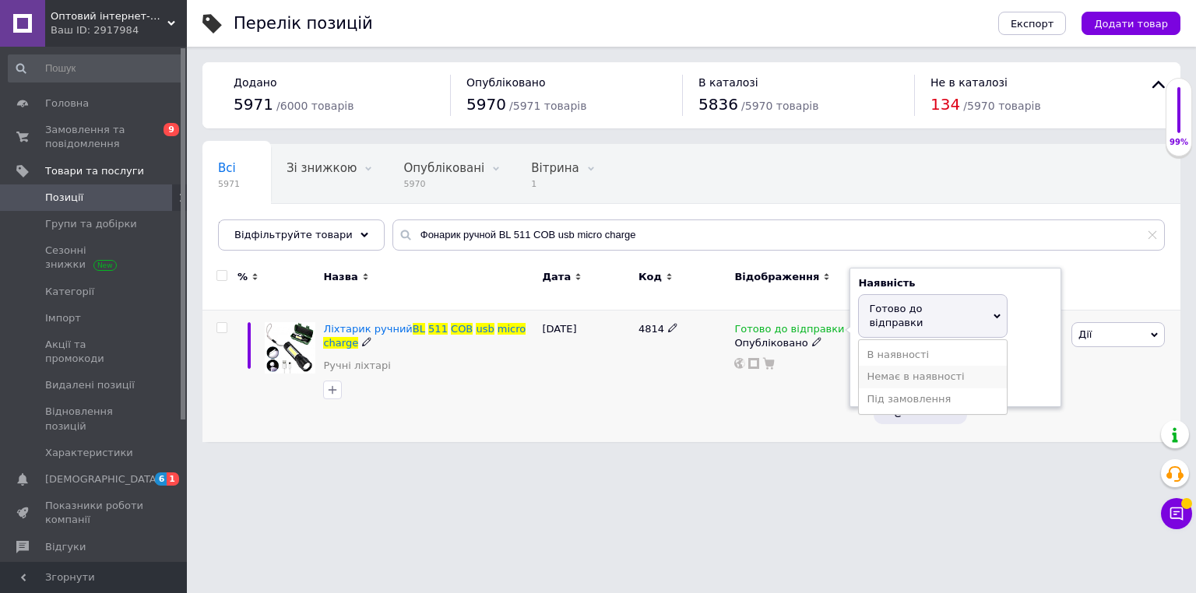
click at [882, 366] on li "Немає в наявності" at bounding box center [933, 377] width 148 height 22
click at [743, 425] on div "Перелік позицій Експорт Додати товар Додано 5971 / 6000 товарів Опубліковано 59…" at bounding box center [691, 229] width 1009 height 458
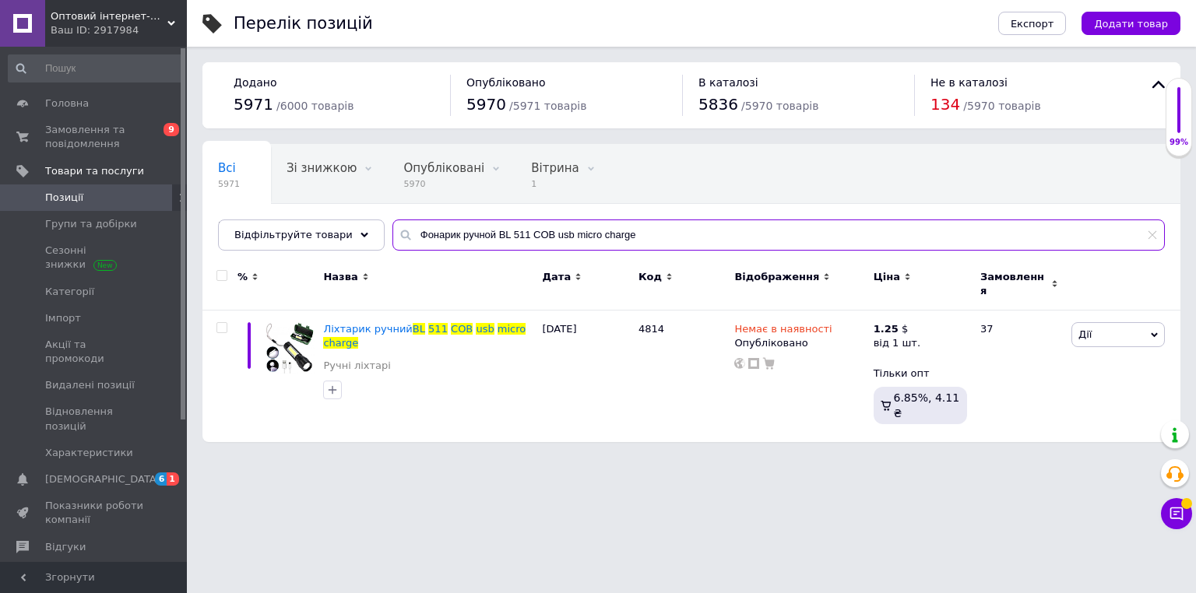
click at [516, 231] on input "Фонарик ручной BL 511 COB usb micro charge" at bounding box center [778, 235] width 772 height 31
paste input "вабра с отжимом Household mop Family Helper для мытья полов и окон MOP LY-487"
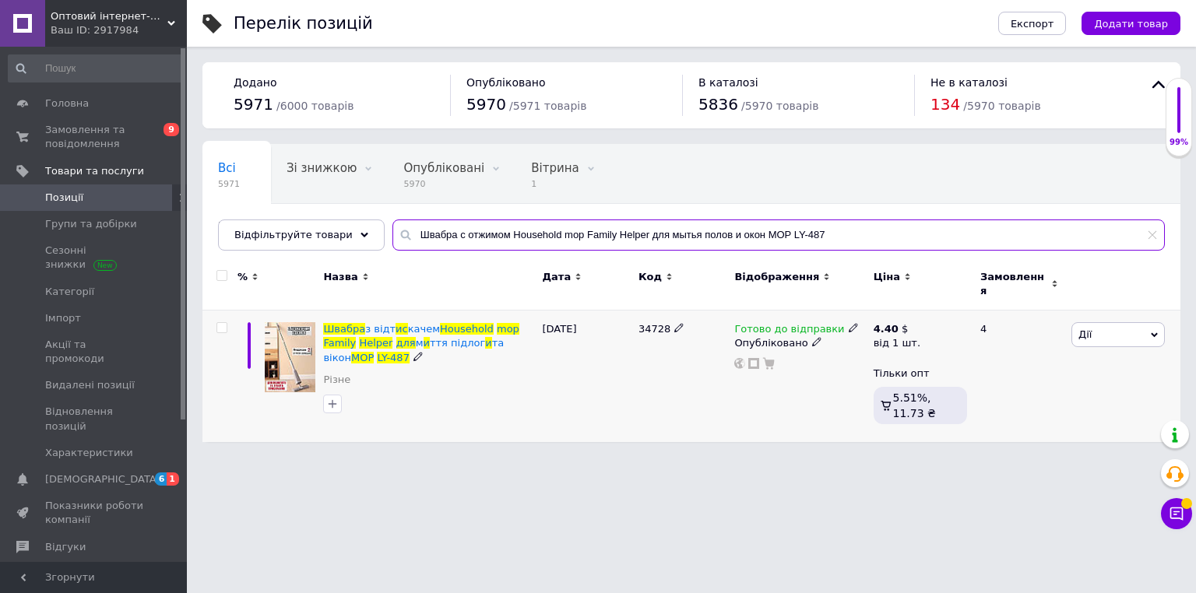
type input "Швабра с отжимом Household mop Family Helper для мытья полов и окон MOP LY-487"
click at [849, 323] on icon at bounding box center [853, 327] width 9 height 9
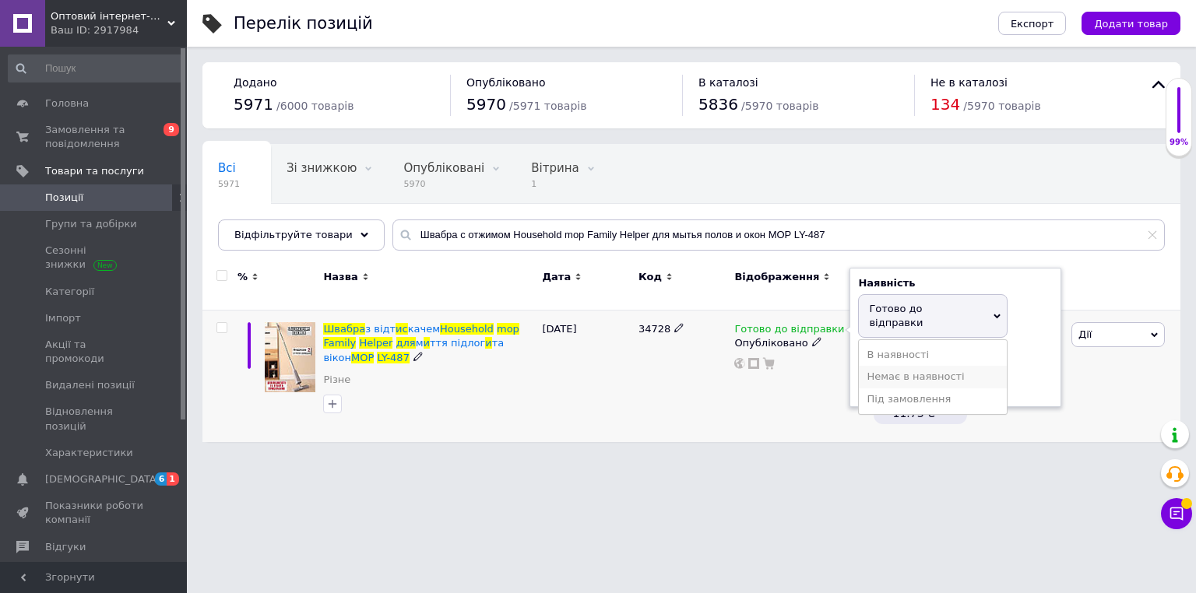
click at [887, 366] on li "Немає в наявності" at bounding box center [933, 377] width 148 height 22
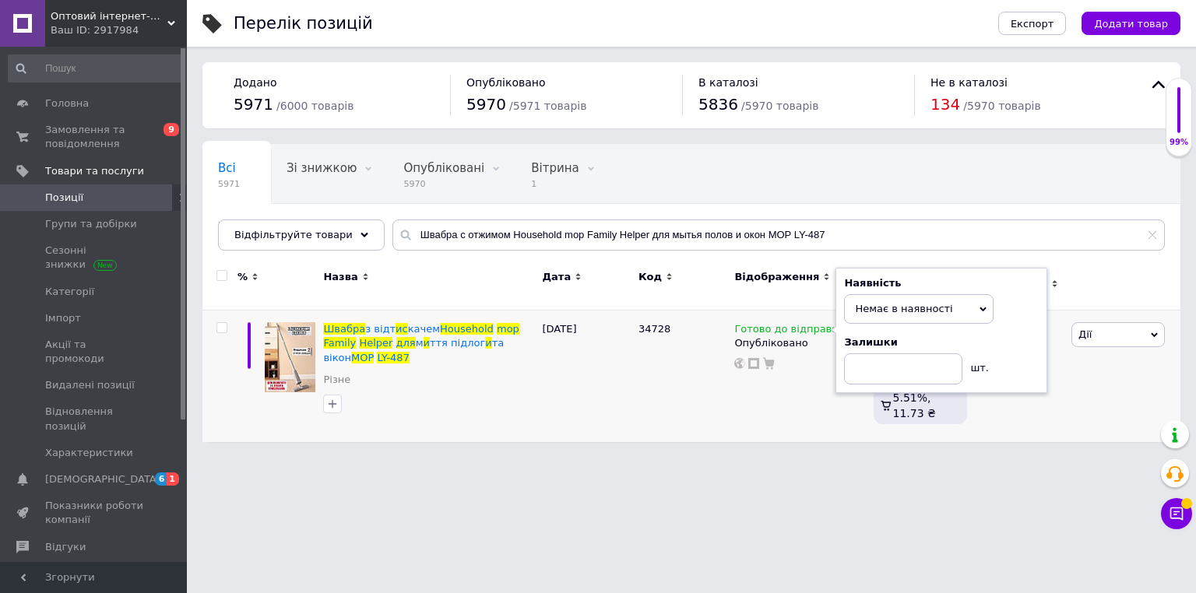
click at [679, 458] on html "Оптовий інтернет-магазин "Big Opt" Ваш ID: 2917984 Сайт Оптовий інтернет-магази…" at bounding box center [598, 229] width 1196 height 458
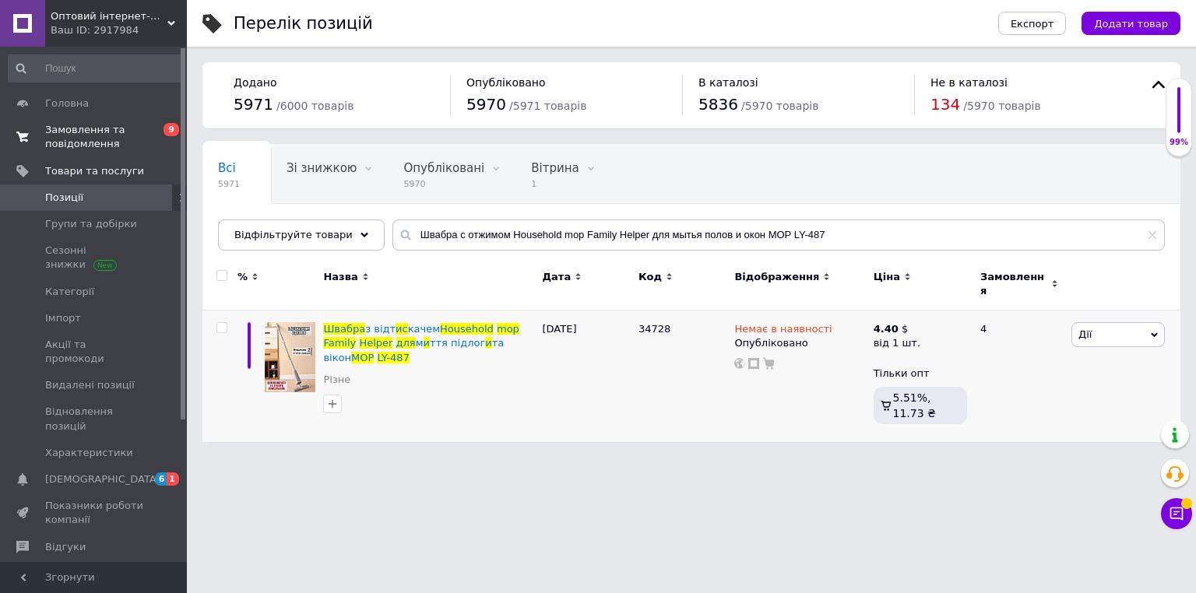
click at [99, 134] on span "Замовлення та повідомлення" at bounding box center [94, 137] width 99 height 28
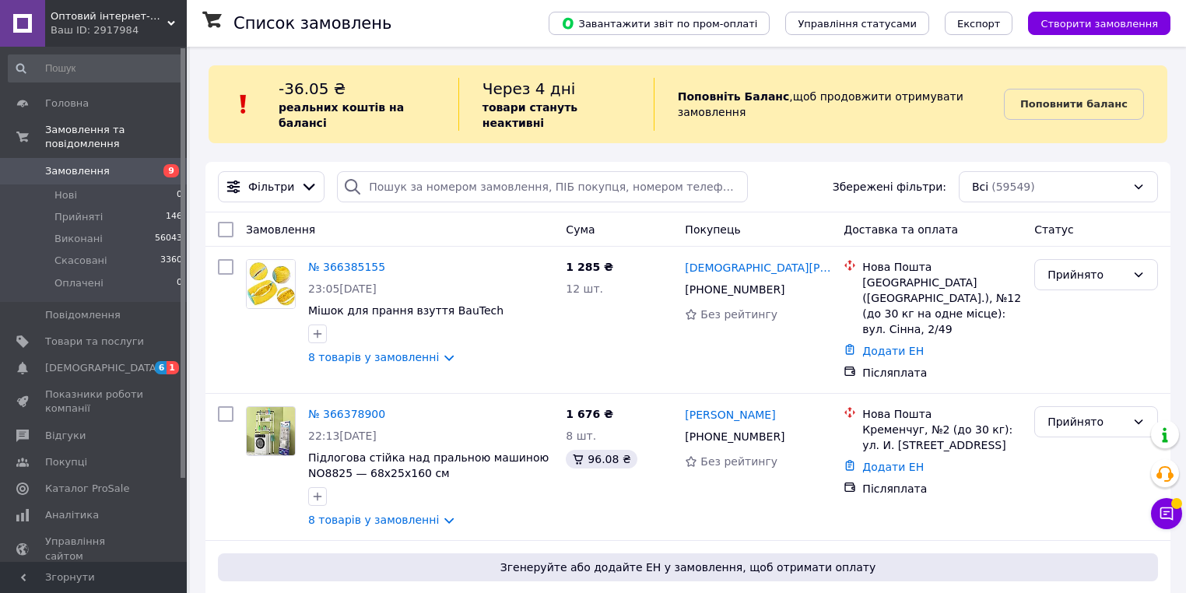
click at [491, 27] on div "Список замовлень" at bounding box center [376, 23] width 284 height 47
